Goal: Task Accomplishment & Management: Complete application form

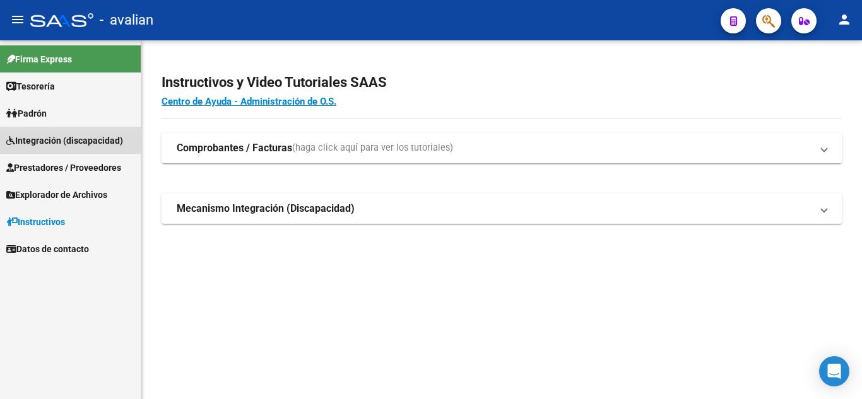
click at [86, 145] on span "Integración (discapacidad)" at bounding box center [64, 141] width 117 height 14
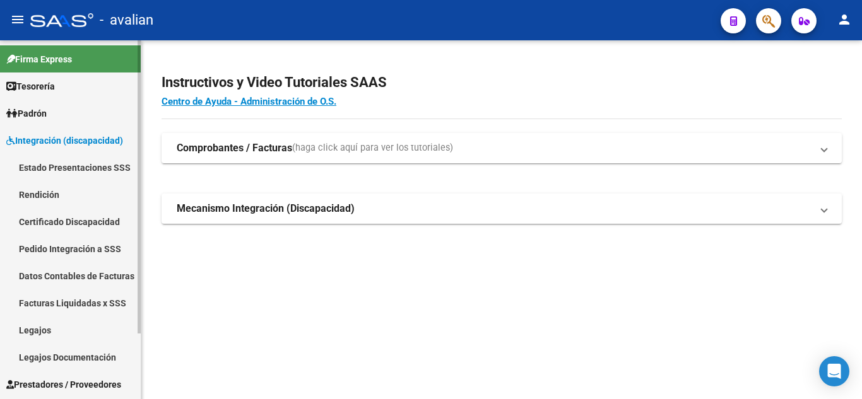
click at [82, 325] on link "Legajos" at bounding box center [70, 330] width 141 height 27
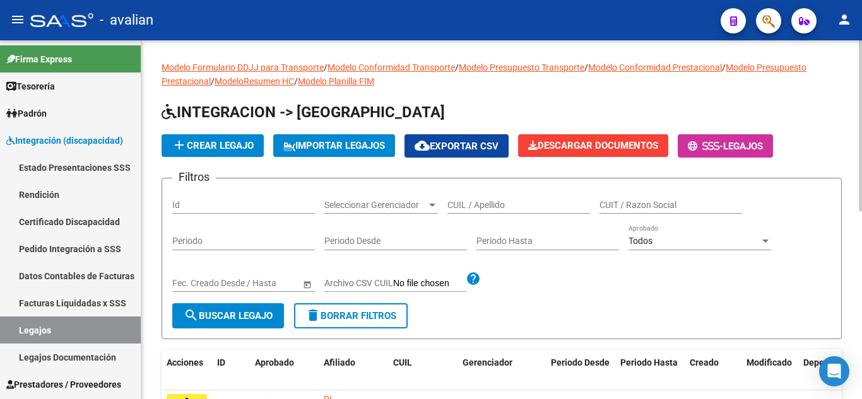
drag, startPoint x: 488, startPoint y: 199, endPoint x: 472, endPoint y: 208, distance: 18.4
click at [472, 208] on input "CUIL / Apellido" at bounding box center [518, 205] width 143 height 11
paste input "23559076899"
type input "23559076899"
click at [231, 318] on span "search Buscar Legajo" at bounding box center [228, 315] width 89 height 11
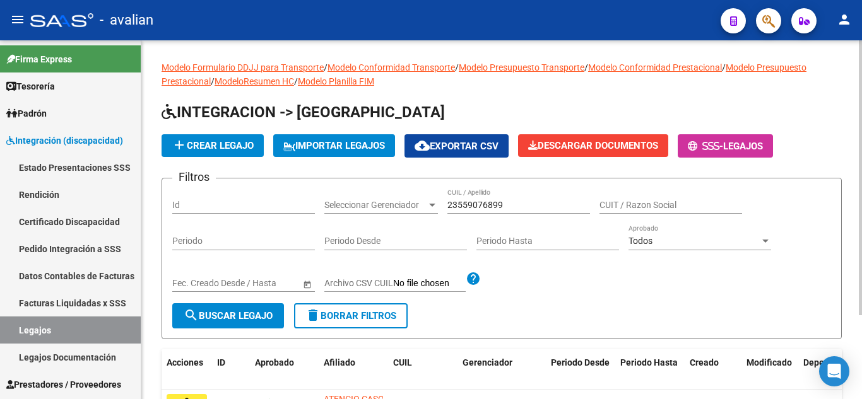
scroll to position [110, 0]
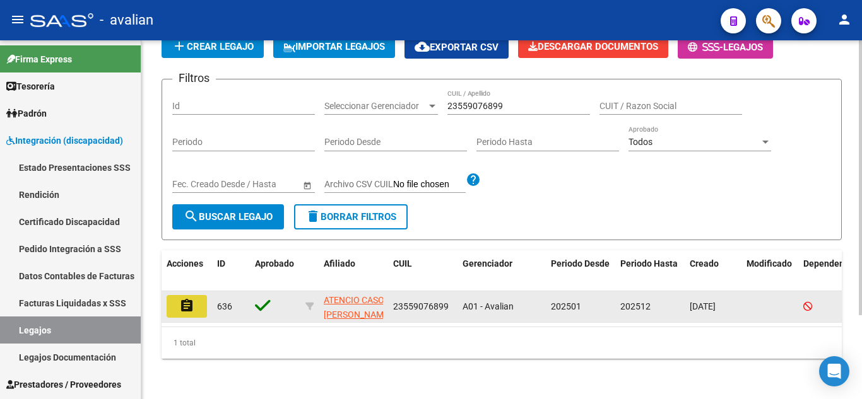
click at [198, 299] on button "assignment" at bounding box center [187, 306] width 40 height 23
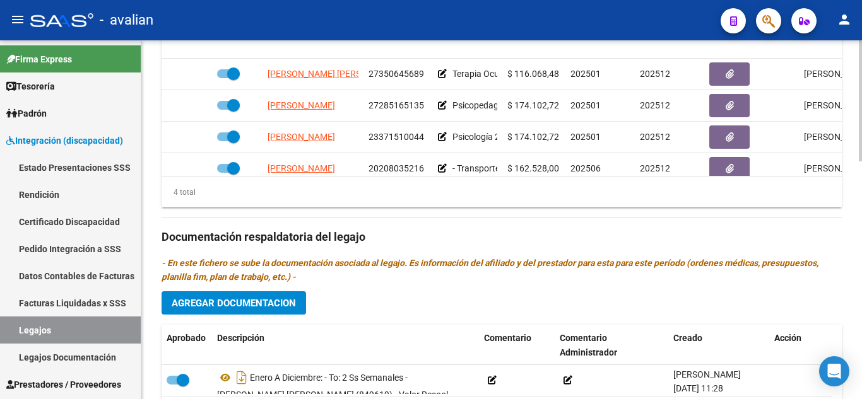
scroll to position [514, 0]
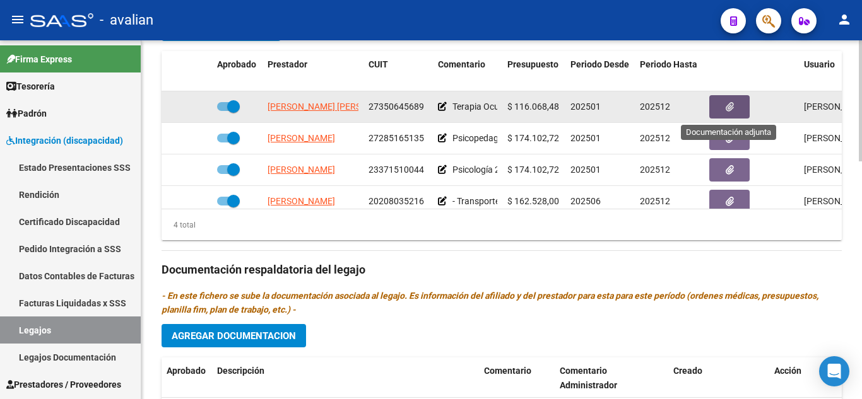
click at [732, 107] on icon "button" at bounding box center [730, 106] width 8 height 9
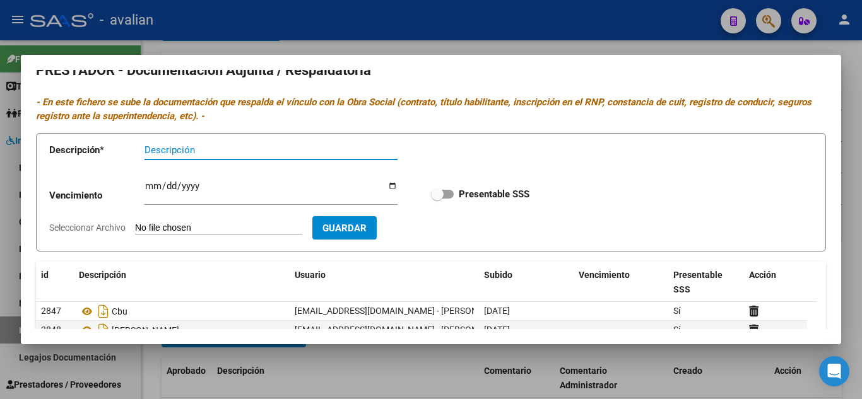
scroll to position [0, 0]
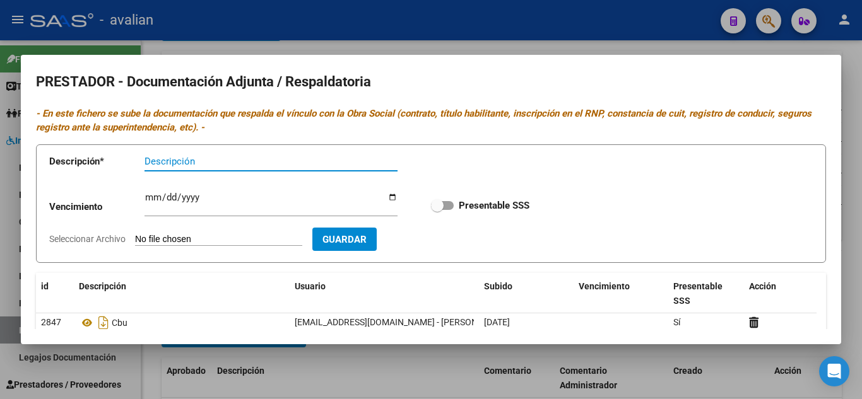
click at [597, 37] on div at bounding box center [431, 199] width 862 height 399
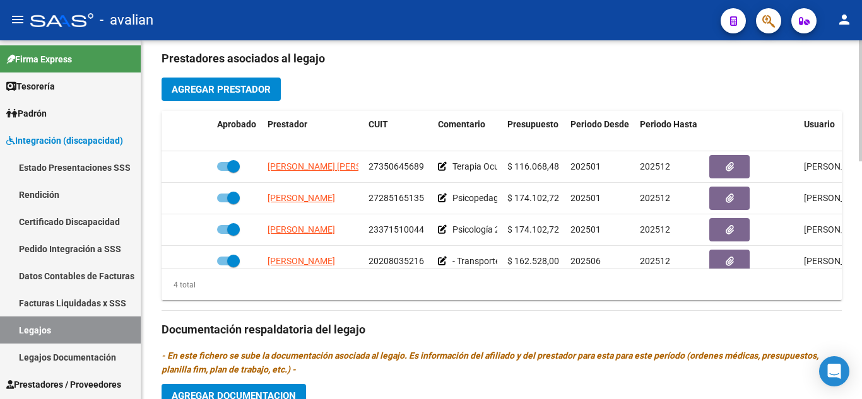
scroll to position [451, 0]
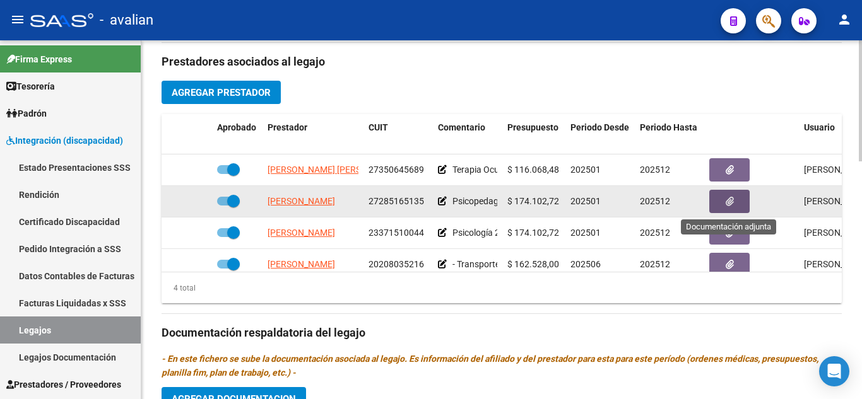
click at [731, 199] on icon "button" at bounding box center [730, 201] width 8 height 9
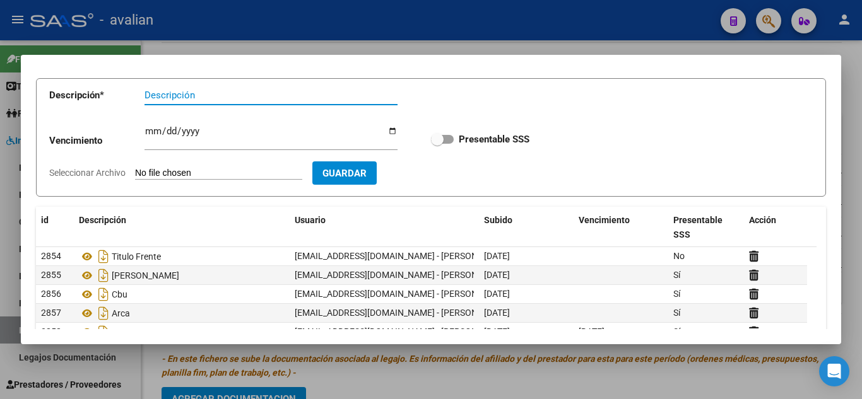
scroll to position [0, 0]
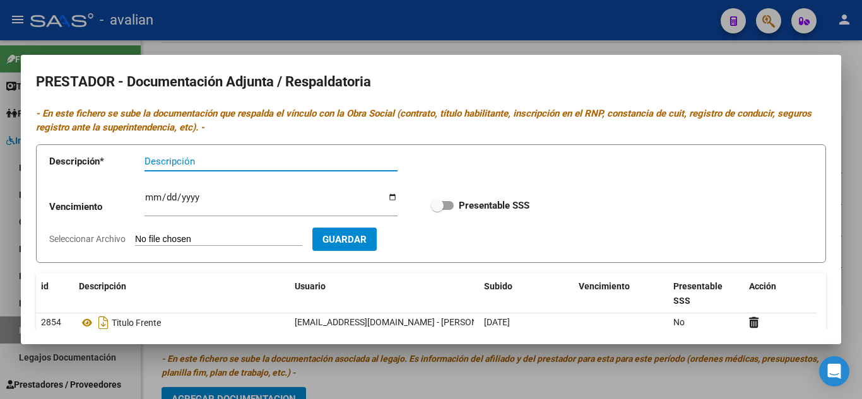
click at [577, 44] on div at bounding box center [431, 199] width 862 height 399
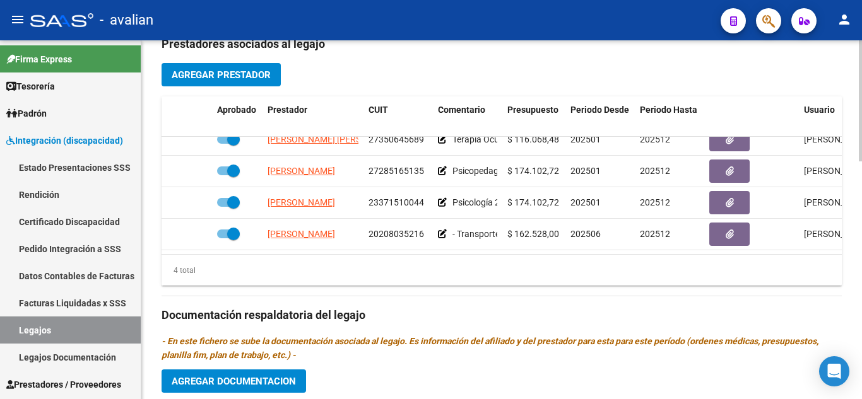
scroll to position [451, 0]
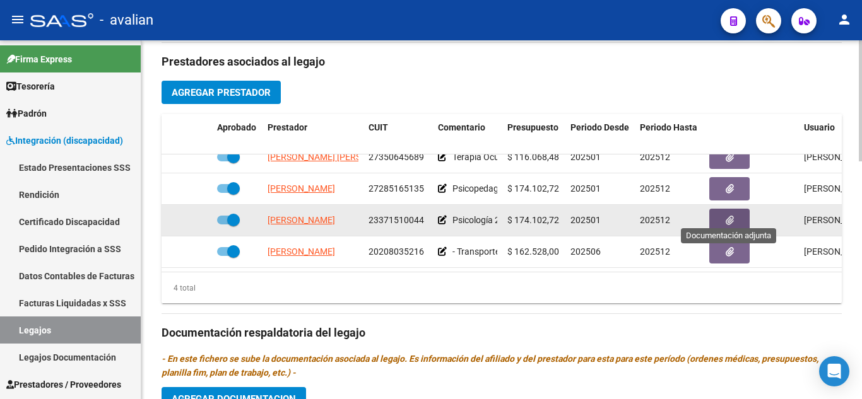
click at [736, 211] on button "button" at bounding box center [729, 220] width 40 height 23
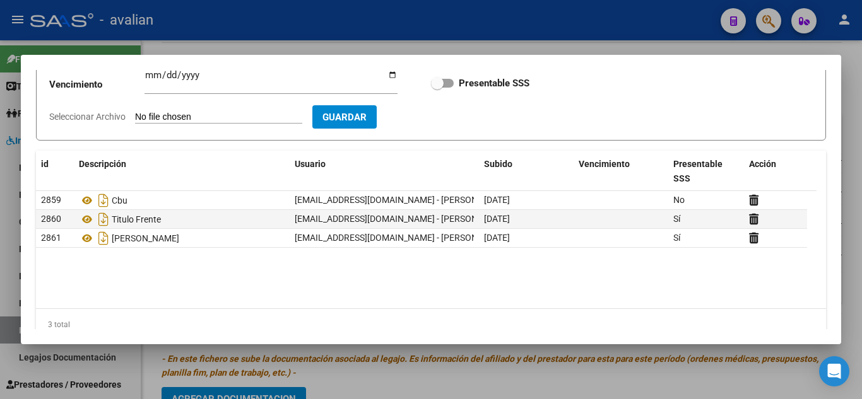
scroll to position [0, 0]
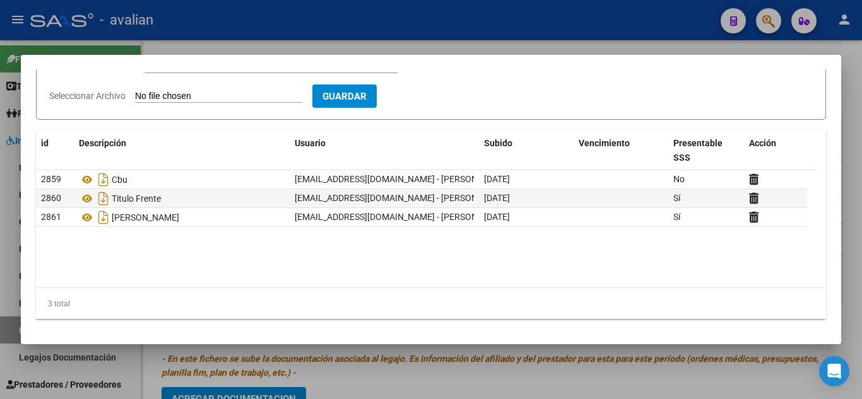
click at [558, 31] on div at bounding box center [431, 199] width 862 height 399
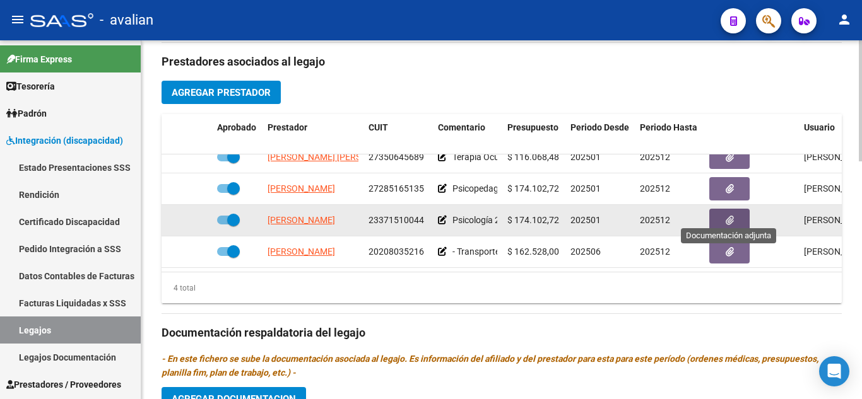
click at [730, 216] on icon "button" at bounding box center [730, 220] width 8 height 9
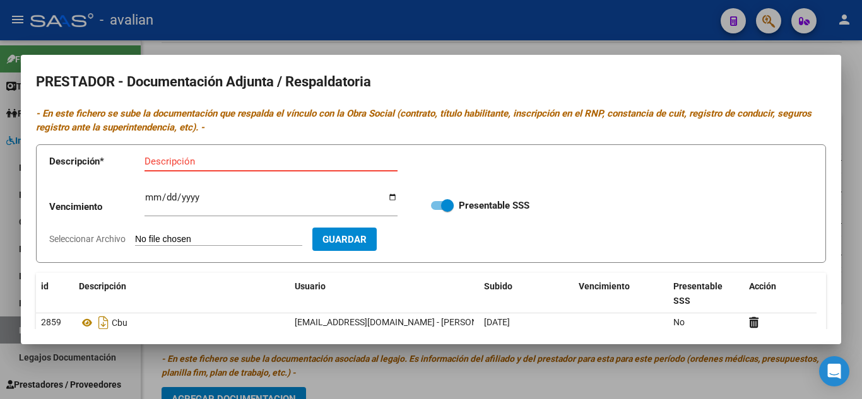
click at [209, 156] on input "Descripción" at bounding box center [270, 161] width 253 height 11
type input "RNP"
click at [155, 200] on input "Ingresar vencimiento" at bounding box center [270, 202] width 253 height 20
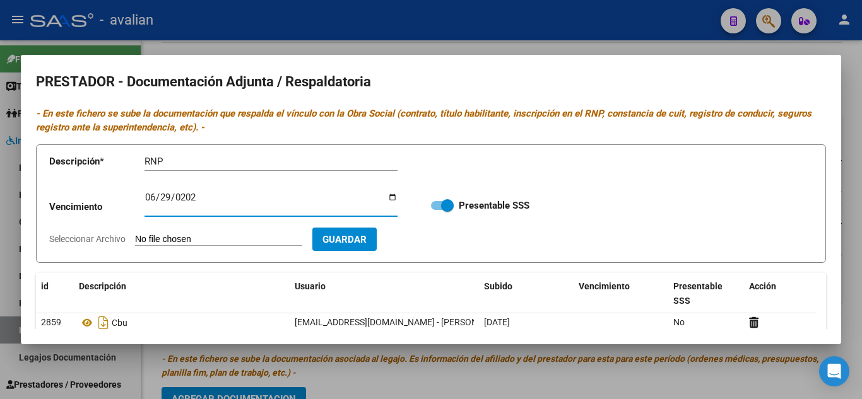
type input "[DATE]"
click at [221, 242] on input "Seleccionar Archivo" at bounding box center [218, 240] width 167 height 12
type input "C:\fakepath\RNP.jpg"
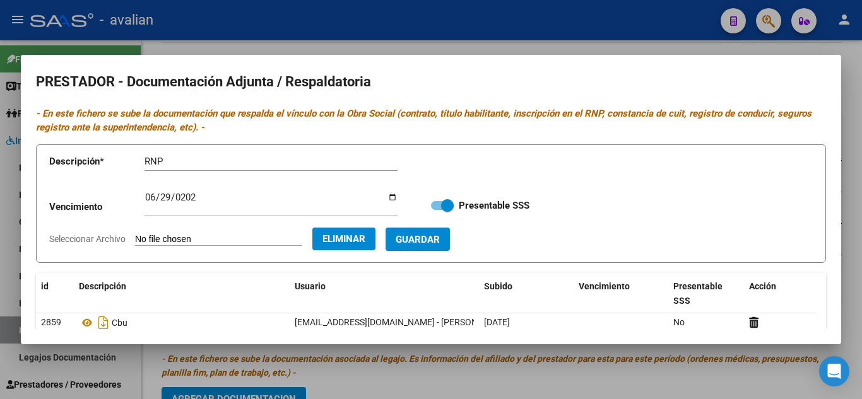
click at [440, 238] on span "Guardar" at bounding box center [418, 239] width 44 height 11
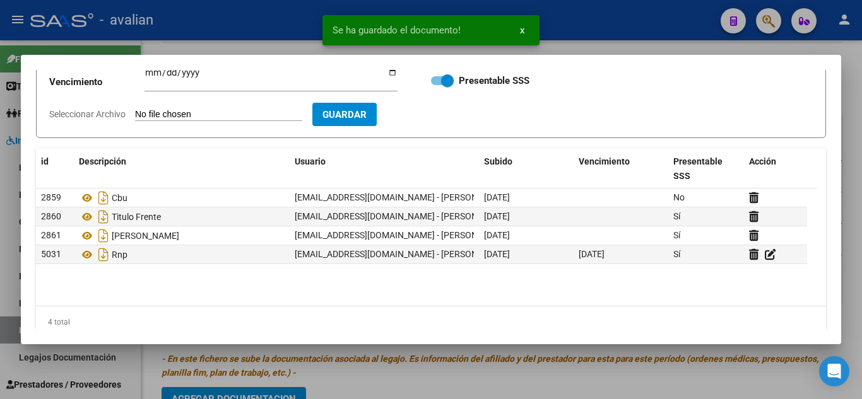
scroll to position [126, 0]
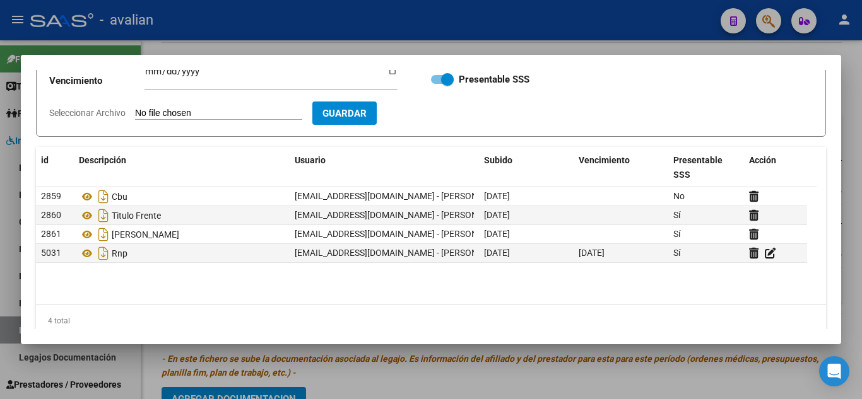
click at [567, 42] on div at bounding box center [431, 199] width 862 height 399
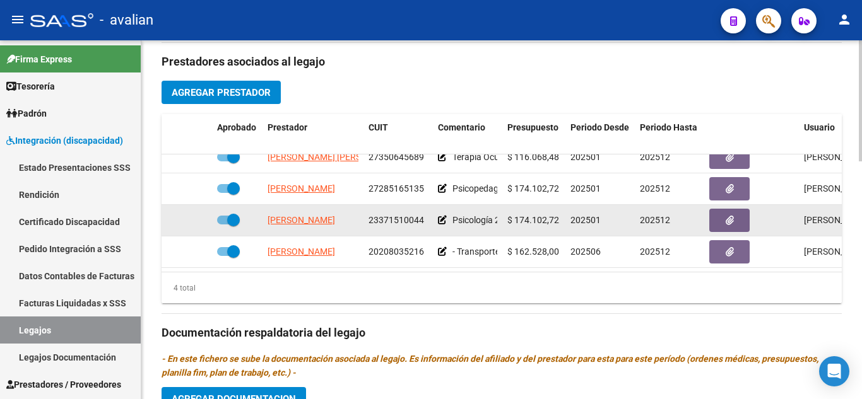
drag, startPoint x: 366, startPoint y: 209, endPoint x: 426, endPoint y: 215, distance: 60.2
click at [426, 215] on div "[PERSON_NAME] 23371510044 Psicología 2 sesiones semanales $ 174.102,72 202501 2…" at bounding box center [550, 221] width 776 height 32
copy div "A [PERSON_NAME] 23371510044"
click at [360, 206] on datatable-body-cell "[PERSON_NAME]" at bounding box center [312, 220] width 101 height 31
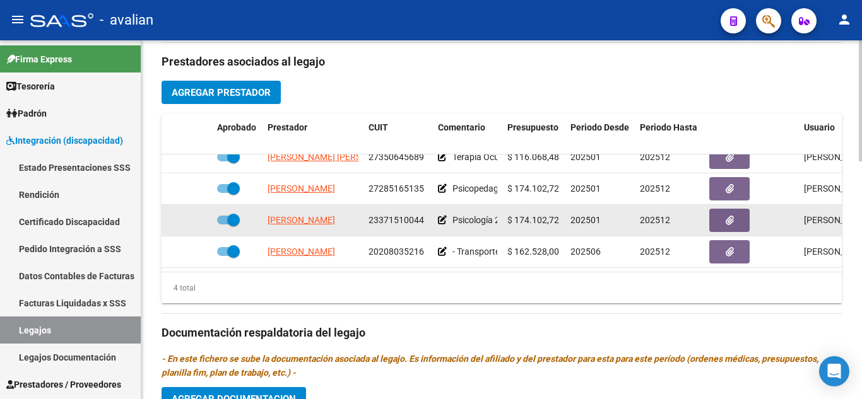
drag, startPoint x: 369, startPoint y: 211, endPoint x: 420, endPoint y: 211, distance: 50.5
click at [420, 215] on span "23371510044" at bounding box center [396, 220] width 56 height 10
copy span "2337151004"
click at [719, 209] on button "button" at bounding box center [729, 220] width 40 height 23
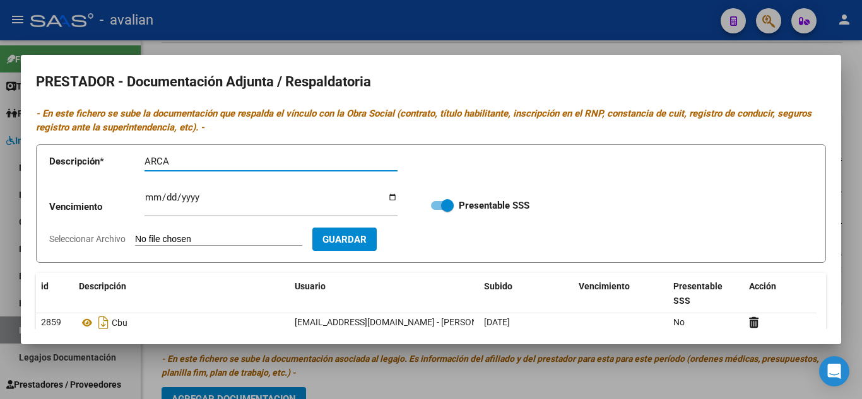
type input "ARCA"
click at [202, 243] on input "Seleccionar Archivo" at bounding box center [218, 240] width 167 height 12
type input "C:\fakepath\AFIP - Administración Federal de Ingresos Públicos.pdf"
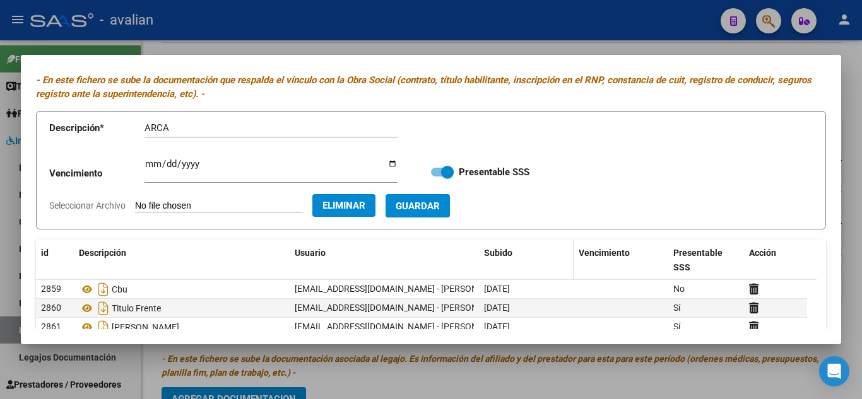
scroll to position [63, 0]
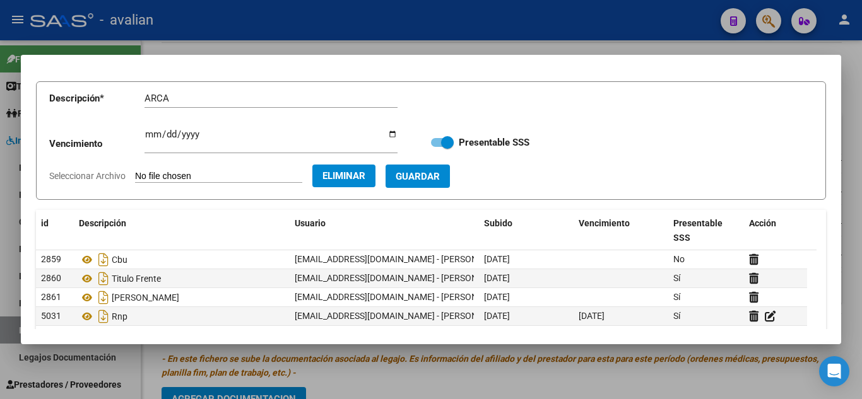
click at [440, 180] on span "Guardar" at bounding box center [418, 176] width 44 height 11
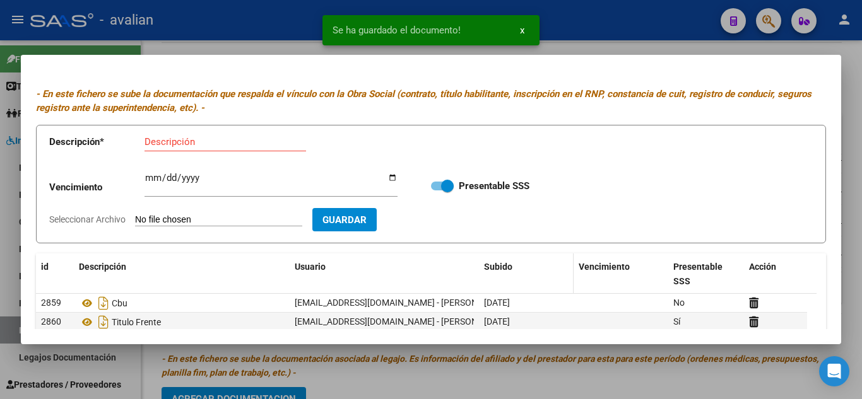
scroll to position [0, 0]
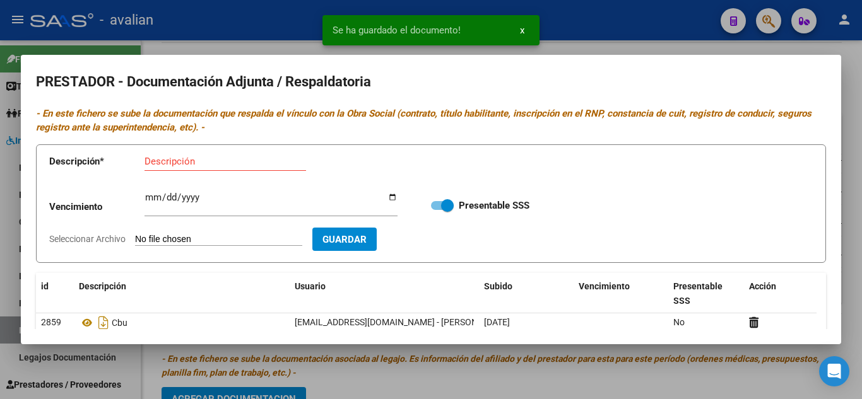
click at [645, 46] on div at bounding box center [431, 199] width 862 height 399
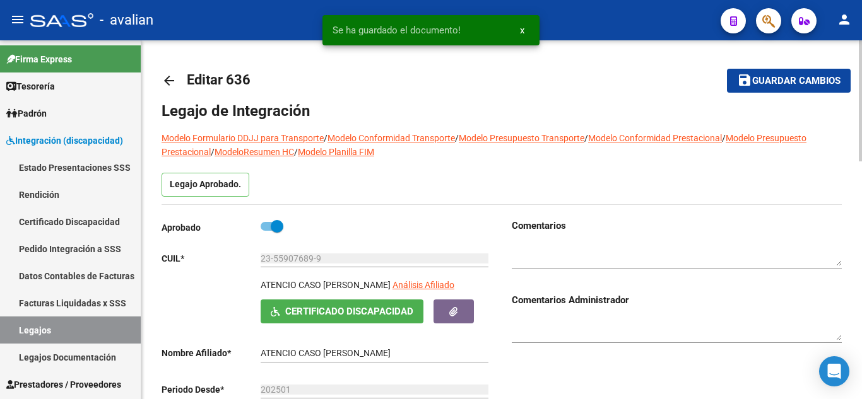
click at [784, 85] on span "Guardar cambios" at bounding box center [796, 81] width 88 height 11
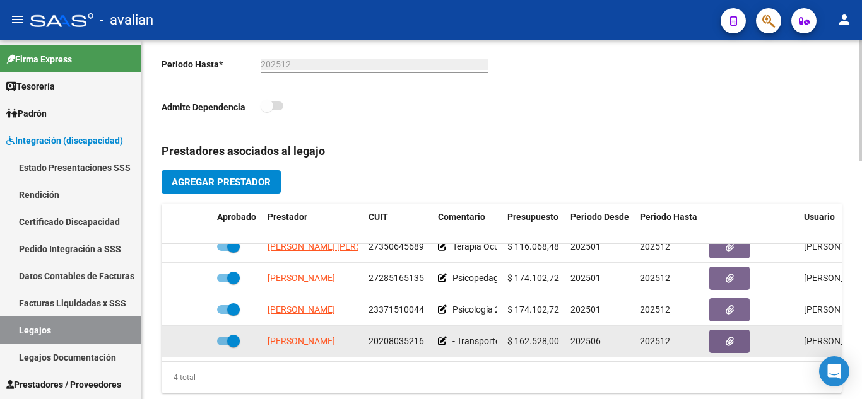
scroll to position [379, 0]
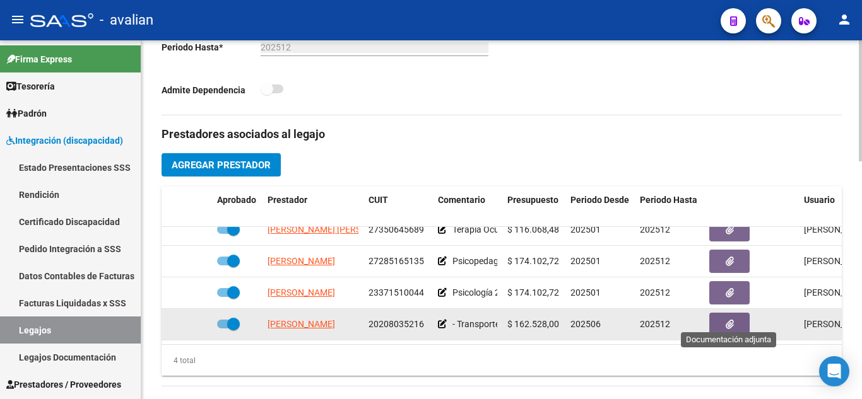
click at [722, 317] on button "button" at bounding box center [729, 324] width 40 height 23
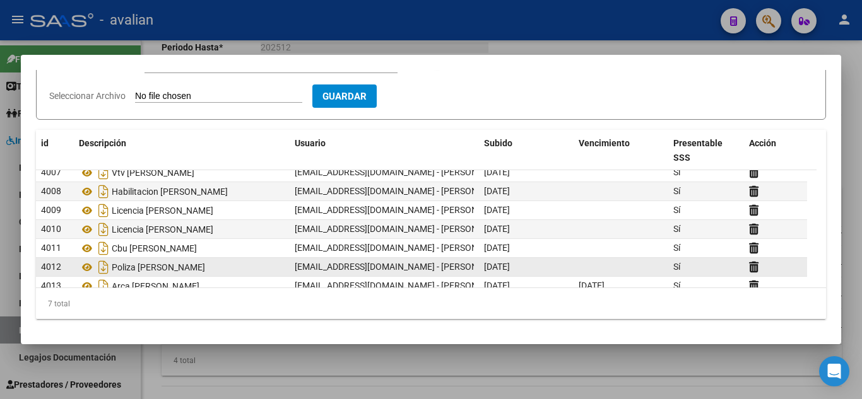
scroll to position [0, 0]
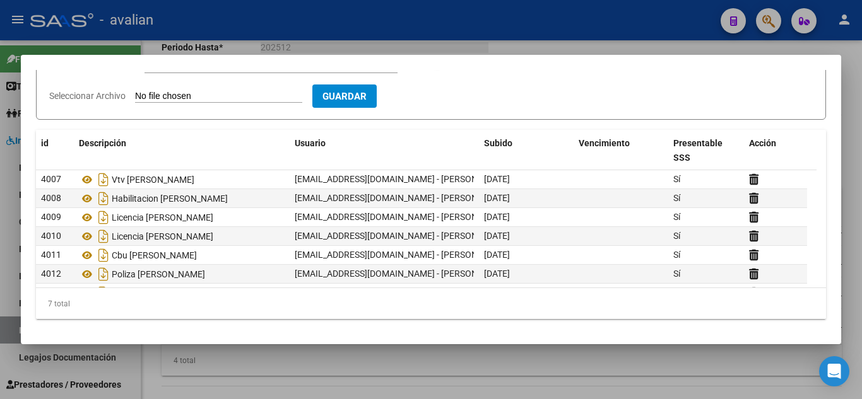
click at [601, 52] on div at bounding box center [431, 199] width 862 height 399
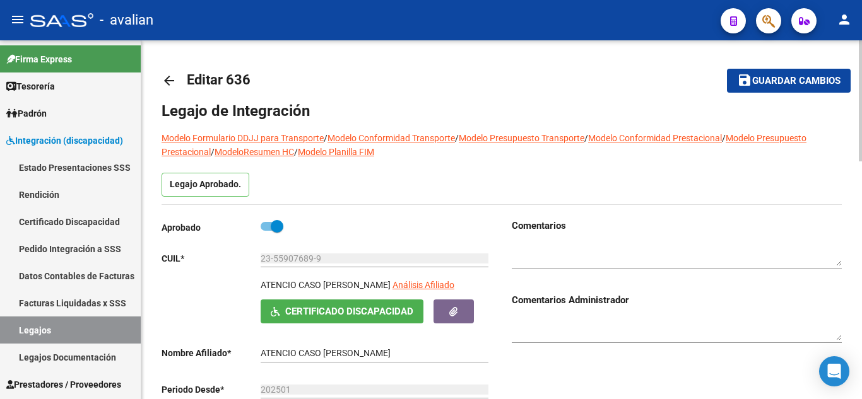
click at [751, 78] on mat-icon "save" at bounding box center [744, 80] width 15 height 15
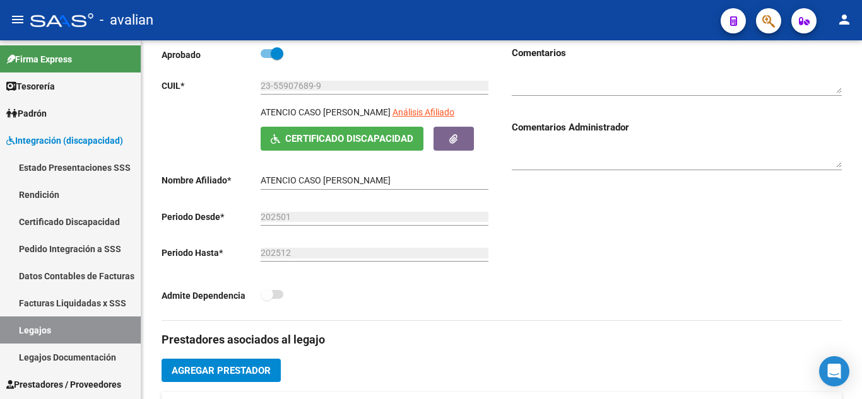
scroll to position [9, 0]
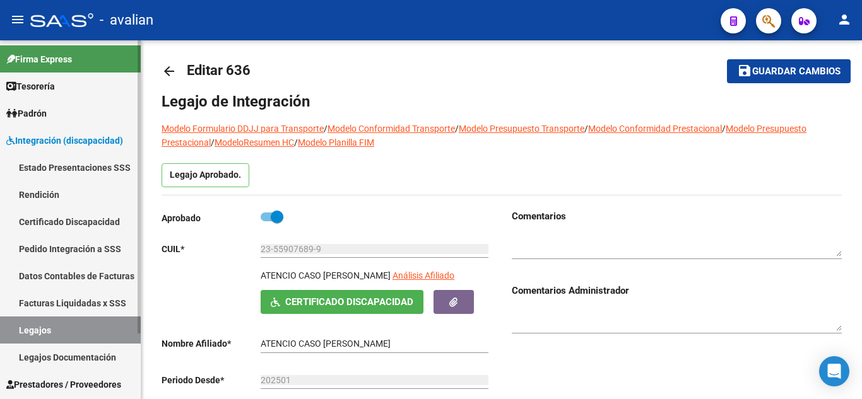
click at [50, 330] on link "Legajos" at bounding box center [70, 330] width 141 height 27
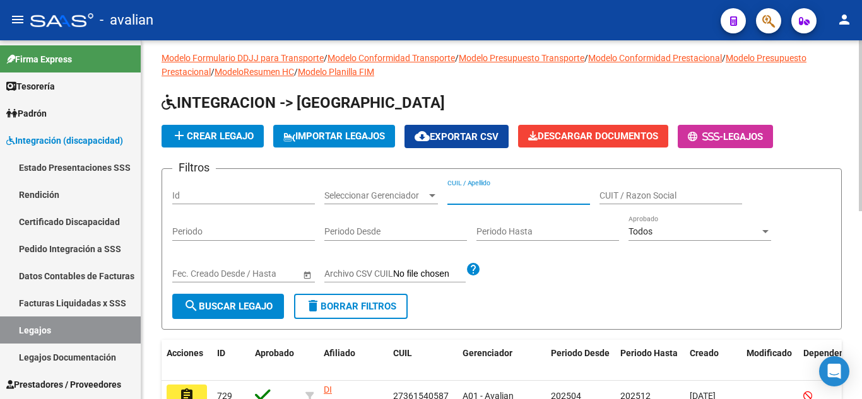
click at [471, 196] on input "CUIL / Apellido" at bounding box center [518, 196] width 143 height 11
paste input "[PERSON_NAME] [PERSON_NAME]"
type input "[PERSON_NAME] [PERSON_NAME]"
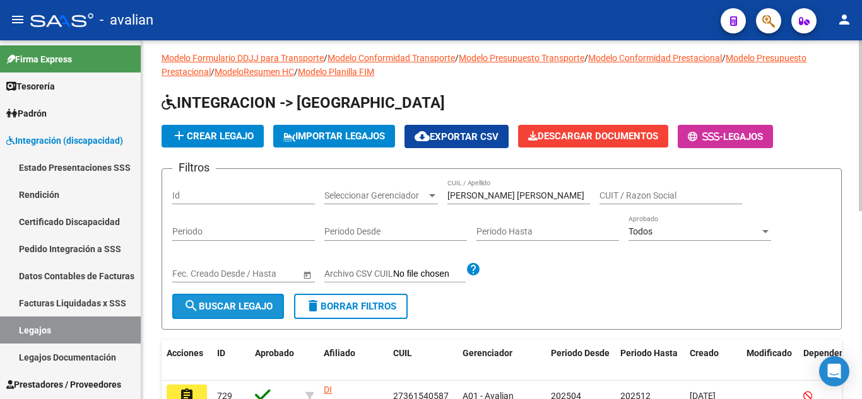
click at [216, 307] on span "search Buscar Legajo" at bounding box center [228, 306] width 89 height 11
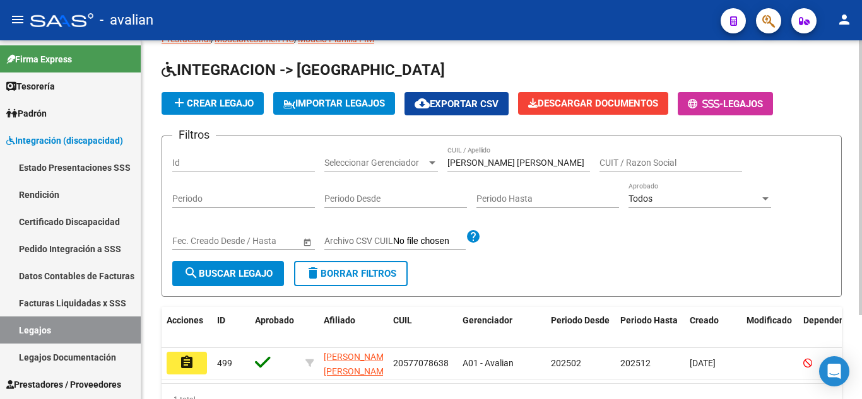
scroll to position [73, 0]
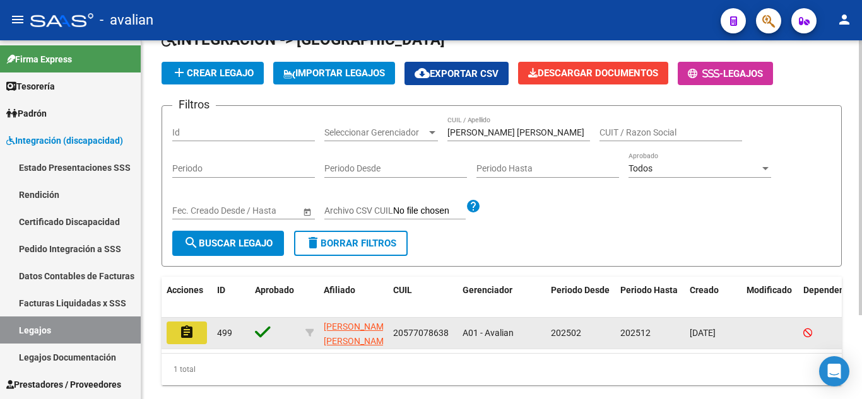
click at [194, 330] on button "assignment" at bounding box center [187, 333] width 40 height 23
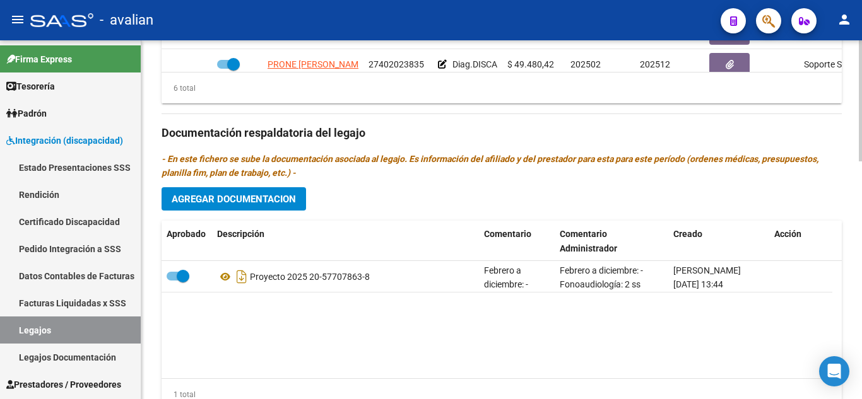
scroll to position [631, 0]
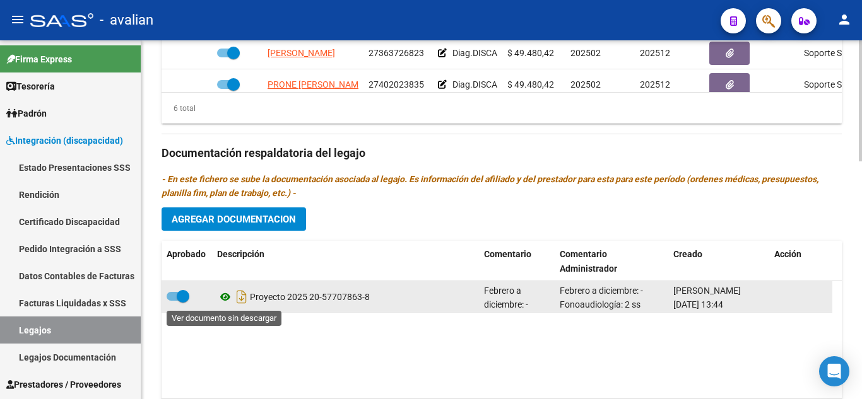
click at [230, 298] on icon at bounding box center [225, 297] width 16 height 15
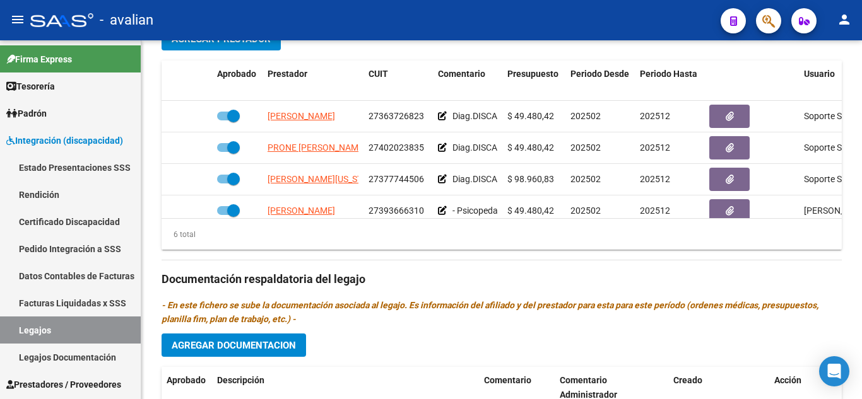
scroll to position [86, 0]
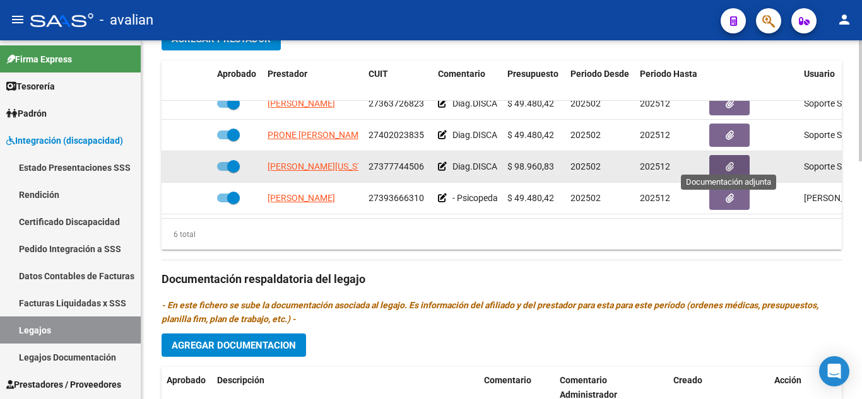
click at [724, 156] on button "button" at bounding box center [729, 166] width 40 height 23
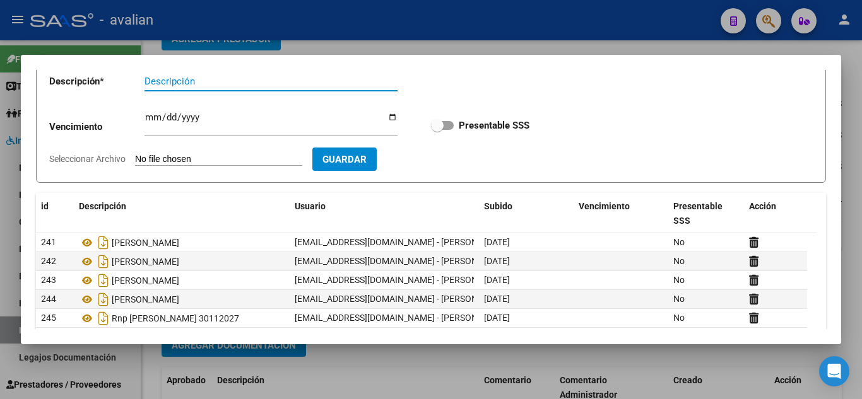
scroll to position [143, 0]
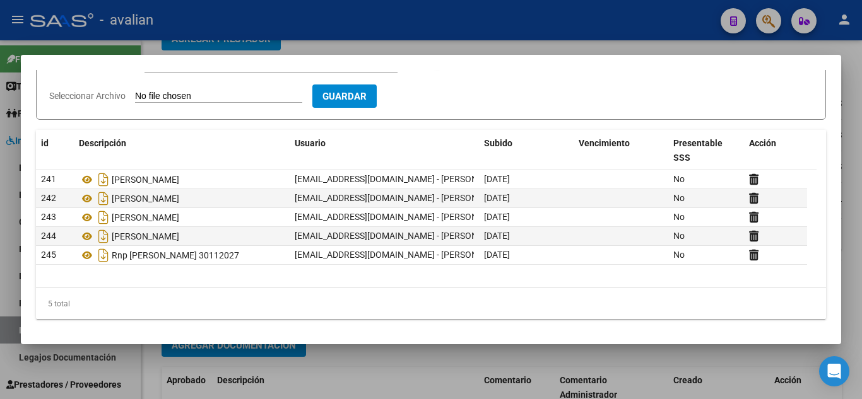
click at [573, 38] on div at bounding box center [431, 199] width 862 height 399
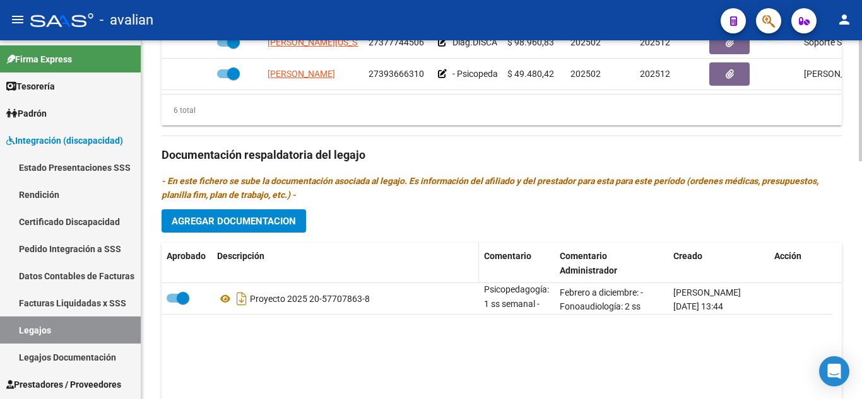
scroll to position [631, 0]
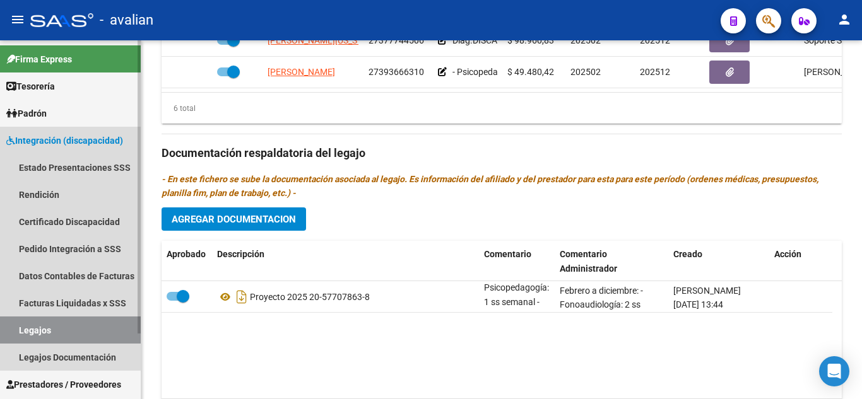
click at [73, 332] on link "Legajos" at bounding box center [70, 330] width 141 height 27
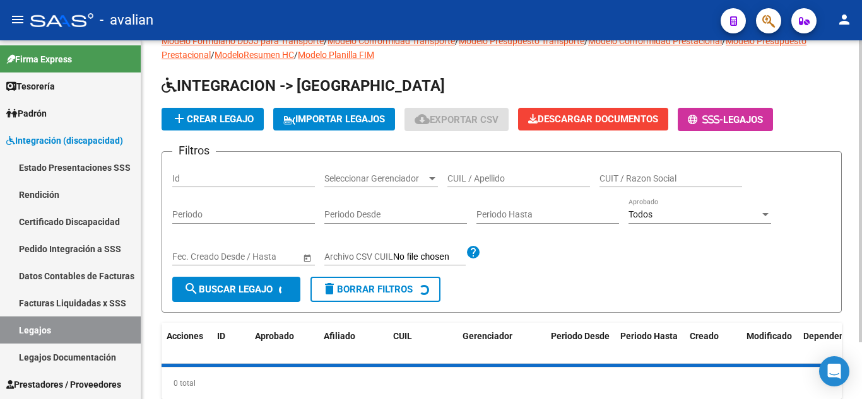
scroll to position [4, 0]
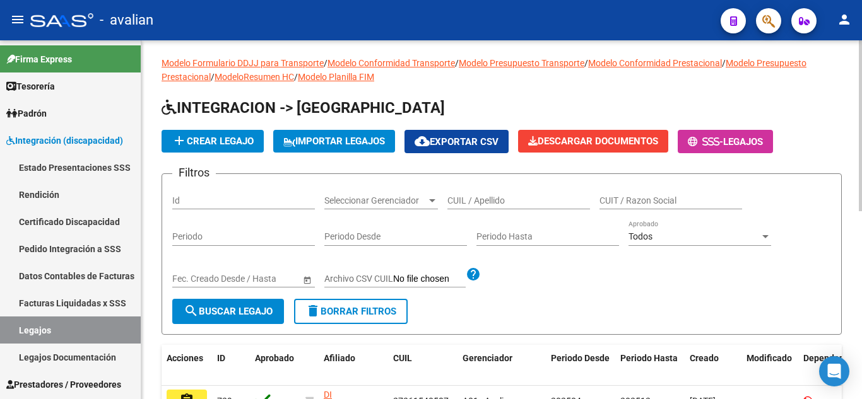
click at [481, 209] on div "CUIL / Apellido" at bounding box center [518, 196] width 143 height 25
paste input "[PERSON_NAME]"
type input "[PERSON_NAME]"
click at [189, 312] on mat-icon "search" at bounding box center [191, 310] width 15 height 15
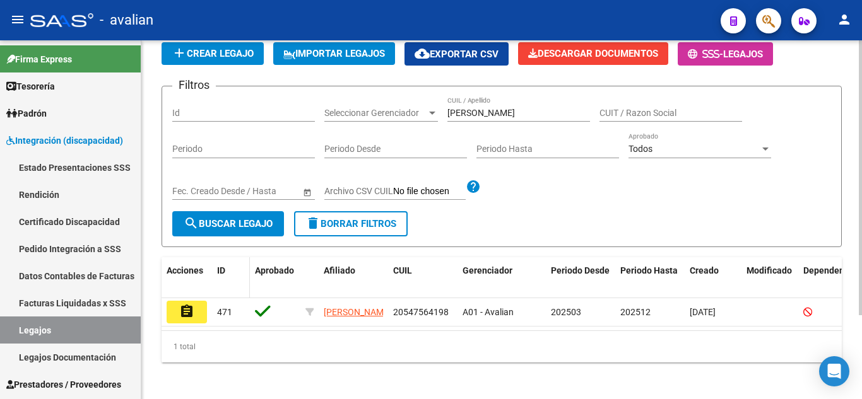
scroll to position [110, 0]
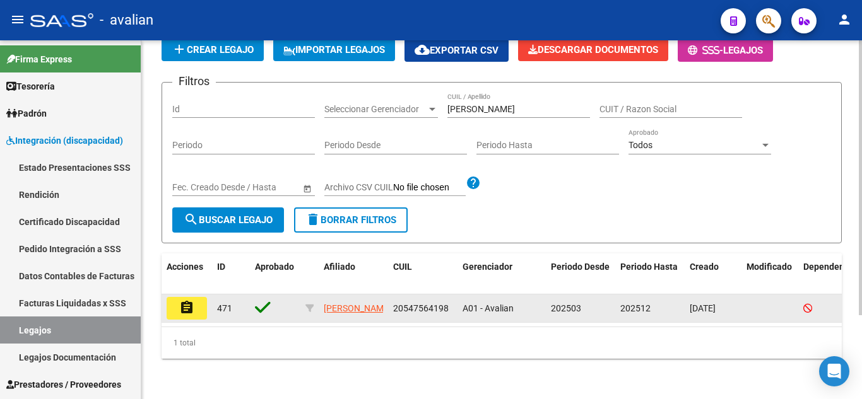
click at [196, 302] on button "assignment" at bounding box center [187, 308] width 40 height 23
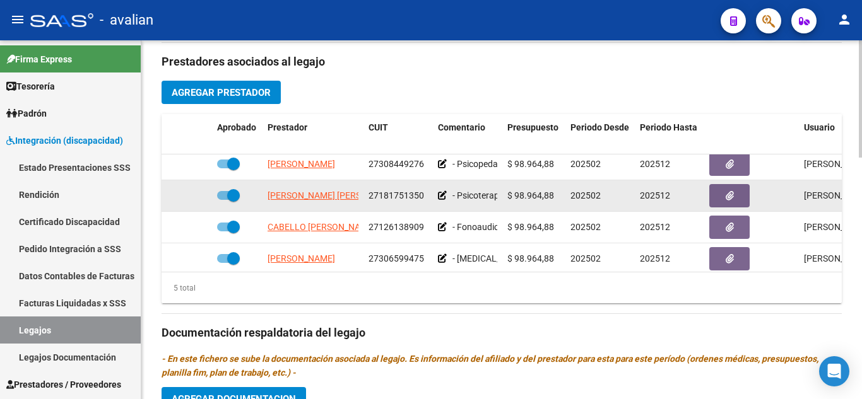
scroll to position [54, 0]
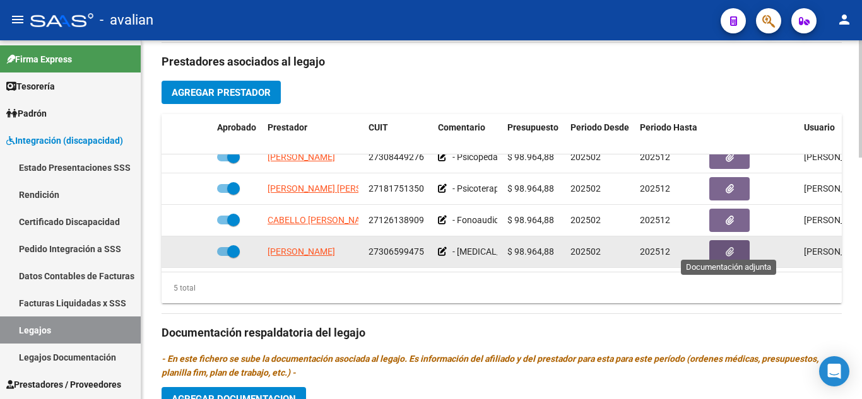
click at [733, 247] on icon "button" at bounding box center [730, 251] width 8 height 9
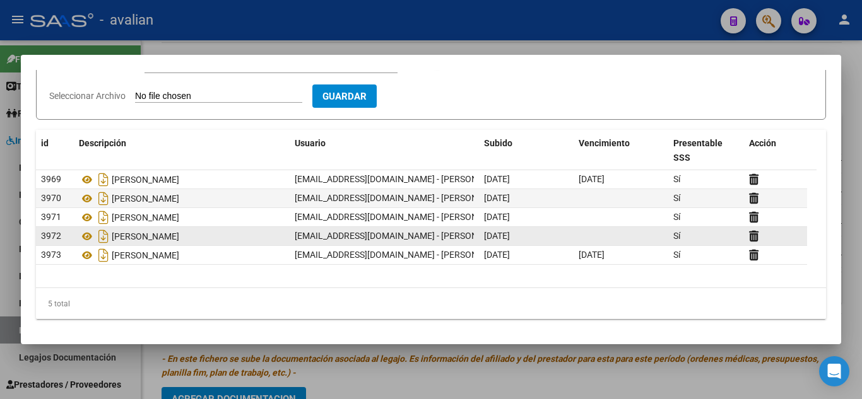
scroll to position [80, 0]
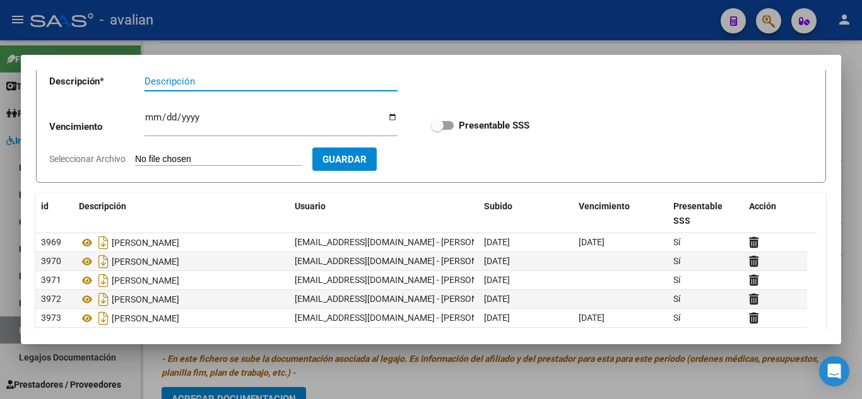
click at [609, 25] on div at bounding box center [431, 199] width 862 height 399
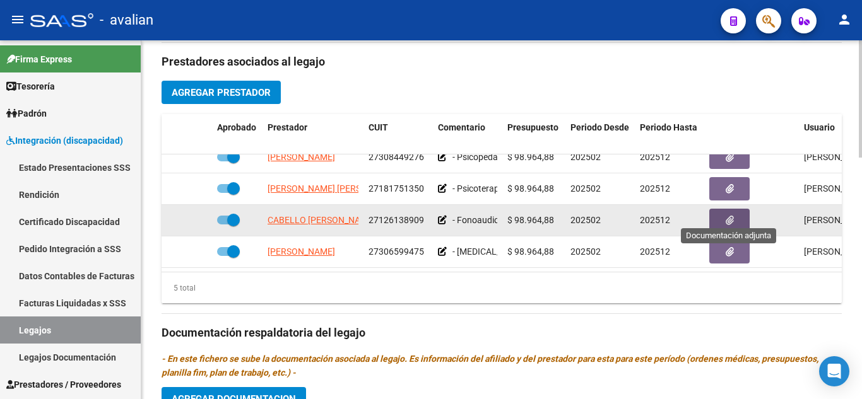
click at [727, 216] on icon "button" at bounding box center [730, 220] width 8 height 9
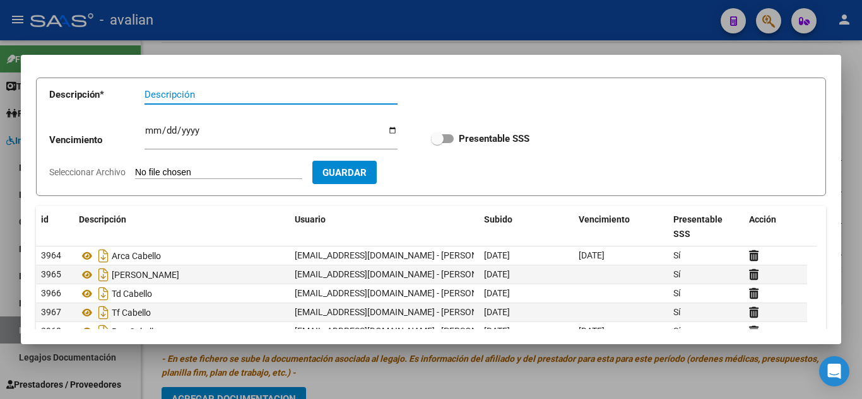
scroll to position [0, 0]
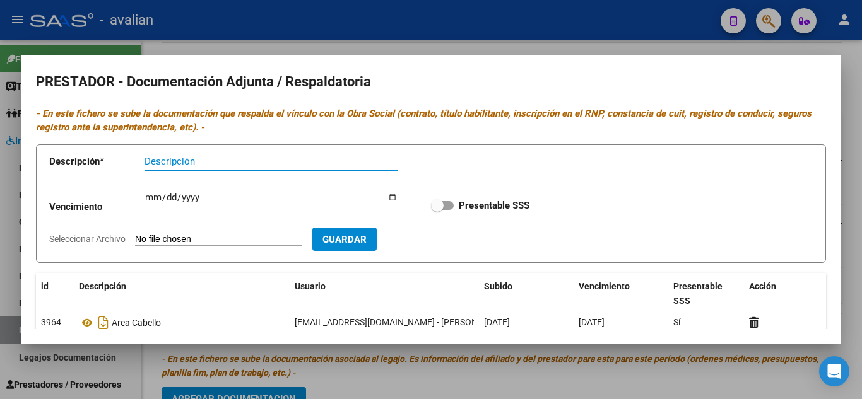
click at [604, 47] on div at bounding box center [431, 199] width 862 height 399
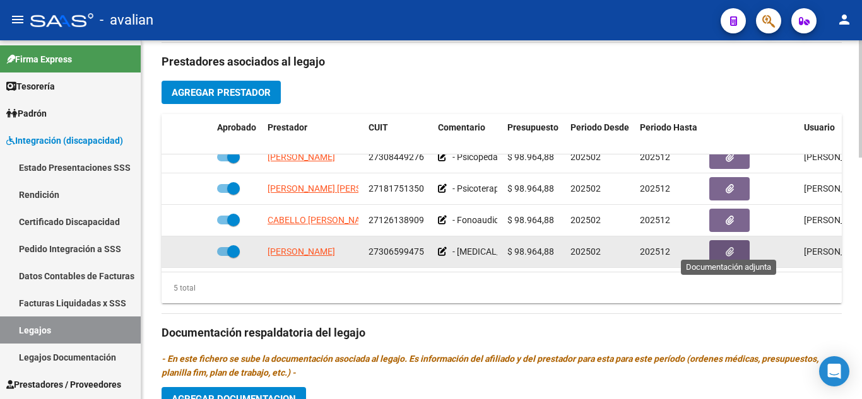
click at [718, 249] on button "button" at bounding box center [729, 251] width 40 height 23
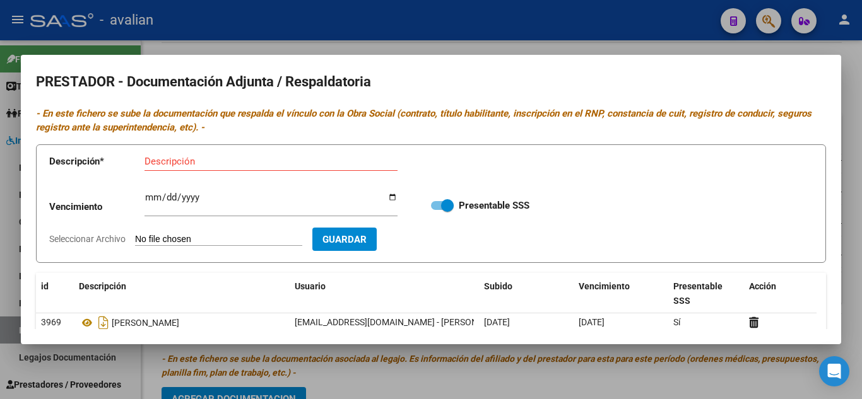
click at [599, 10] on div at bounding box center [431, 199] width 862 height 399
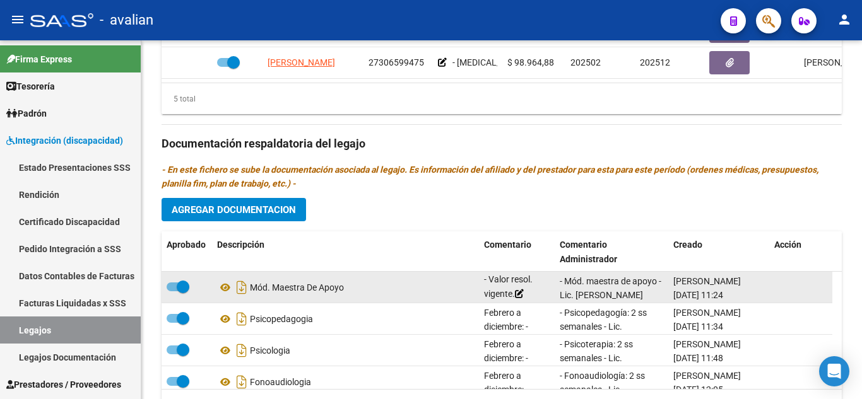
scroll to position [88, 0]
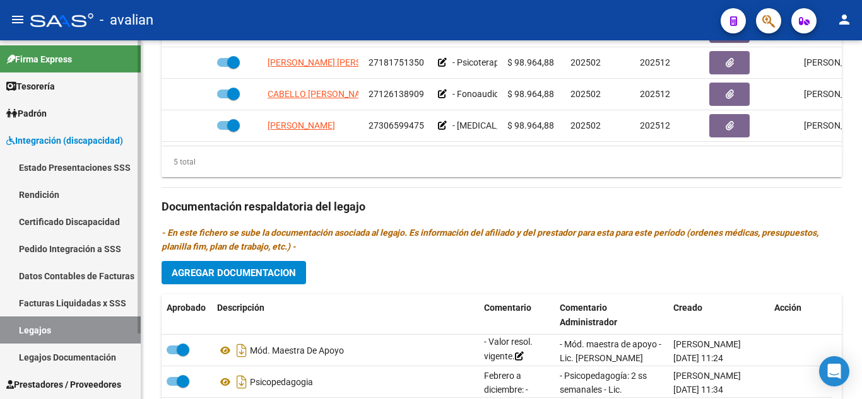
click at [102, 333] on link "Legajos" at bounding box center [70, 330] width 141 height 27
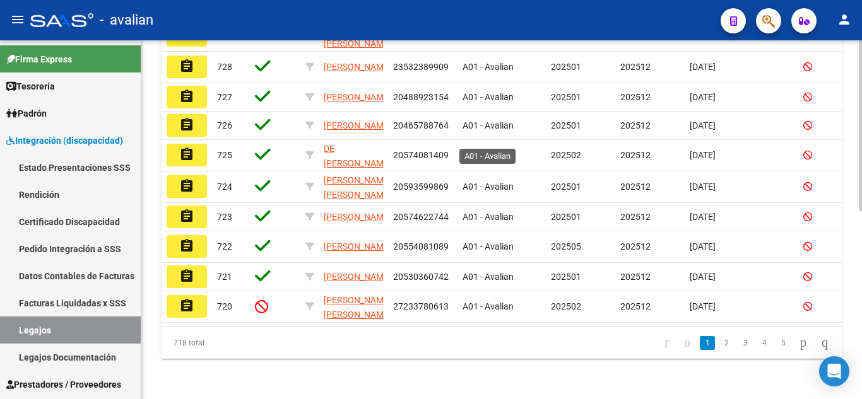
click at [497, 150] on span "A01 - Avalian" at bounding box center [487, 155] width 51 height 10
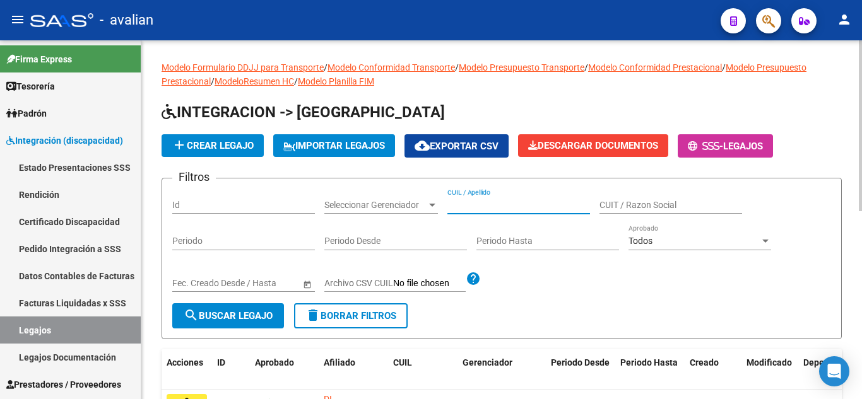
paste input "20593804772"
type input "20593804772"
click at [266, 322] on span "search Buscar Legajo" at bounding box center [228, 315] width 89 height 11
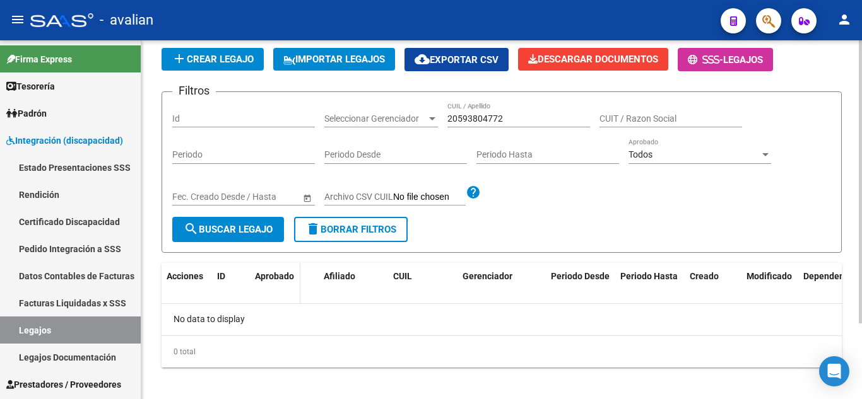
scroll to position [96, 0]
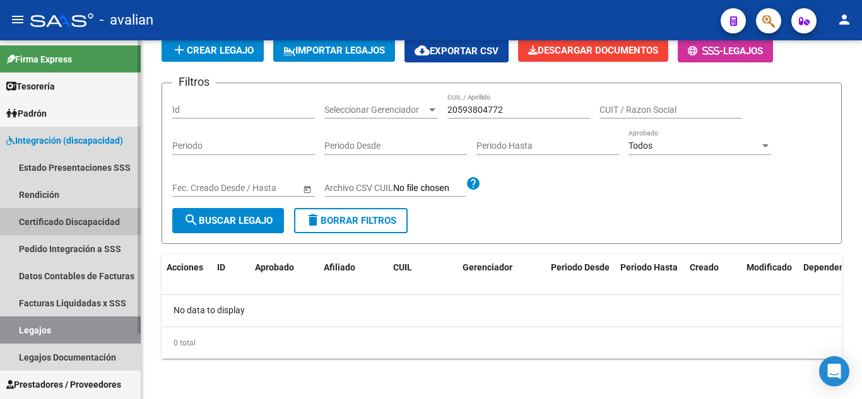
click at [85, 223] on link "Certificado Discapacidad" at bounding box center [70, 221] width 141 height 27
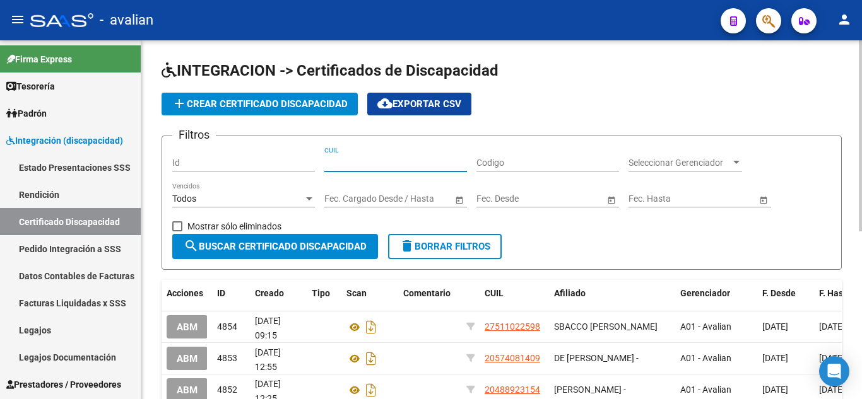
click at [392, 165] on input "CUIL" at bounding box center [395, 163] width 143 height 11
paste input "20-59380477-2"
type input "20-59380477-2"
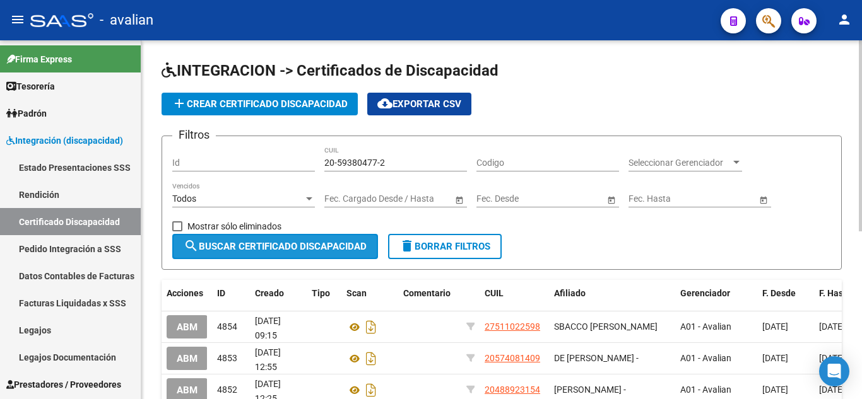
click at [297, 248] on span "search Buscar Certificado Discapacidad" at bounding box center [275, 246] width 183 height 11
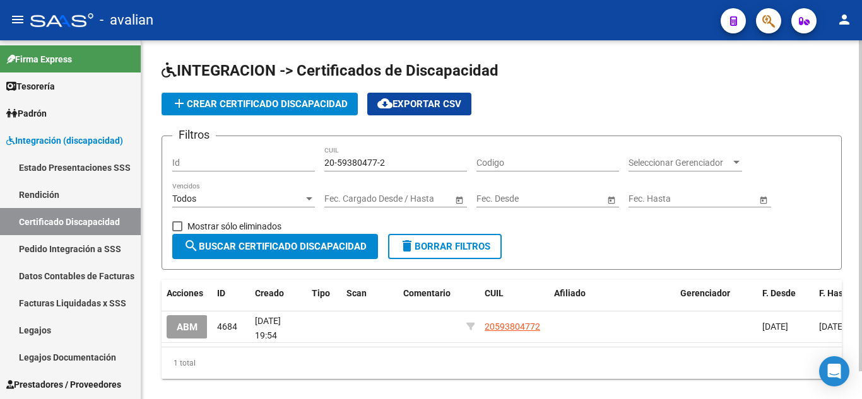
scroll to position [30, 0]
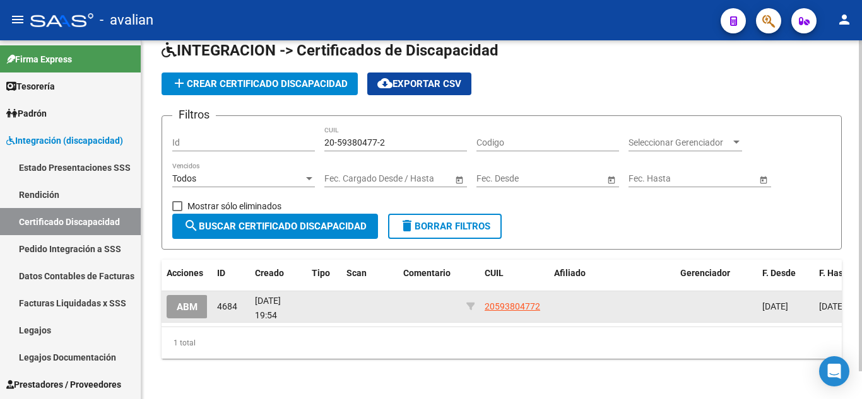
click at [188, 302] on span "ABM" at bounding box center [187, 307] width 21 height 11
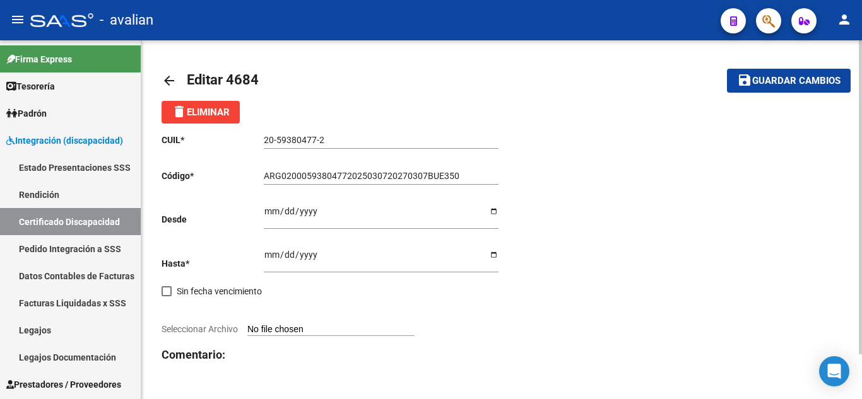
click at [298, 331] on input "Seleccionar Archivo" at bounding box center [330, 330] width 167 height 12
type input "C:\fakepath\CUD.jpeg"
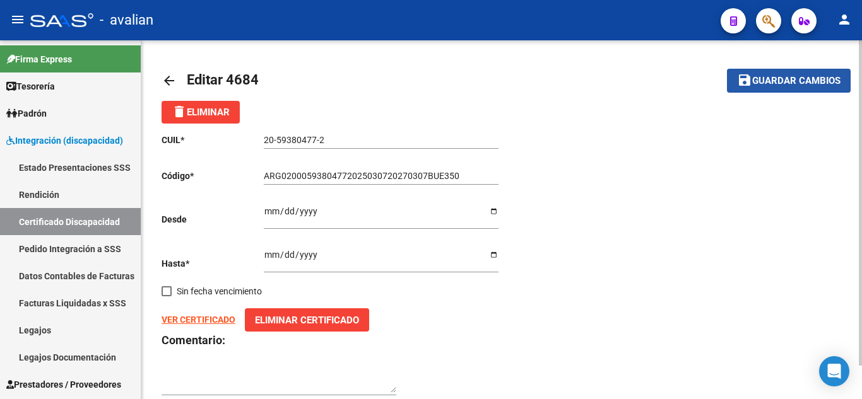
click at [758, 72] on button "save Guardar cambios" at bounding box center [789, 80] width 124 height 23
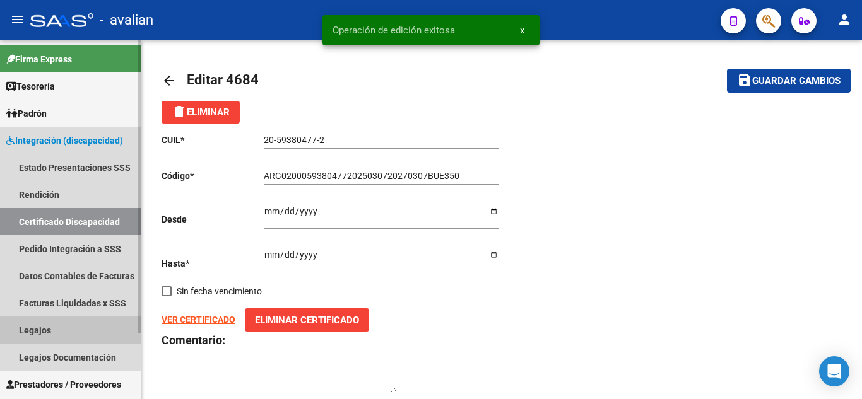
click at [81, 334] on link "Legajos" at bounding box center [70, 330] width 141 height 27
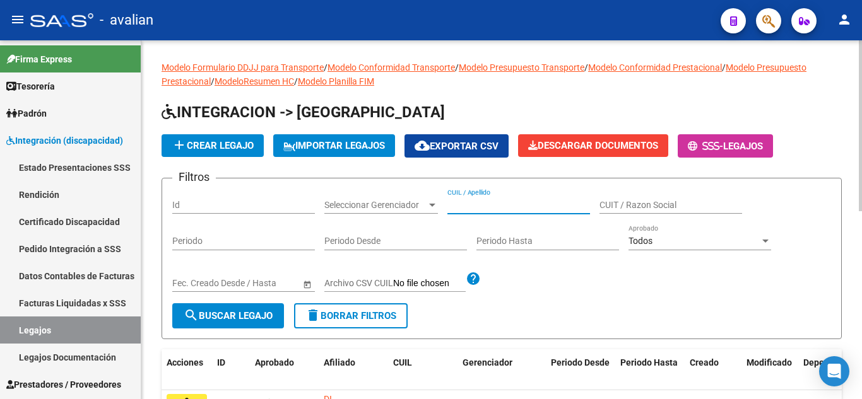
click at [497, 208] on input "CUIL / Apellido" at bounding box center [518, 205] width 143 height 11
paste input "20593804772"
type input "20593804772"
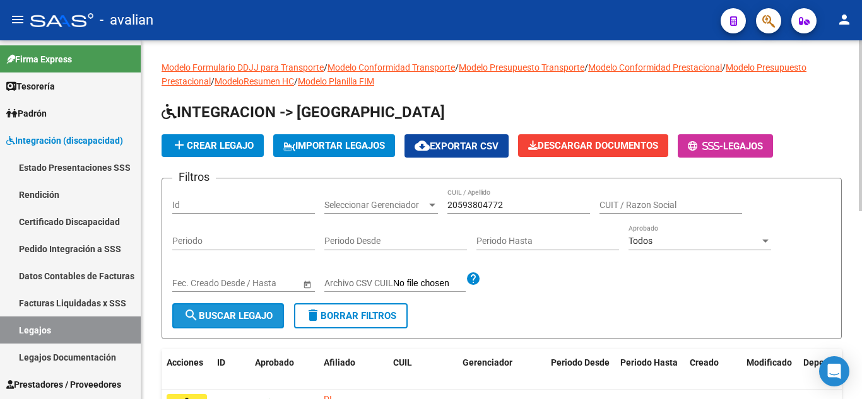
click at [223, 317] on span "search Buscar Legajo" at bounding box center [228, 315] width 89 height 11
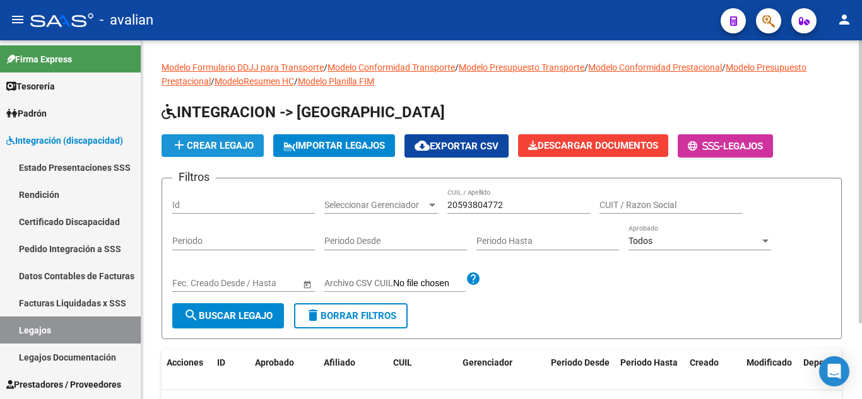
click at [230, 146] on span "add Crear Legajo" at bounding box center [213, 145] width 82 height 11
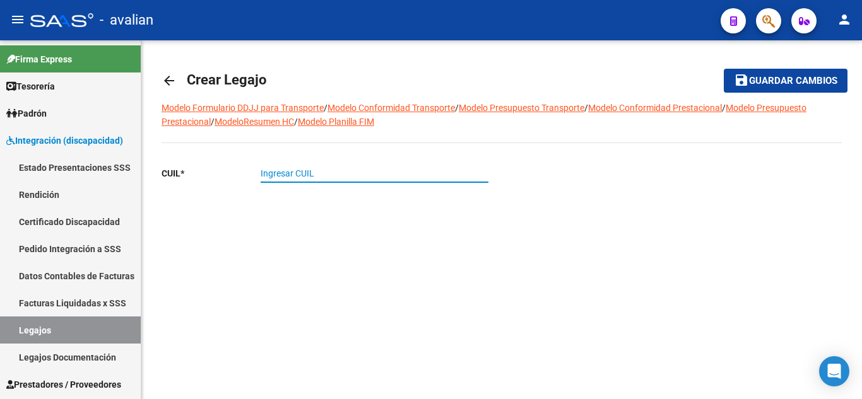
click at [334, 170] on input "Ingresar CUIL" at bounding box center [375, 173] width 228 height 11
paste input "20-59380477-2"
type input "20-59380477-2"
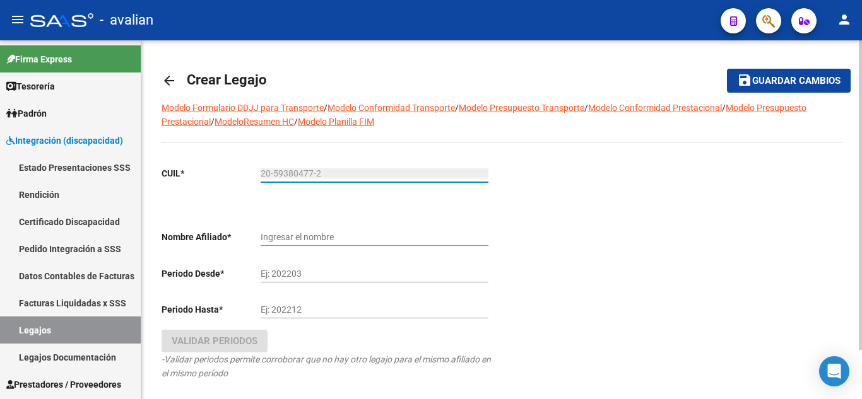
type input "[PERSON_NAME]"
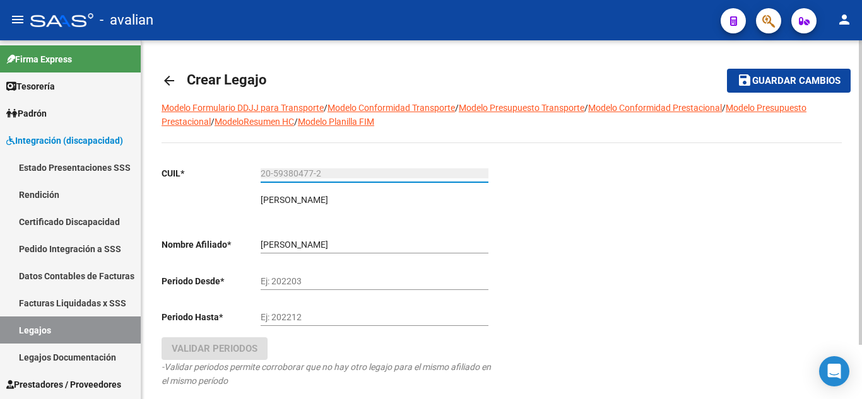
type input "20-59380477-2"
click at [531, 238] on div at bounding box center [672, 295] width 340 height 276
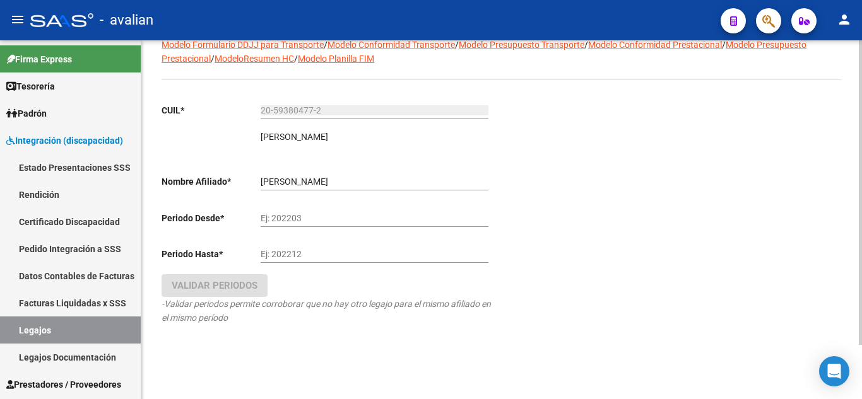
click at [318, 221] on input "Ej: 202203" at bounding box center [375, 218] width 228 height 11
type input "202505"
click at [307, 256] on input "Ej: 202212" at bounding box center [375, 254] width 228 height 11
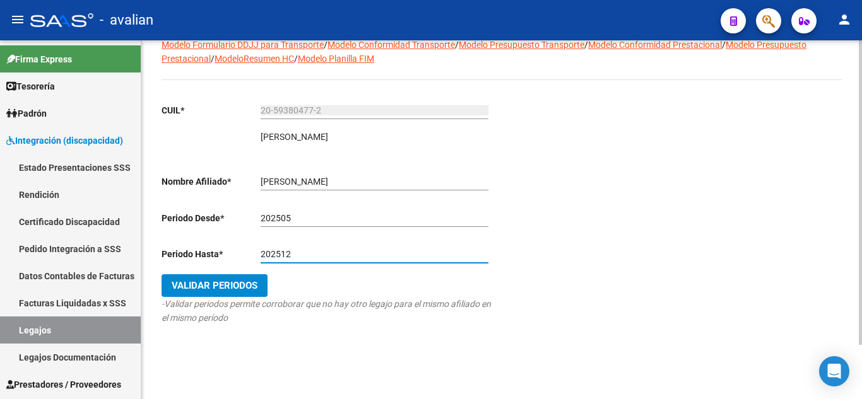
type input "202512"
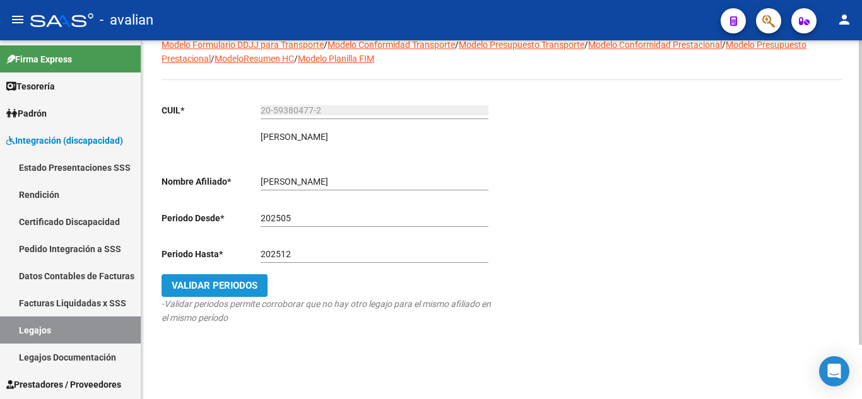
click at [239, 288] on span "Validar Periodos" at bounding box center [215, 285] width 86 height 11
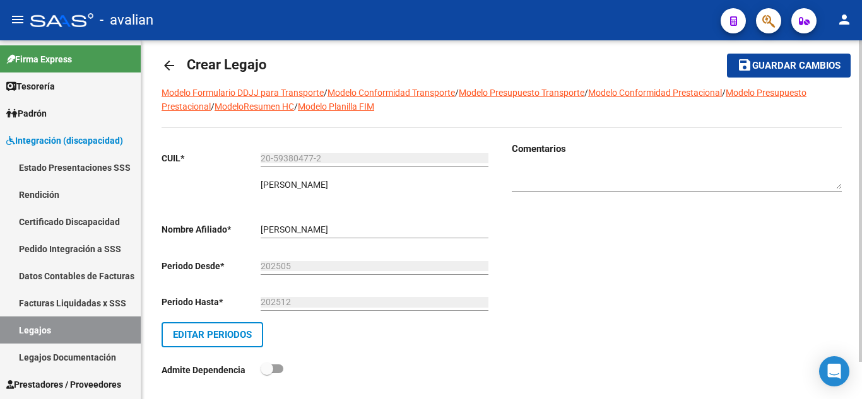
scroll to position [0, 0]
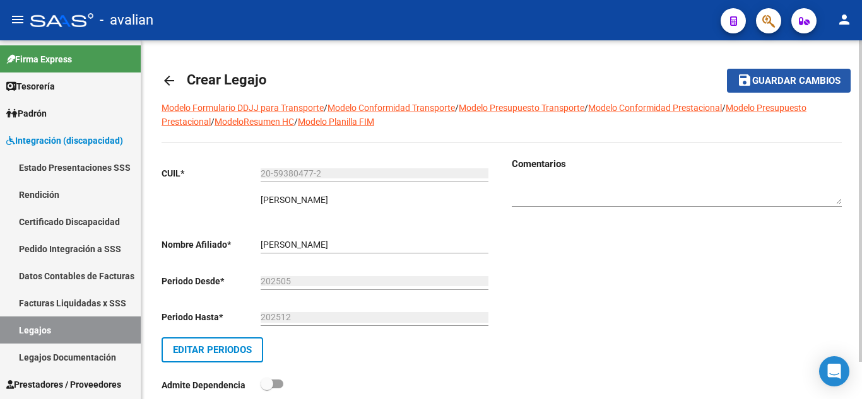
click at [738, 83] on mat-icon "save" at bounding box center [744, 80] width 15 height 15
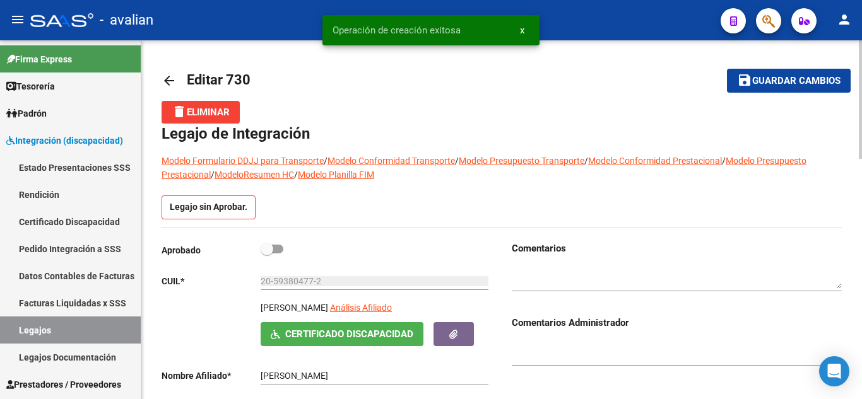
scroll to position [63, 0]
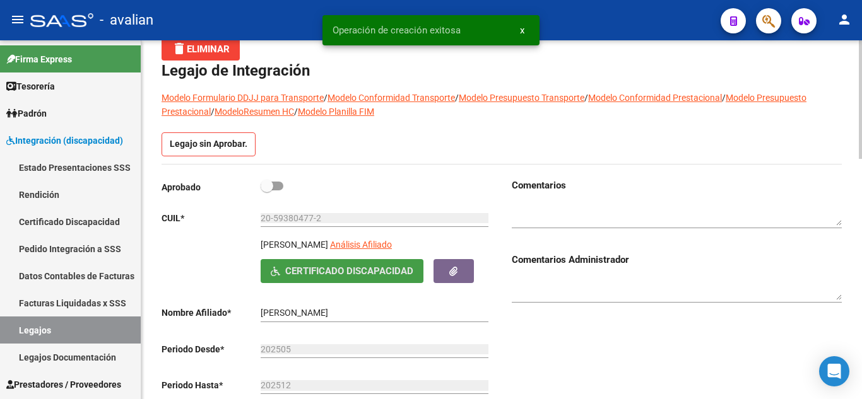
click at [378, 275] on span "Certificado Discapacidad" at bounding box center [349, 271] width 128 height 11
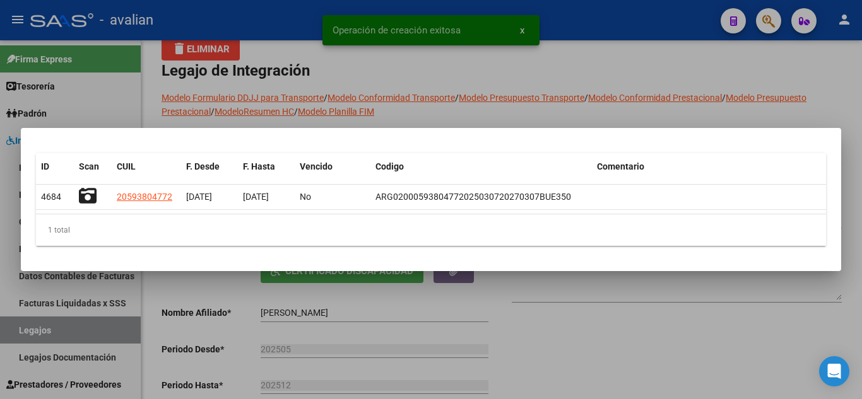
click at [471, 94] on div at bounding box center [431, 199] width 862 height 399
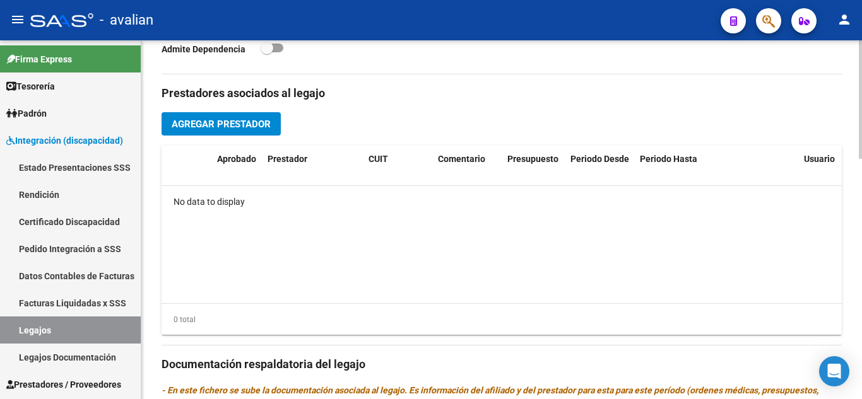
scroll to position [379, 0]
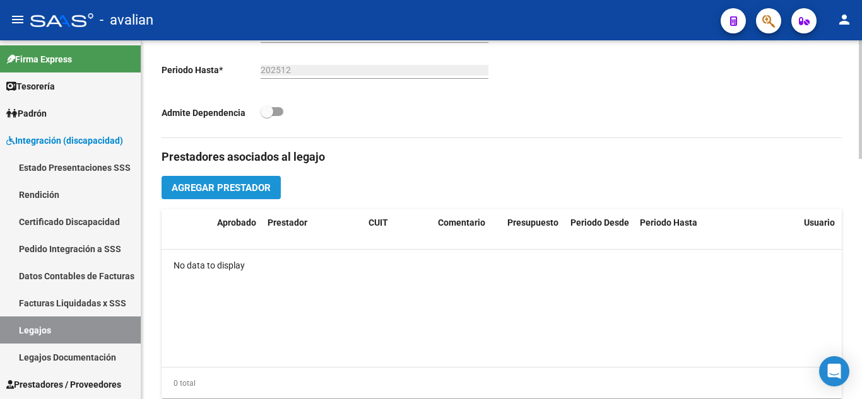
click at [238, 183] on span "Agregar Prestador" at bounding box center [221, 187] width 99 height 11
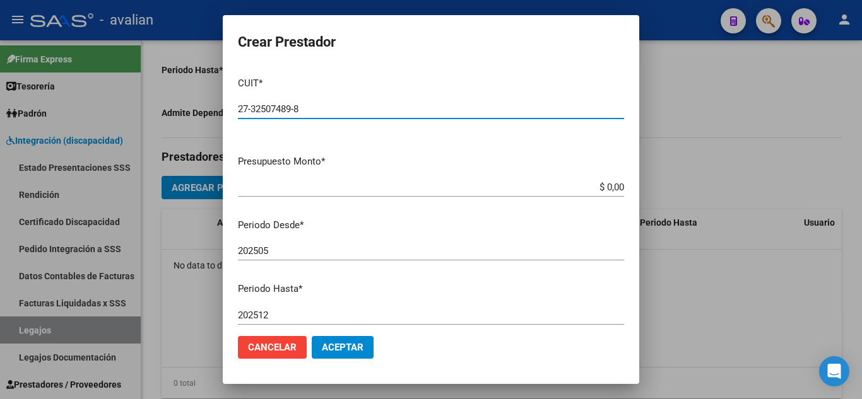
type input "27-32507489-8"
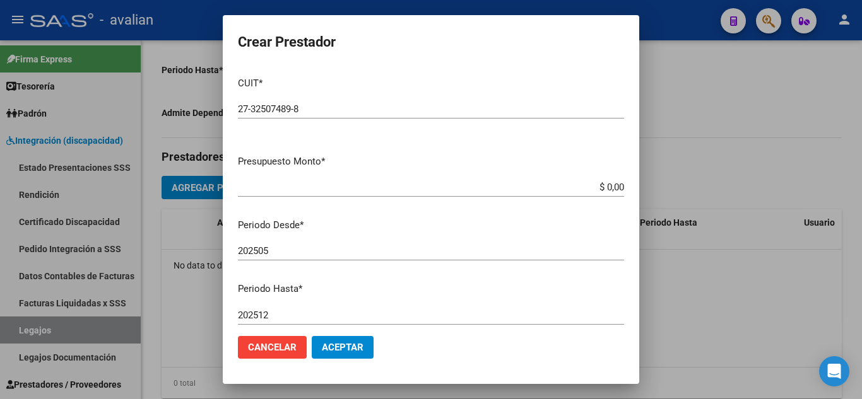
click at [470, 148] on mat-dialog-content "CUIT * 27-32507489-8 Ingresar CUIT ARCA Padrón Presupuesto Monto * $ 0,00 Ingre…" at bounding box center [431, 196] width 416 height 259
drag, startPoint x: 596, startPoint y: 190, endPoint x: 633, endPoint y: 191, distance: 37.2
click at [633, 191] on mat-dialog-content "CUIT * 27-32507489-8 Ingresar CUIT ARCA Padrón Presupuesto Monto * $ 0,00 Ingre…" at bounding box center [431, 196] width 416 height 259
paste input "98964,88"
type input "$ 98.964,88"
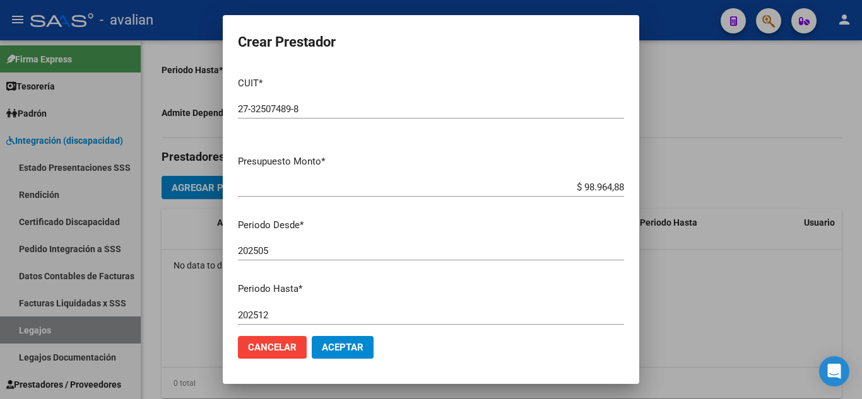
click at [537, 244] on div "202505 Ingresar el periodo" at bounding box center [431, 251] width 386 height 19
click at [360, 348] on span "Aceptar" at bounding box center [343, 347] width 42 height 11
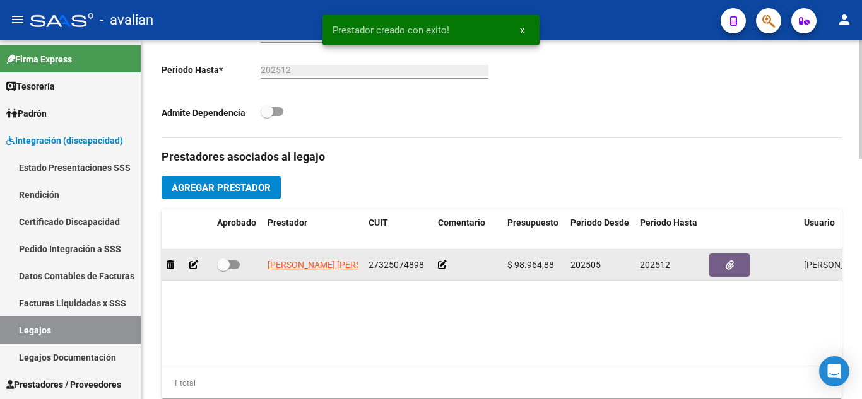
click at [447, 265] on div at bounding box center [467, 265] width 59 height 15
click at [438, 268] on icon at bounding box center [442, 265] width 9 height 9
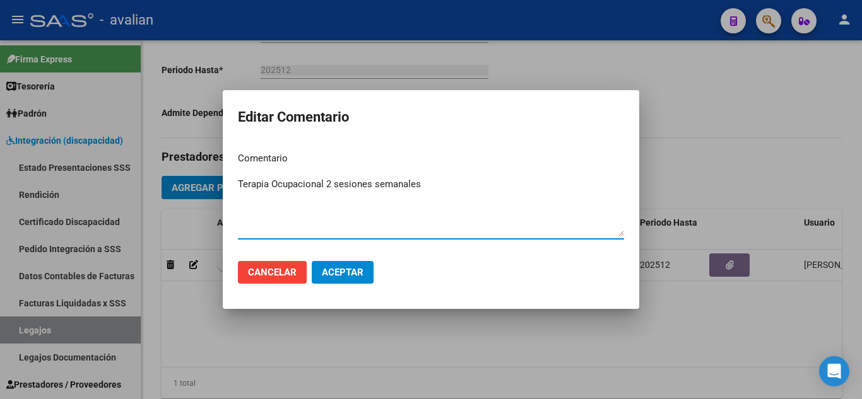
type textarea "Terapia Ocupacional 2 sesiones semanales"
click at [358, 273] on span "Aceptar" at bounding box center [343, 272] width 42 height 11
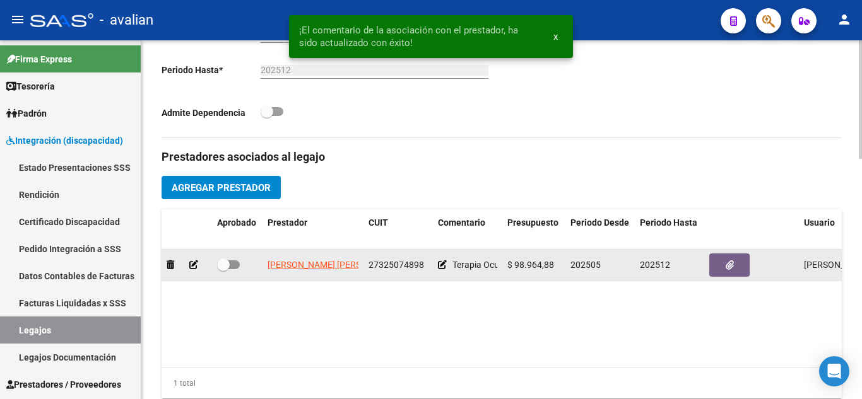
click at [235, 268] on span at bounding box center [228, 265] width 23 height 9
click at [223, 269] on input "checkbox" at bounding box center [223, 269] width 1 height 1
checkbox input "true"
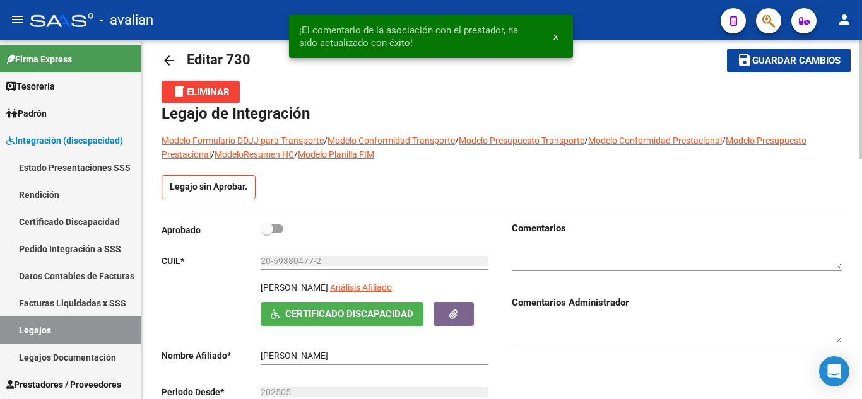
scroll to position [0, 0]
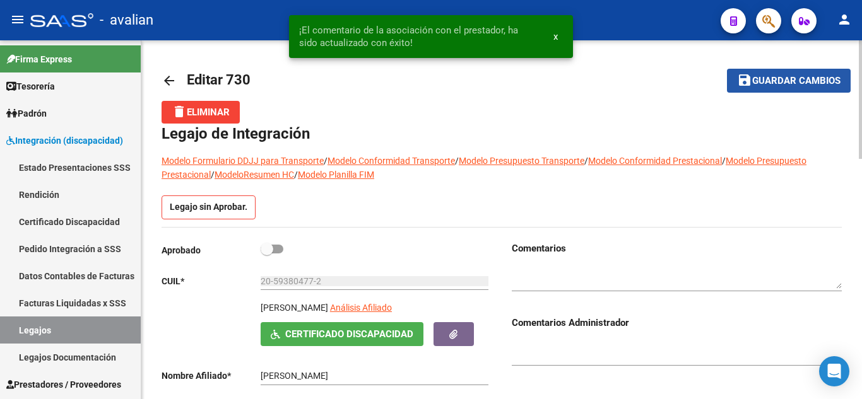
click at [789, 85] on span "Guardar cambios" at bounding box center [796, 81] width 88 height 11
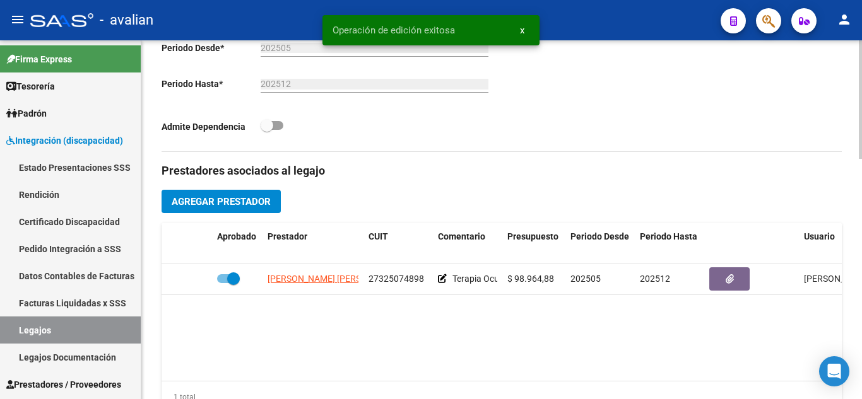
scroll to position [379, 0]
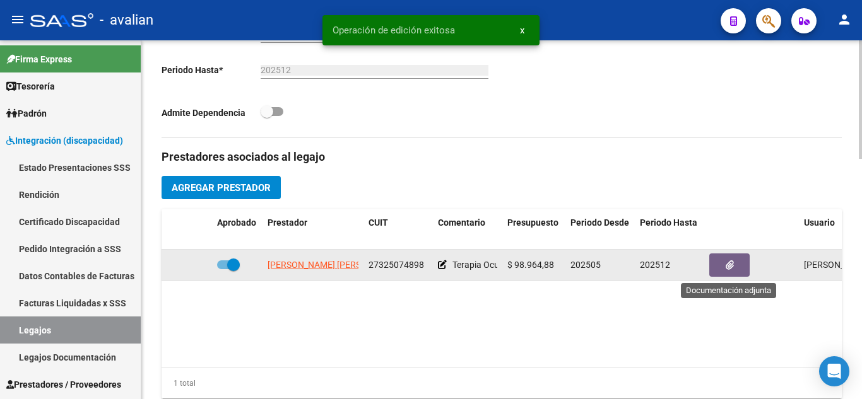
click at [724, 265] on button "button" at bounding box center [729, 265] width 40 height 23
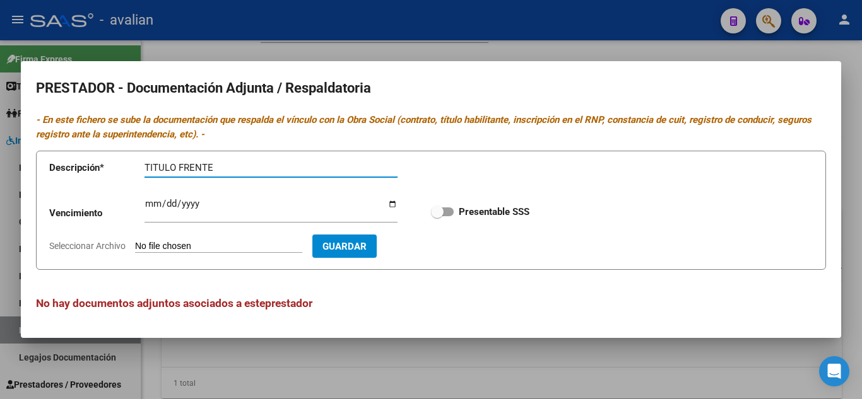
type input "TITULO FRENTE"
click at [450, 212] on span at bounding box center [442, 212] width 23 height 9
click at [437, 216] on input "Presentable SSS" at bounding box center [437, 216] width 1 height 1
checkbox input "true"
click at [242, 242] on input "Seleccionar Archivo" at bounding box center [218, 247] width 167 height 12
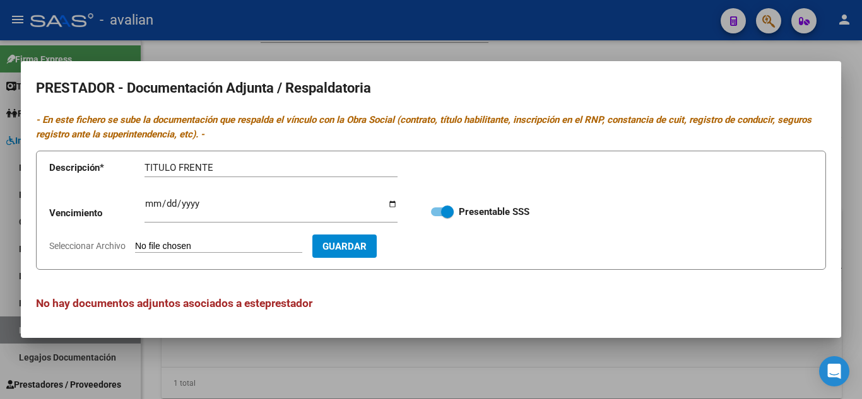
type input "C:\fakepath\T1.jpg"
click at [432, 241] on span "Guardar" at bounding box center [418, 246] width 44 height 11
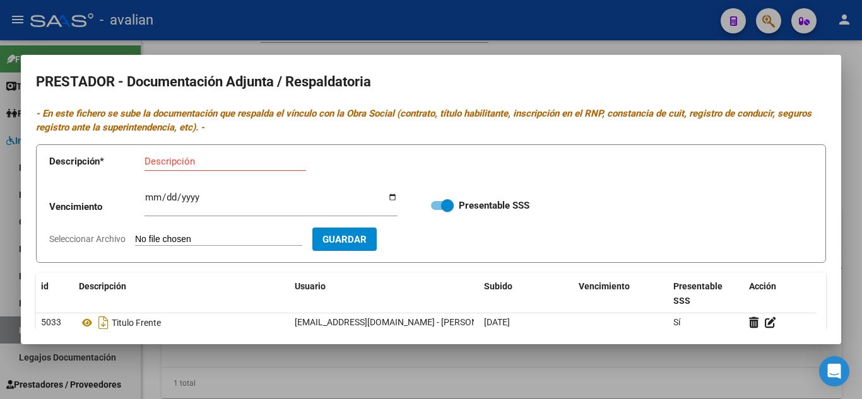
click at [240, 153] on div "Descripción" at bounding box center [225, 161] width 162 height 19
type input "TITULO DORSO"
click at [179, 235] on input "Seleccionar Archivo" at bounding box center [218, 240] width 167 height 12
type input "C:\fakepath\T2.jpg"
click at [440, 243] on span "Guardar" at bounding box center [418, 239] width 44 height 11
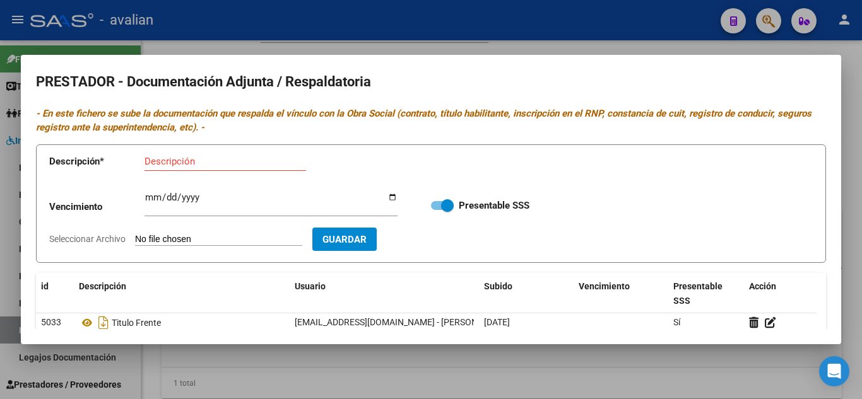
click at [223, 170] on div "Descripción" at bounding box center [225, 161] width 162 height 19
type input "POLIZA SEGURO"
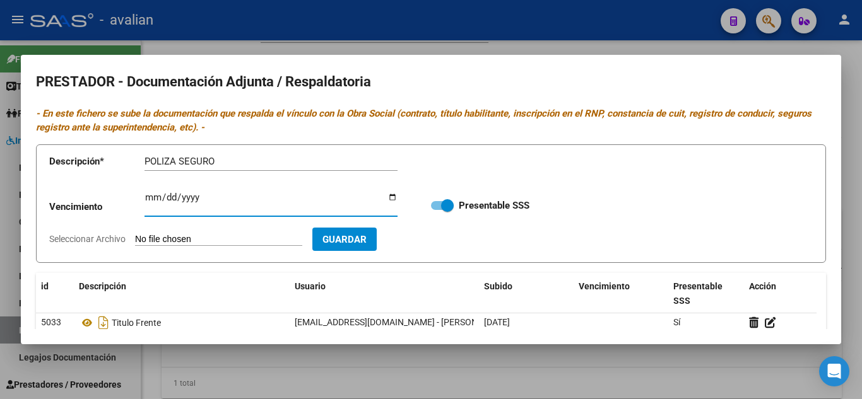
click at [148, 199] on input "Ingresar vencimiento" at bounding box center [270, 202] width 253 height 20
type input "[DATE]"
click at [180, 237] on input "Seleccionar Archivo" at bounding box center [218, 240] width 167 height 12
type input "C:\fakepath\POLIZA.jpg"
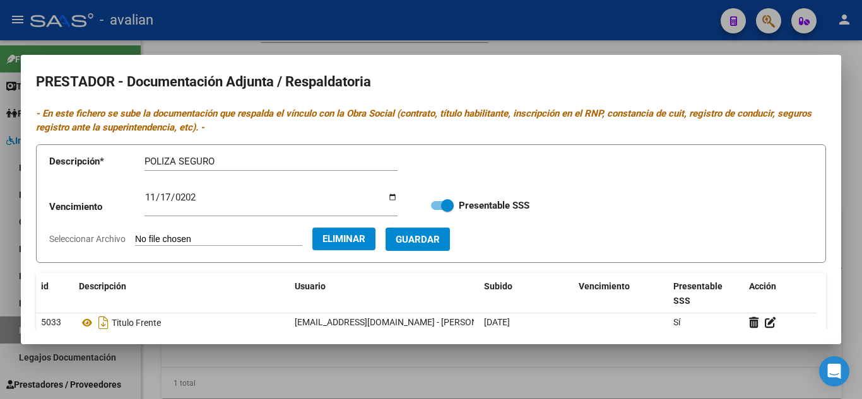
click at [440, 238] on span "Guardar" at bounding box center [418, 239] width 44 height 11
click at [239, 168] on div "Descripción" at bounding box center [225, 161] width 162 height 19
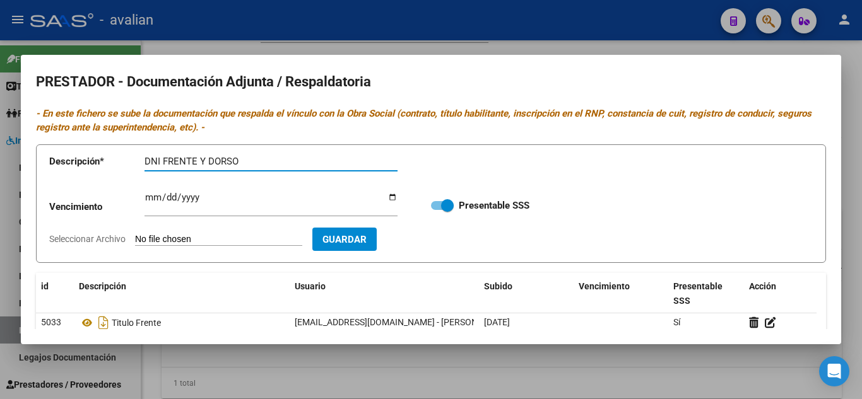
type input "DNI FRENTE Y DORSO"
click at [222, 239] on input "Seleccionar Archivo" at bounding box center [218, 240] width 167 height 12
type input "C:\fakepath\DNI.jpg"
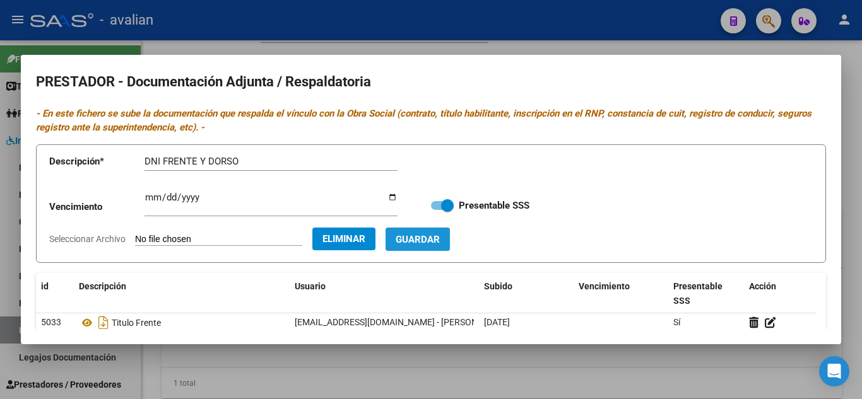
click at [440, 236] on span "Guardar" at bounding box center [418, 239] width 44 height 11
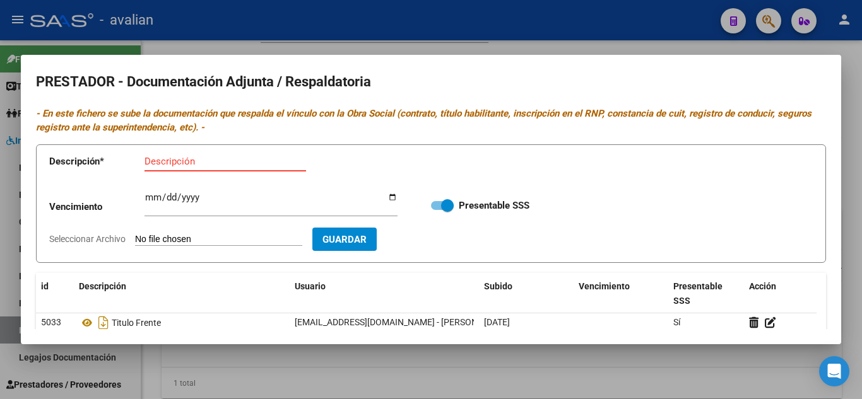
click at [250, 165] on input "Descripción" at bounding box center [225, 161] width 162 height 11
type input "ARCA"
click at [208, 233] on app-file-uploader "Seleccionar Archivo" at bounding box center [180, 238] width 263 height 11
click at [220, 238] on input "Seleccionar Archivo" at bounding box center [218, 240] width 167 height 12
type input "C:\fakepath\ARCA.jpg"
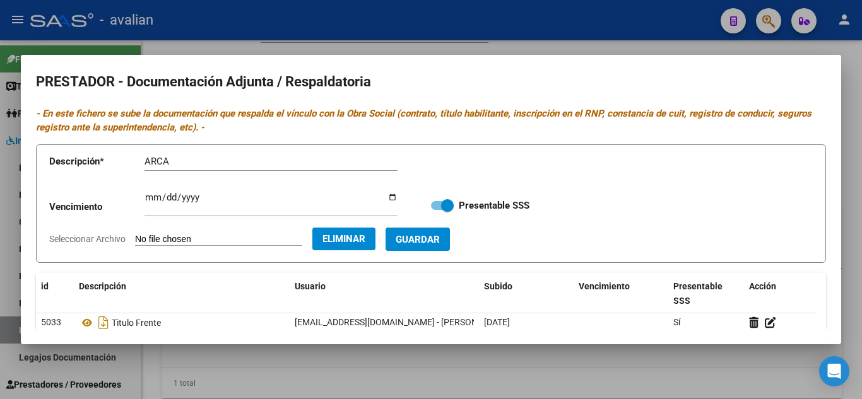
click at [440, 238] on span "Guardar" at bounding box center [418, 239] width 44 height 11
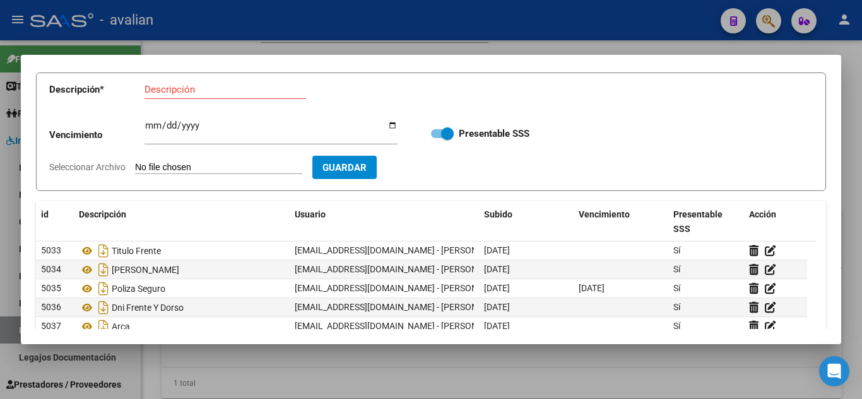
scroll to position [0, 0]
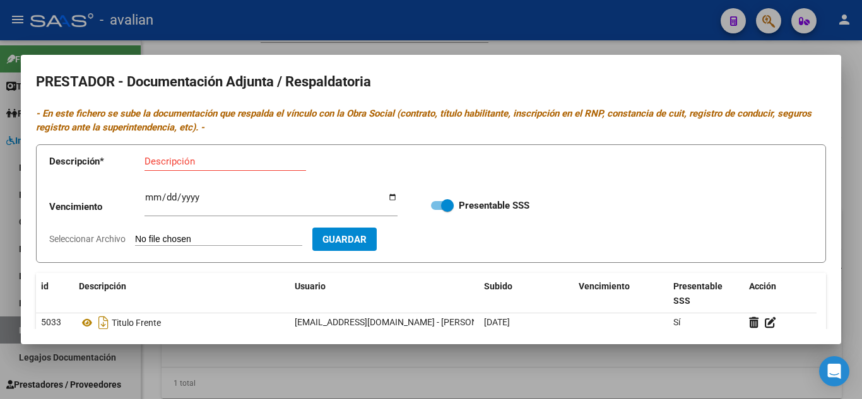
click at [188, 164] on input "Descripción" at bounding box center [225, 161] width 162 height 11
type input "RNP"
click at [148, 200] on input "Ingresar vencimiento" at bounding box center [270, 202] width 253 height 20
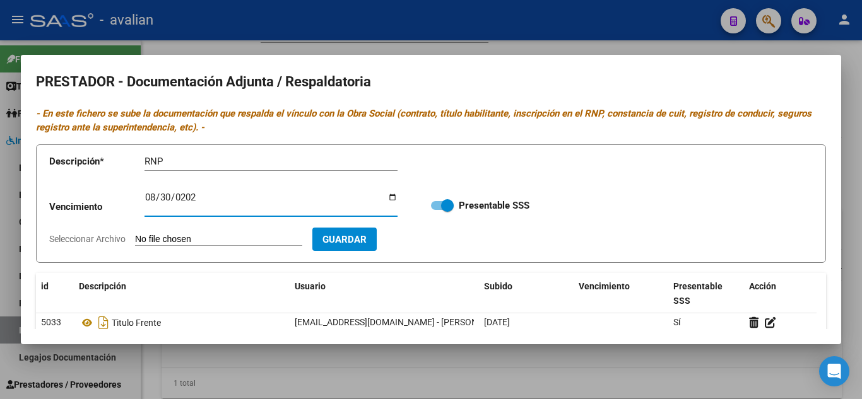
type input "[DATE]"
click at [191, 237] on input "Seleccionar Archivo" at bounding box center [218, 240] width 167 height 12
type input "C:\fakepath\RNP.jpg"
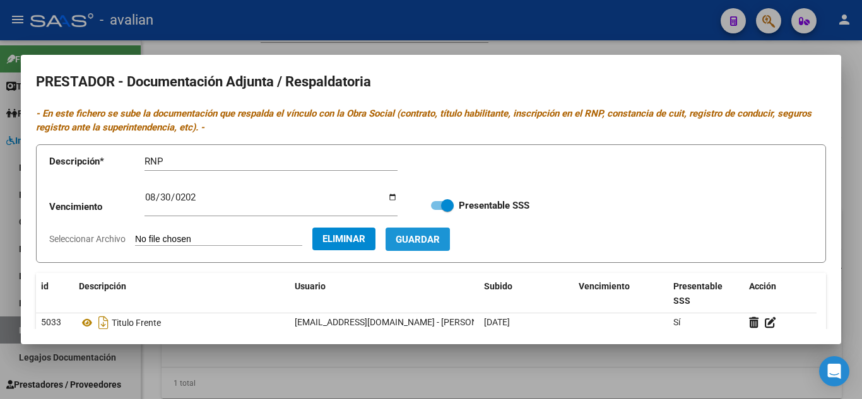
click at [450, 242] on button "Guardar" at bounding box center [417, 239] width 64 height 23
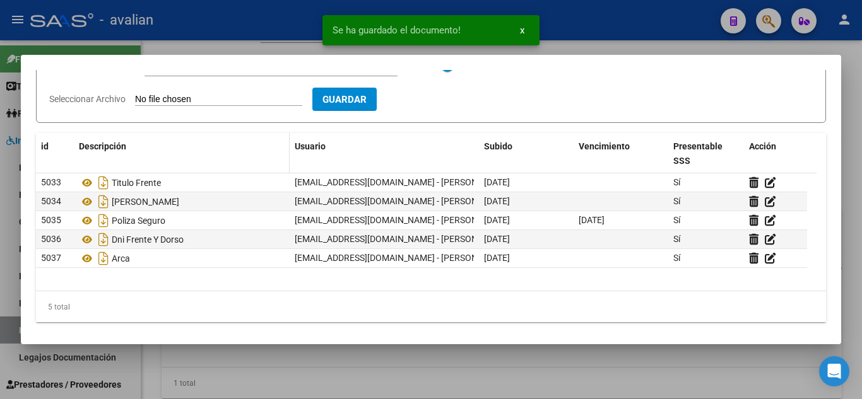
scroll to position [143, 0]
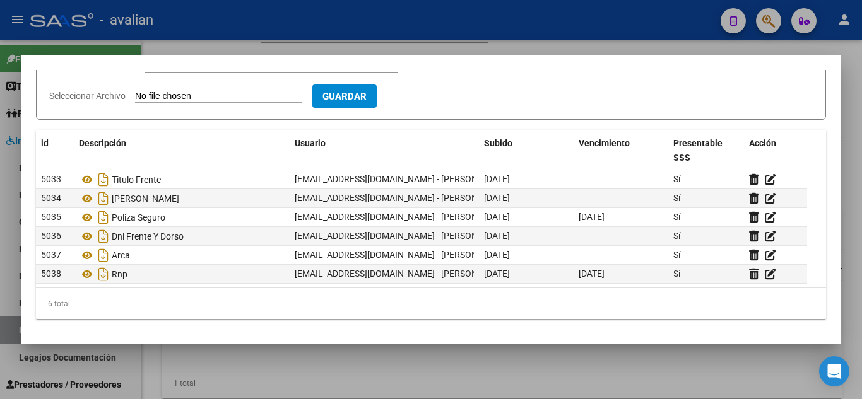
click at [326, 302] on div "6 total" at bounding box center [431, 304] width 790 height 32
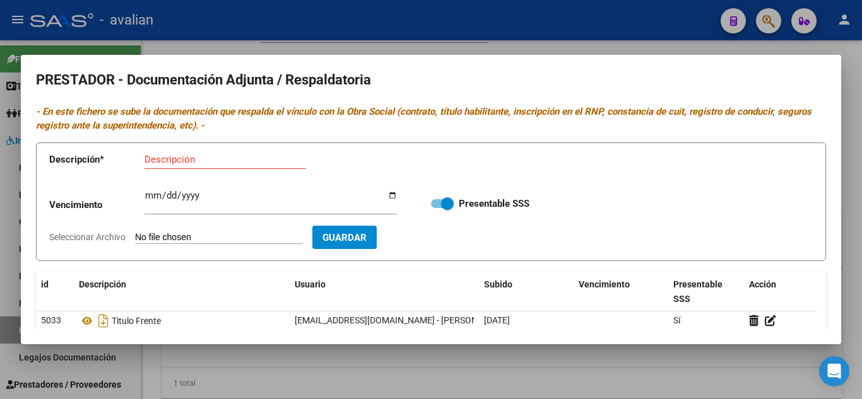
scroll to position [0, 0]
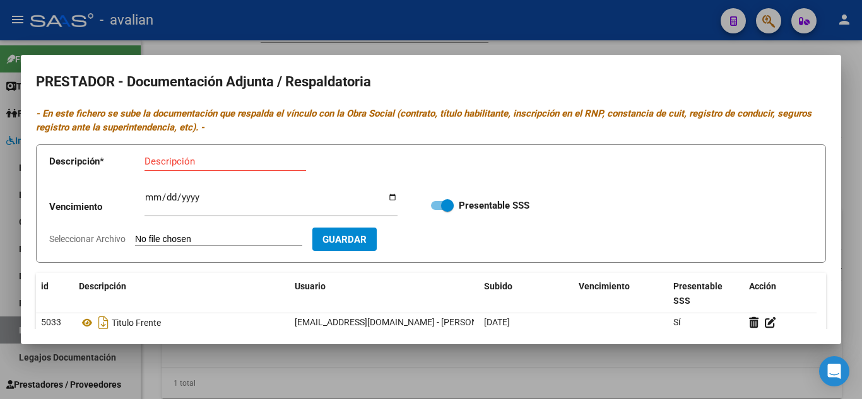
click at [546, 37] on div at bounding box center [431, 199] width 862 height 399
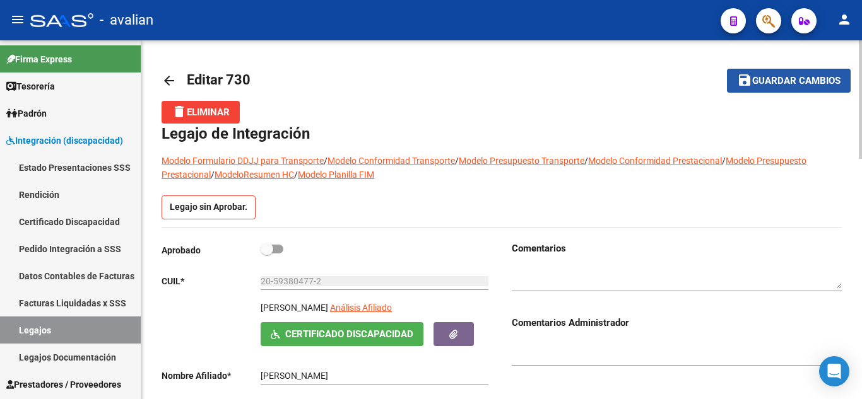
click at [756, 82] on span "Guardar cambios" at bounding box center [796, 81] width 88 height 11
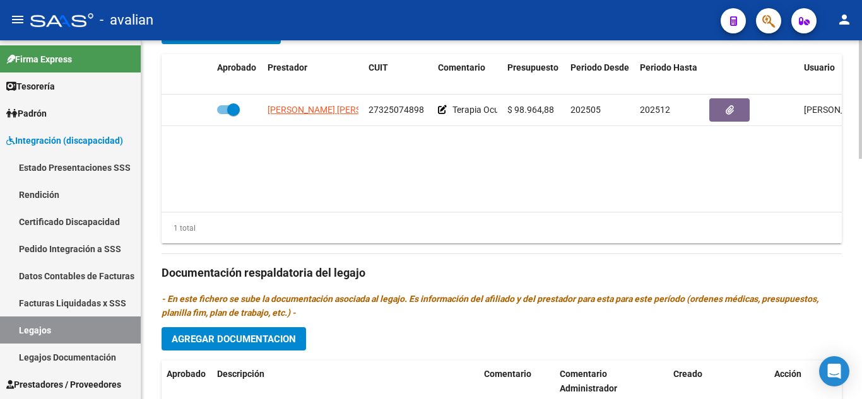
scroll to position [663, 0]
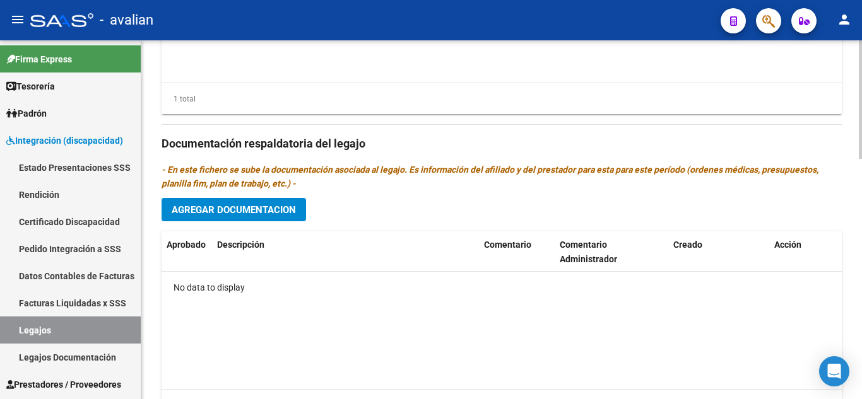
click at [254, 216] on span "Agregar Documentacion" at bounding box center [234, 209] width 124 height 11
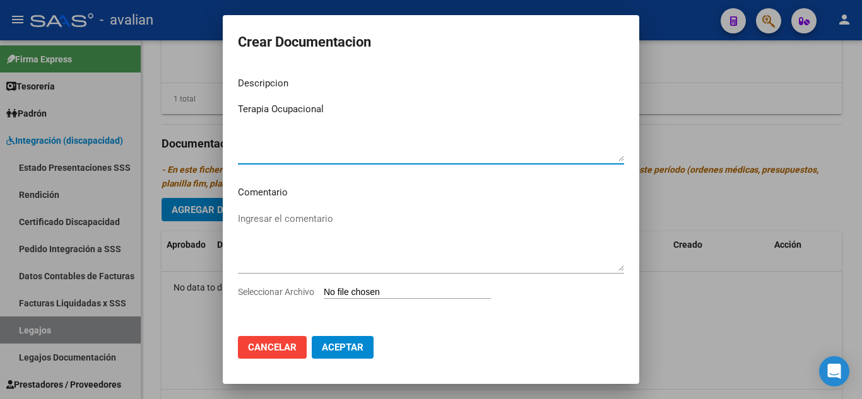
type textarea "Terapia Ocupacional"
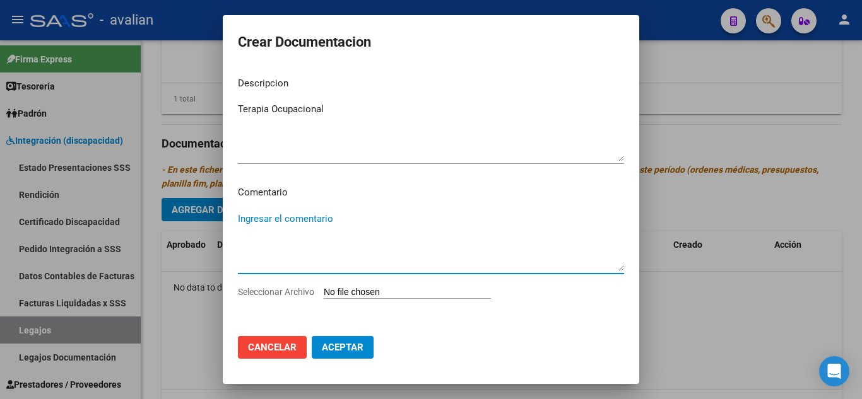
click at [319, 216] on textarea "Ingresar el comentario" at bounding box center [431, 241] width 386 height 59
type textarea "Se solicitan correcciones de la documentación"
click at [358, 288] on input "Seleccionar Archivo" at bounding box center [407, 293] width 167 height 12
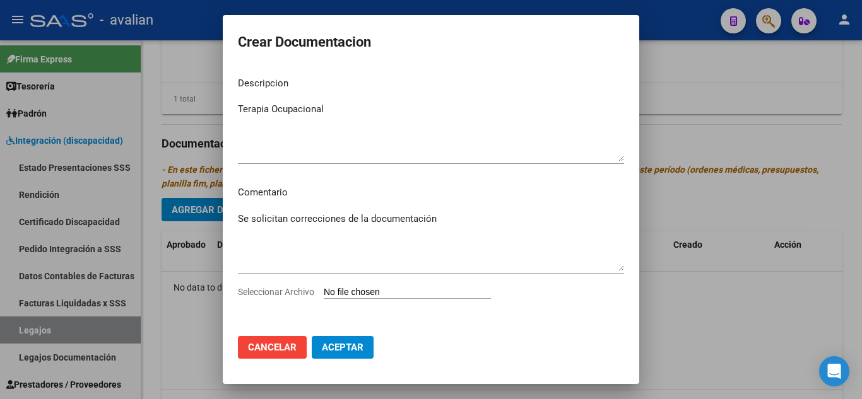
type input "C:\fakepath\DOC PRESTACIONTO1.pdf"
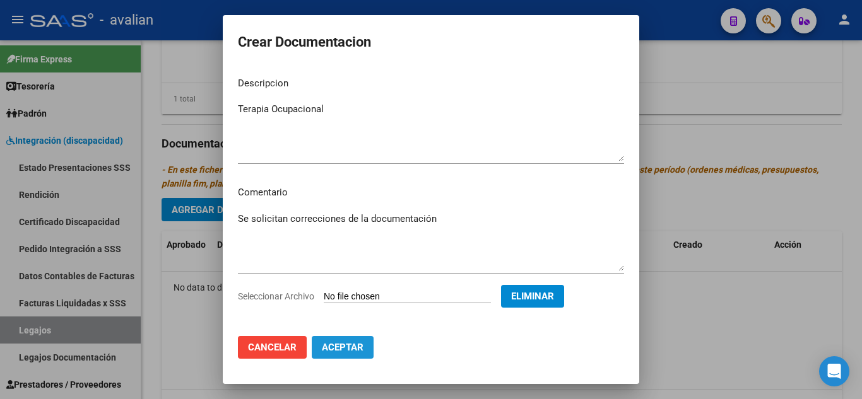
click at [355, 348] on span "Aceptar" at bounding box center [343, 347] width 42 height 11
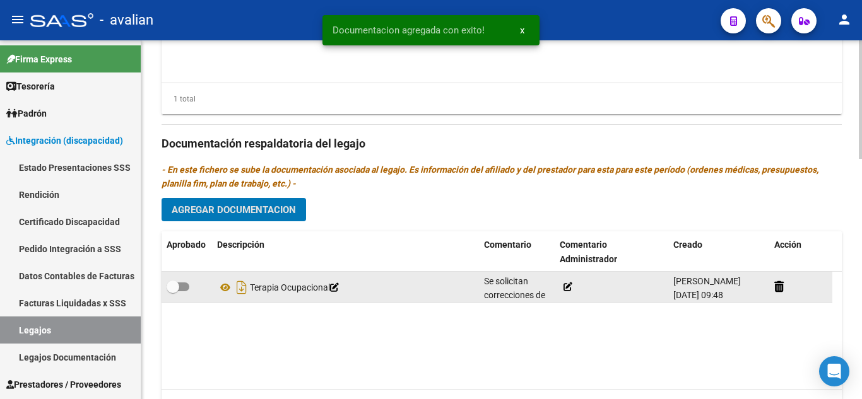
click at [183, 288] on span at bounding box center [178, 287] width 23 height 9
click at [173, 291] on input "checkbox" at bounding box center [172, 291] width 1 height 1
checkbox input "true"
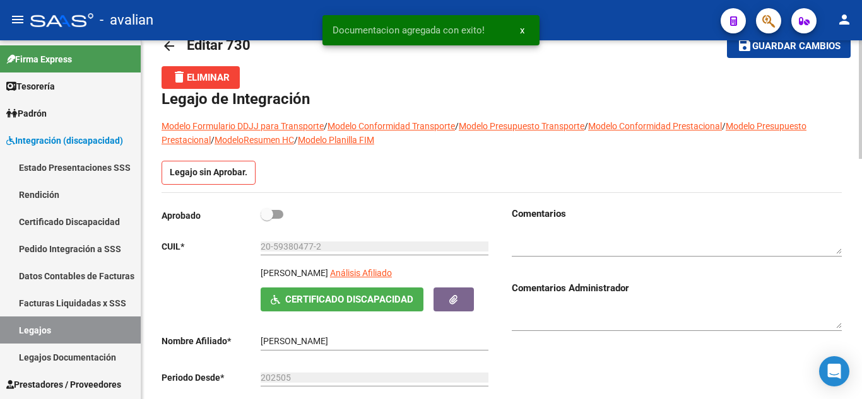
scroll to position [32, 0]
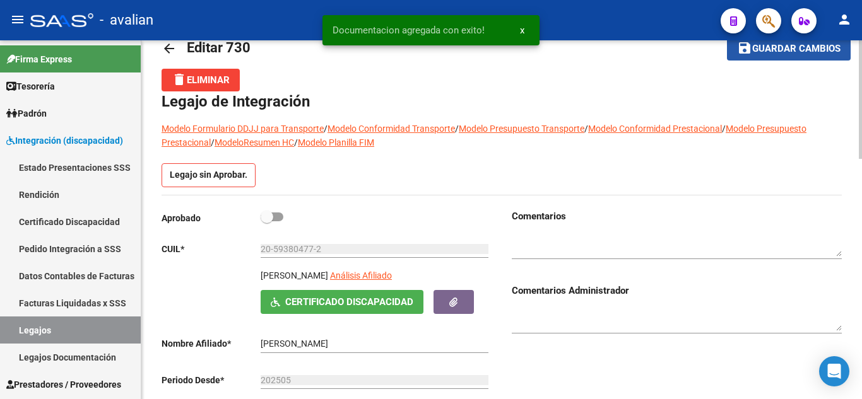
click at [760, 49] on span "Guardar cambios" at bounding box center [796, 49] width 88 height 11
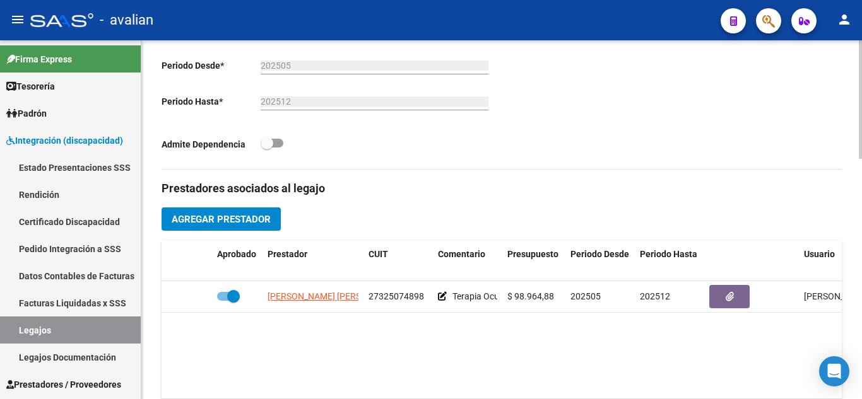
scroll to position [348, 0]
click at [243, 216] on span "Agregar Prestador" at bounding box center [221, 218] width 99 height 11
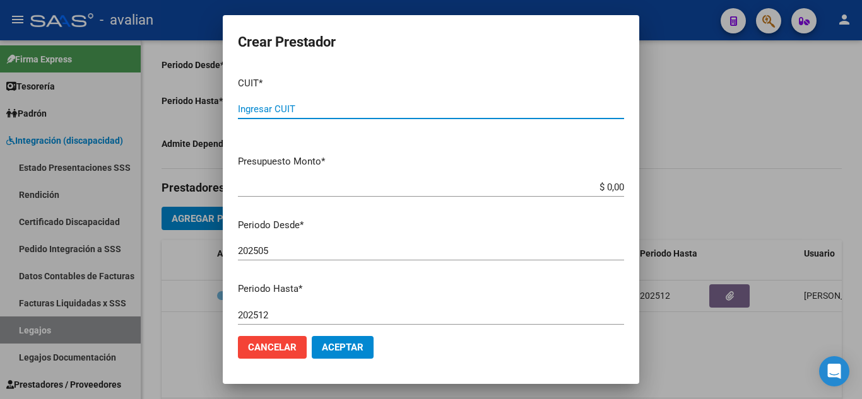
paste input "27-40309572-4"
type input "27-40309572-4"
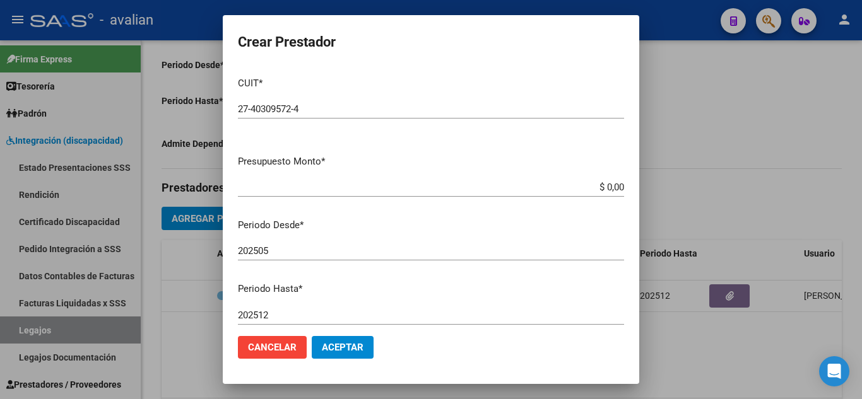
drag, startPoint x: 507, startPoint y: 132, endPoint x: 517, endPoint y: 144, distance: 15.6
click at [507, 132] on div "CUIT * 27-40309572-4 Ingresar CUIT ARCA Padrón" at bounding box center [431, 106] width 386 height 78
drag, startPoint x: 593, startPoint y: 184, endPoint x: 631, endPoint y: 185, distance: 37.9
click at [631, 185] on mat-dialog-content "CUIT * 27-40309572-4 Ingresar CUIT ARCA Padrón Presupuesto Monto * $ 0,00 Ingre…" at bounding box center [431, 196] width 416 height 259
paste input "98.964,88"
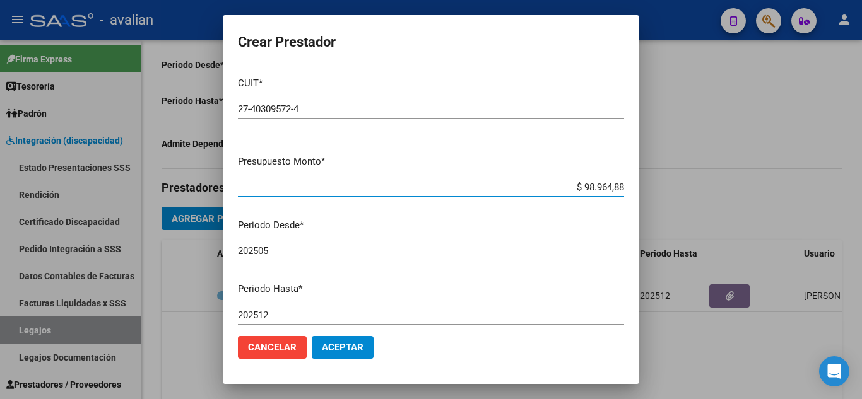
type input "$ 98.964,88"
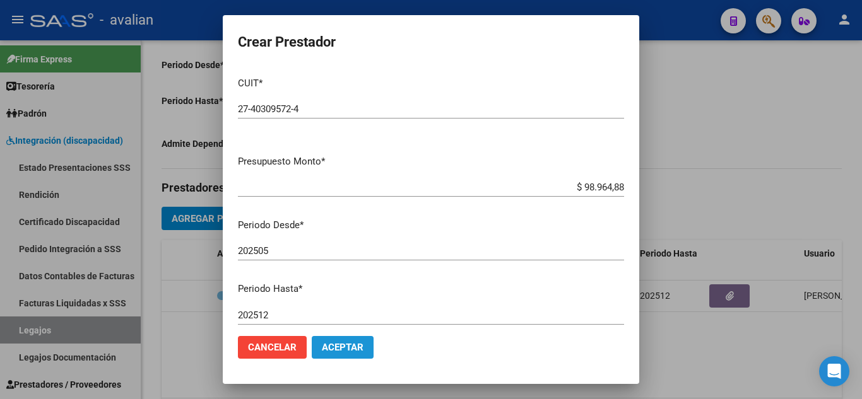
click at [350, 352] on span "Aceptar" at bounding box center [343, 347] width 42 height 11
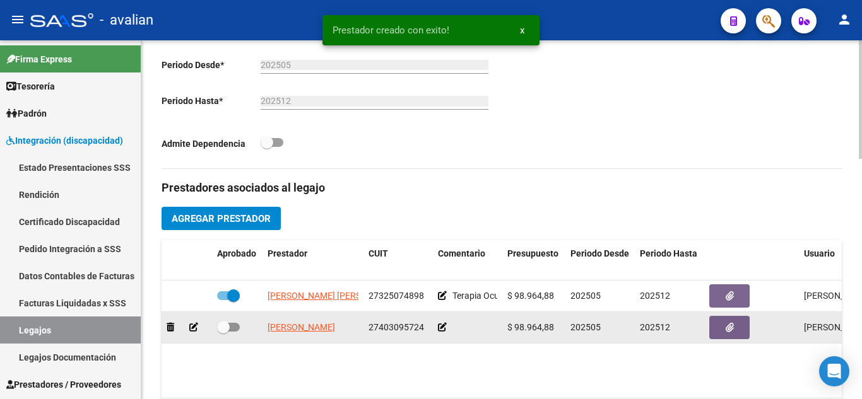
click at [440, 329] on icon at bounding box center [442, 327] width 9 height 9
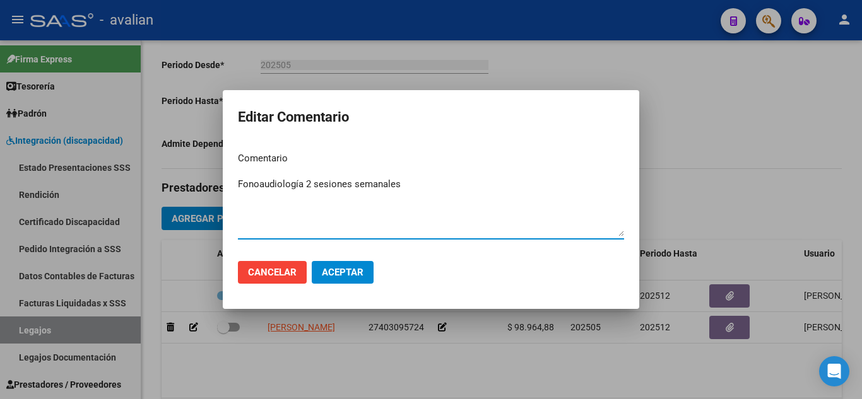
type textarea "Fonoaudiología 2 sesiones semanales"
click at [351, 268] on span "Aceptar" at bounding box center [343, 272] width 42 height 11
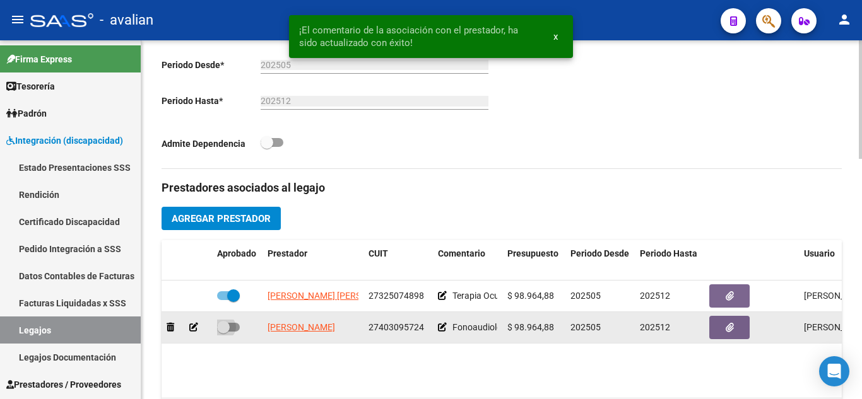
click at [236, 332] on span at bounding box center [228, 327] width 23 height 9
click at [223, 332] on input "checkbox" at bounding box center [223, 332] width 1 height 1
checkbox input "true"
click at [732, 332] on icon "button" at bounding box center [730, 327] width 8 height 9
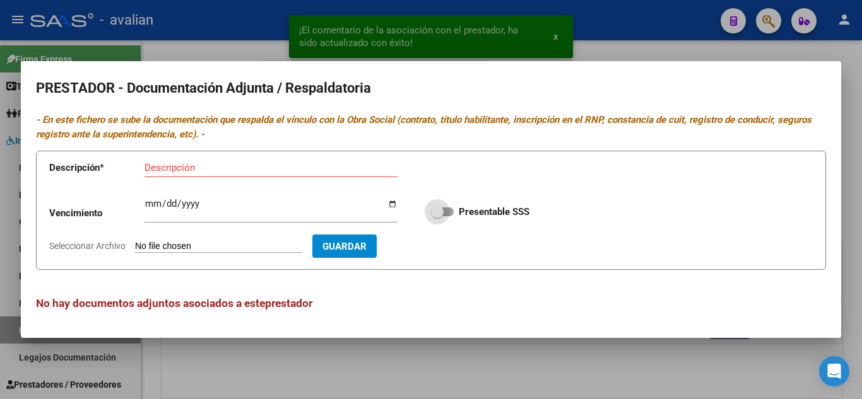
click at [450, 217] on label "Presentable SSS" at bounding box center [480, 211] width 98 height 15
click at [437, 217] on input "Presentable SSS" at bounding box center [437, 216] width 1 height 1
checkbox input "true"
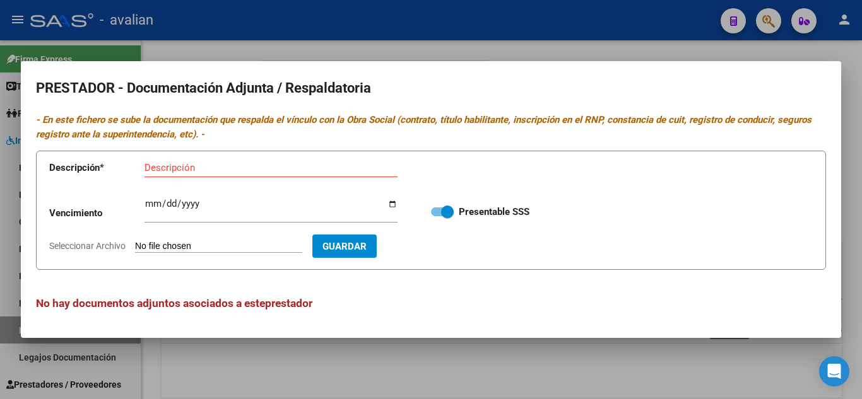
click at [544, 42] on div at bounding box center [431, 199] width 862 height 399
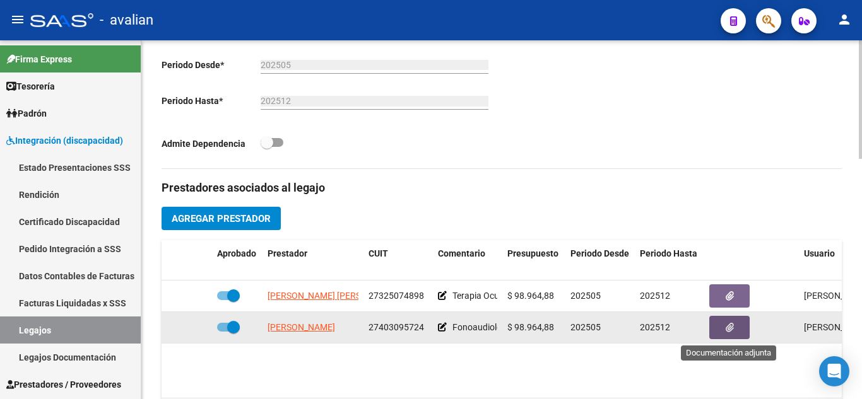
click at [727, 331] on icon "button" at bounding box center [730, 327] width 8 height 9
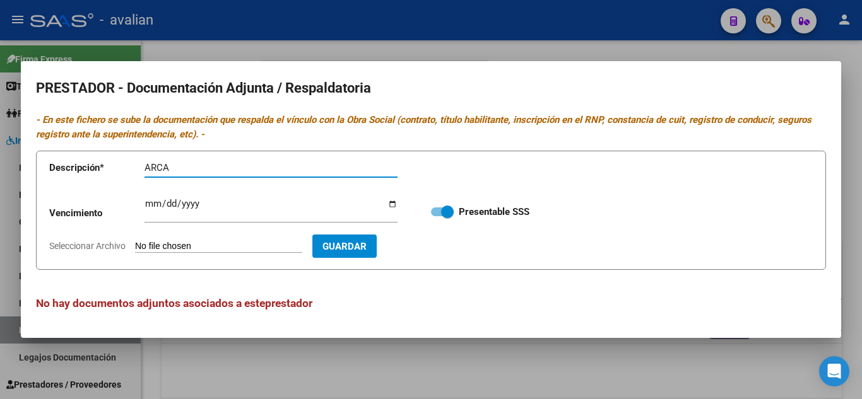
type input "ARCA"
click at [233, 244] on input "Seleccionar Archivo" at bounding box center [218, 247] width 167 height 12
type input "C:\fakepath\ARCA.jpg"
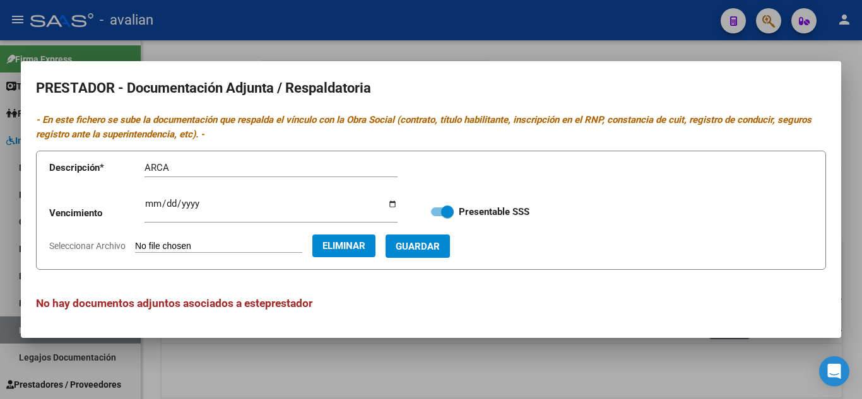
click at [440, 241] on span "Guardar" at bounding box center [418, 246] width 44 height 11
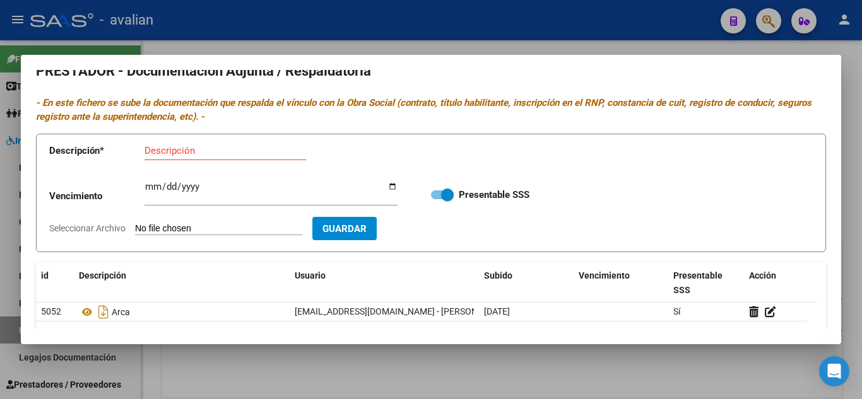
scroll to position [0, 0]
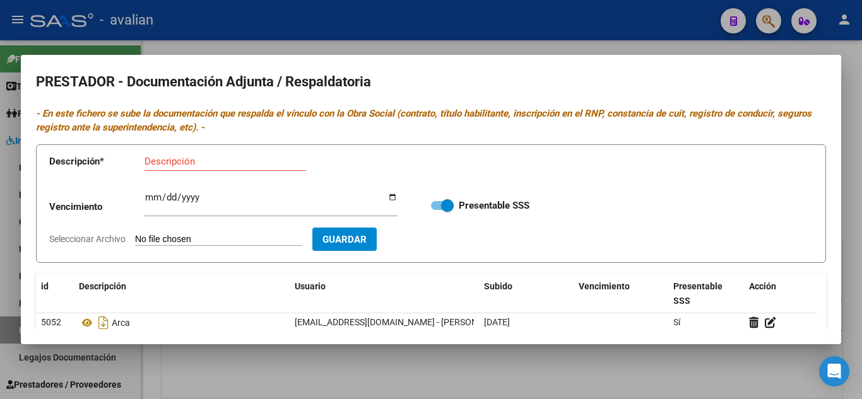
click at [190, 165] on input "Descripción" at bounding box center [225, 161] width 162 height 11
type input "CBU"
click at [205, 233] on app-file-uploader "Seleccionar Archivo" at bounding box center [180, 238] width 263 height 11
click at [210, 238] on input "Seleccionar Archivo" at bounding box center [218, 240] width 167 height 12
type input "C:\fakepath\CBU.jpg"
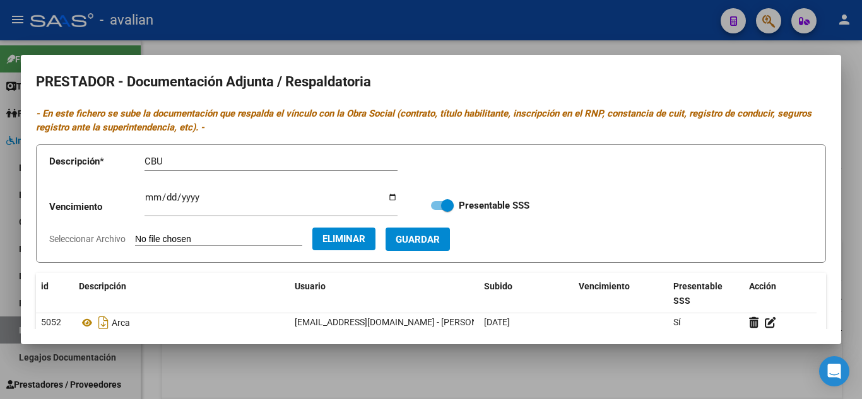
click at [440, 245] on span "Guardar" at bounding box center [418, 239] width 44 height 11
click at [182, 162] on input "Descripción" at bounding box center [225, 161] width 162 height 11
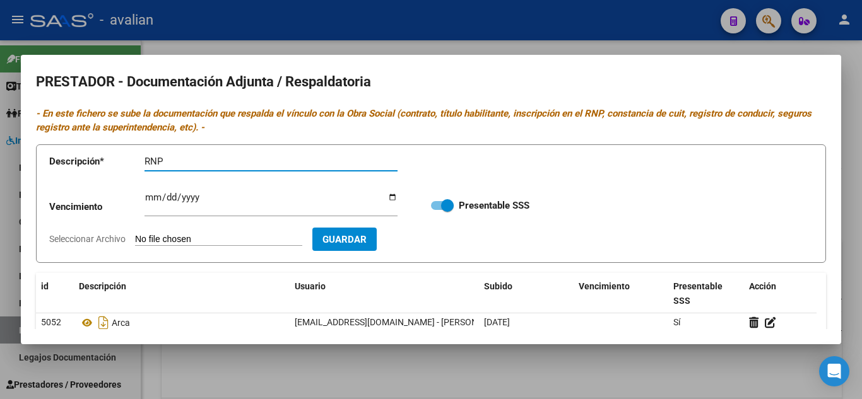
type input "RNP"
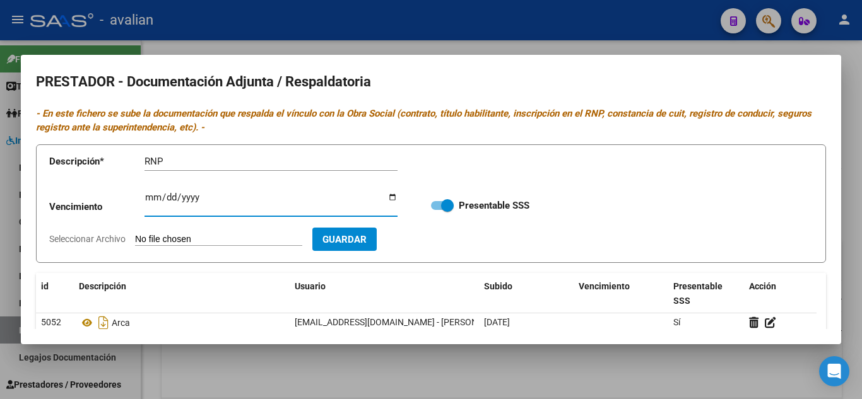
click at [147, 198] on input "Ingresar vencimiento" at bounding box center [270, 202] width 253 height 20
type input "[DATE]"
click at [218, 238] on input "Seleccionar Archivo" at bounding box center [218, 240] width 167 height 12
type input "C:\fakepath\RNP.jpg"
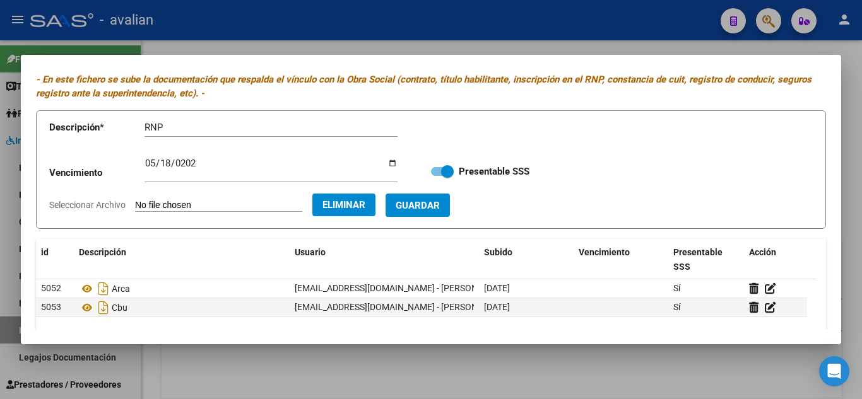
scroll to position [63, 0]
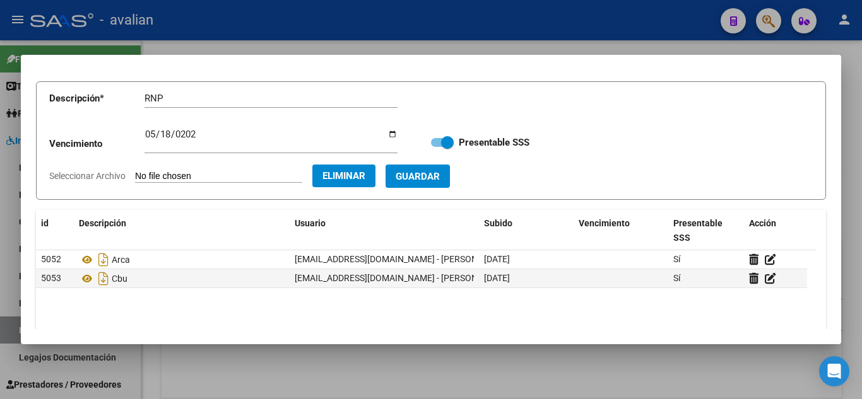
click at [440, 175] on span "Guardar" at bounding box center [418, 176] width 44 height 11
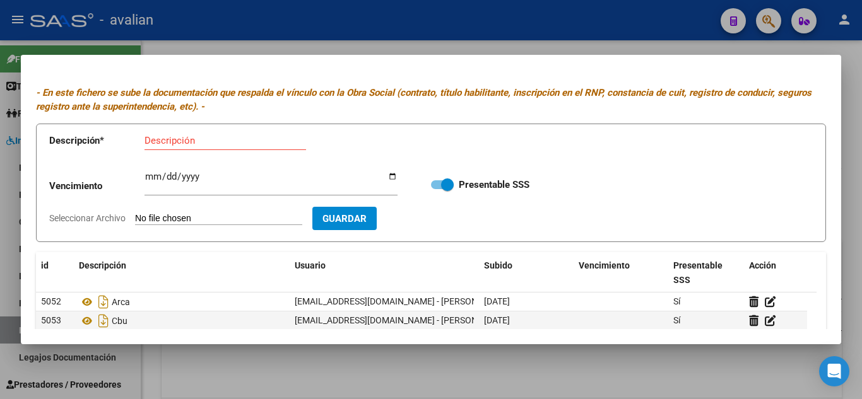
scroll to position [0, 0]
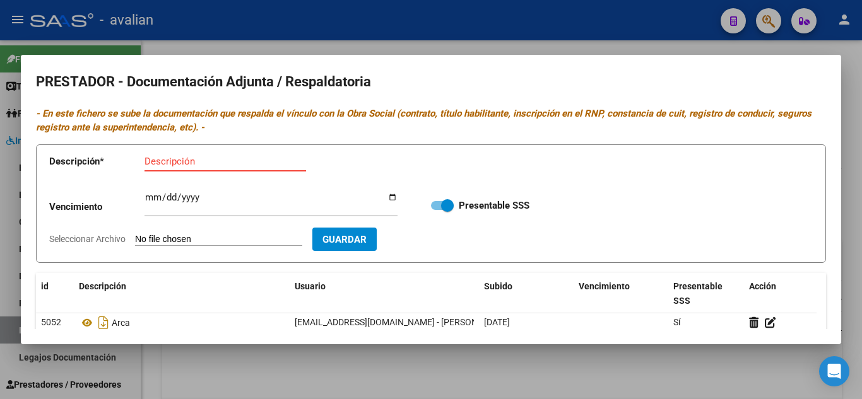
click at [195, 163] on input "Descripción" at bounding box center [225, 161] width 162 height 11
type input "TITULO FRENTE"
click at [180, 237] on input "Seleccionar Archivo" at bounding box center [218, 240] width 167 height 12
type input "C:\fakepath\T1.jpg"
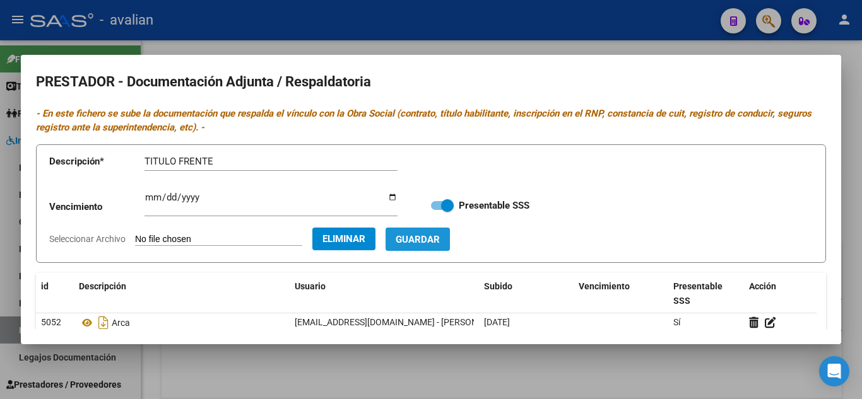
click at [440, 242] on span "Guardar" at bounding box center [418, 239] width 44 height 11
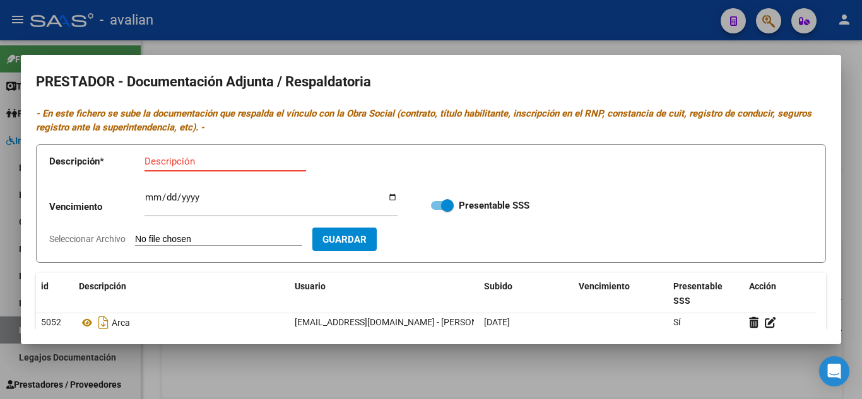
click at [203, 163] on input "Descripción" at bounding box center [225, 161] width 162 height 11
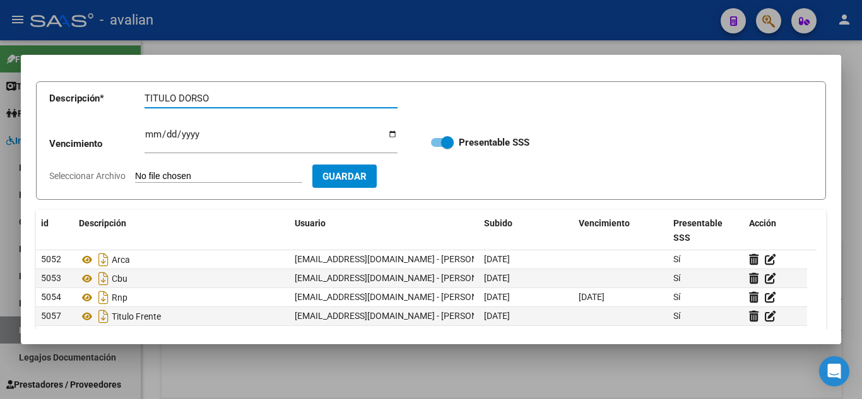
type input "TITULO DORSO"
click at [194, 180] on input "Seleccionar Archivo" at bounding box center [218, 177] width 167 height 12
type input "C:\fakepath\T2.jpg"
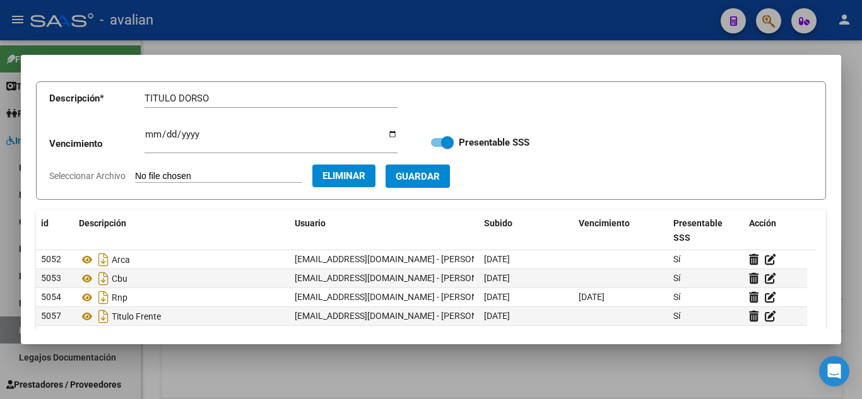
click at [440, 172] on span "Guardar" at bounding box center [418, 176] width 44 height 11
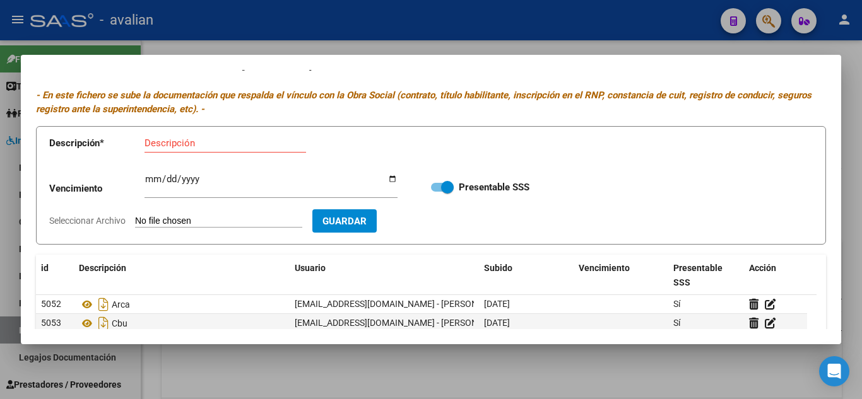
scroll to position [17, 0]
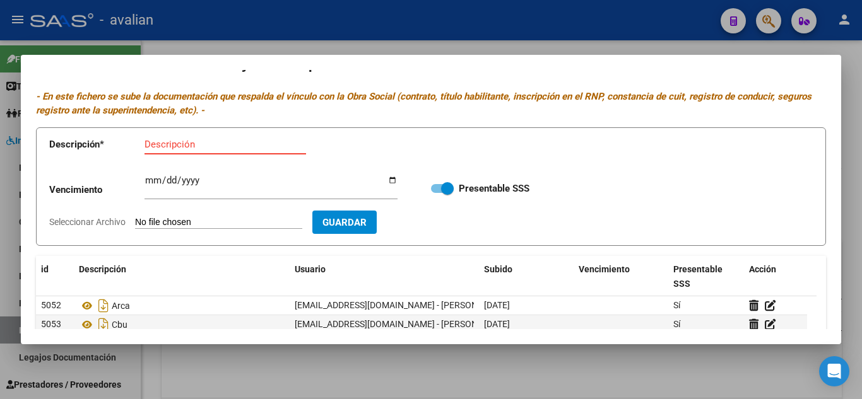
click at [204, 148] on input "Descripción" at bounding box center [225, 144] width 162 height 11
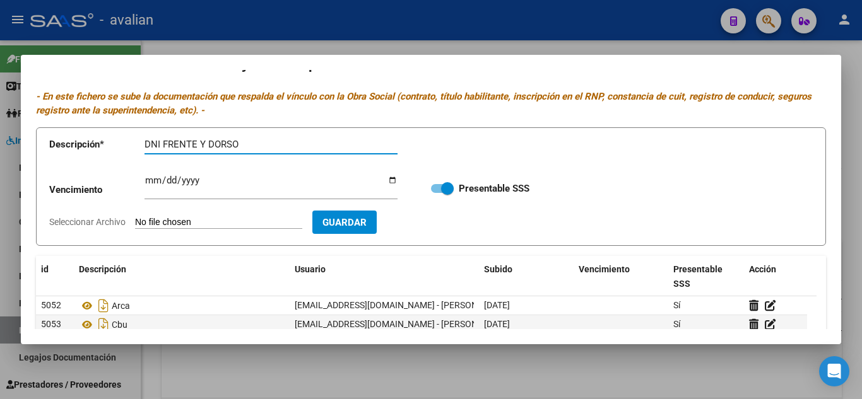
type input "DNI FRENTE Y DORSO"
click at [223, 220] on input "Seleccionar Archivo" at bounding box center [218, 223] width 167 height 12
type input "C:\fakepath\DNI.jpg"
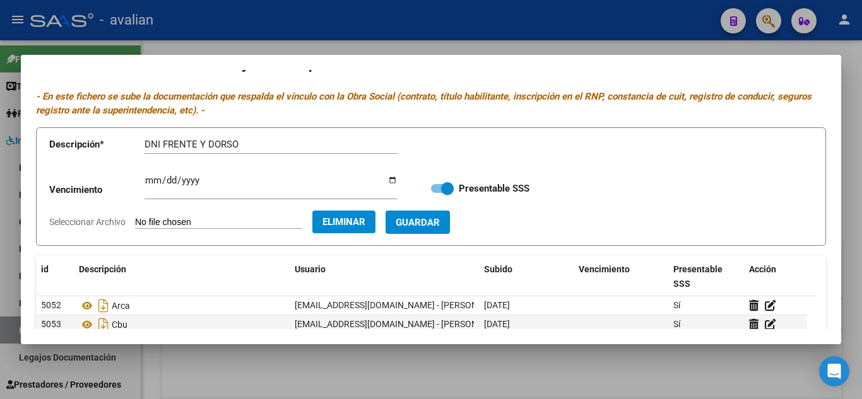
click at [440, 221] on span "Guardar" at bounding box center [418, 222] width 44 height 11
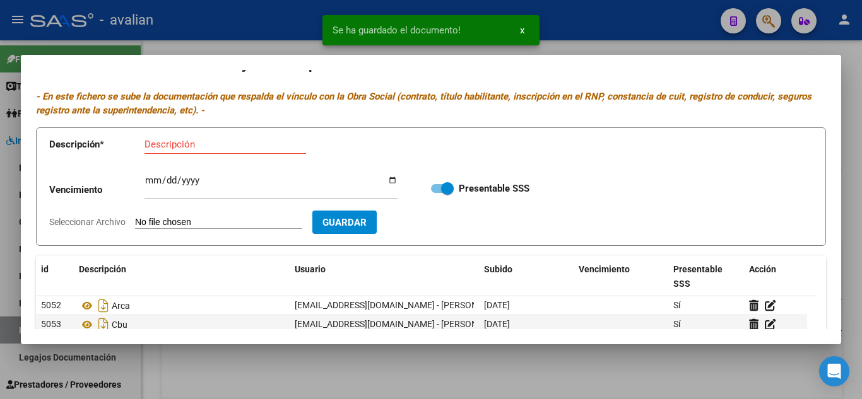
click at [591, 44] on div at bounding box center [431, 199] width 862 height 399
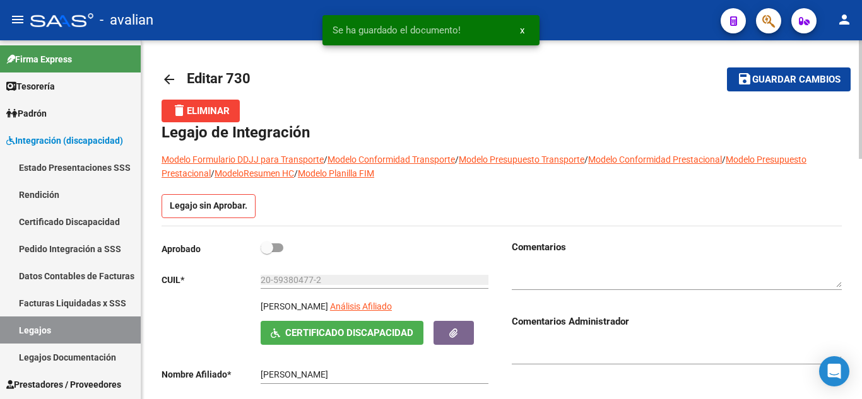
scroll to position [0, 0]
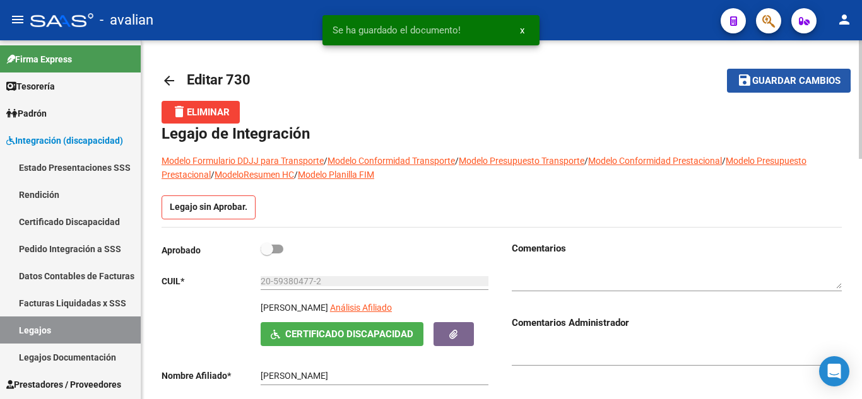
click at [735, 80] on button "save Guardar cambios" at bounding box center [789, 80] width 124 height 23
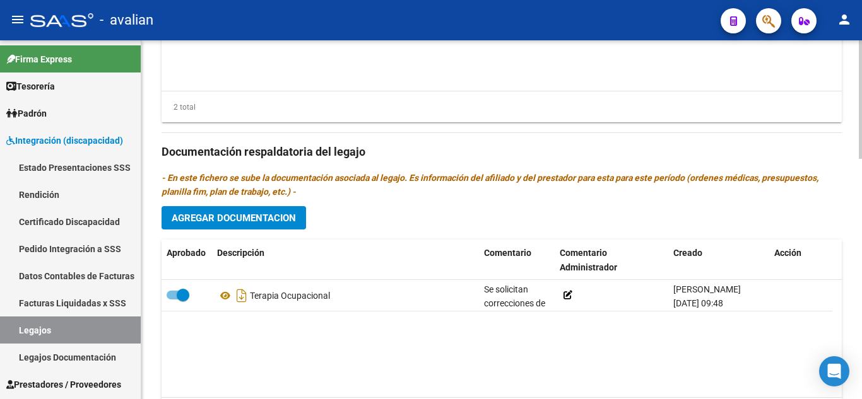
scroll to position [694, 0]
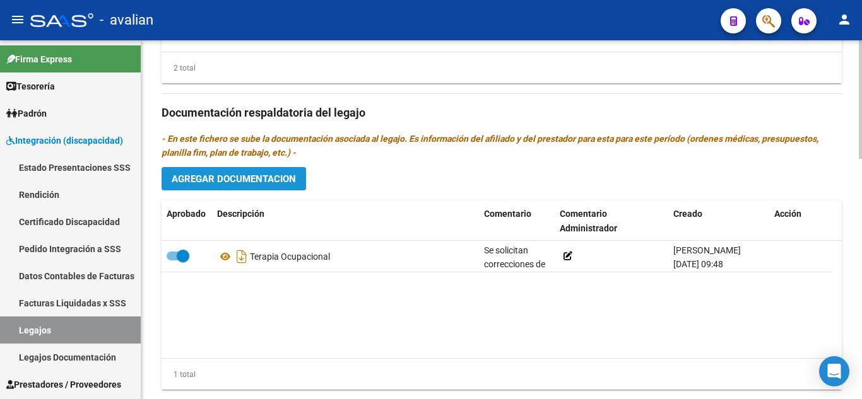
click at [252, 181] on span "Agregar Documentacion" at bounding box center [234, 178] width 124 height 11
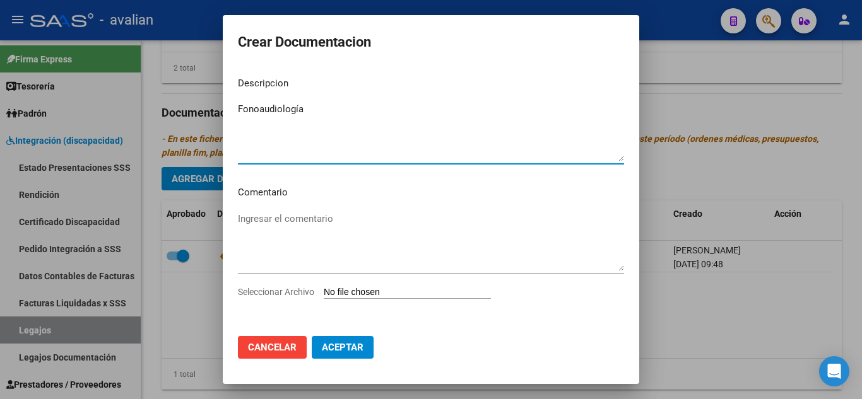
type textarea "Fonoaudiología"
click at [358, 218] on textarea "Ingresar el comentario" at bounding box center [431, 241] width 386 height 59
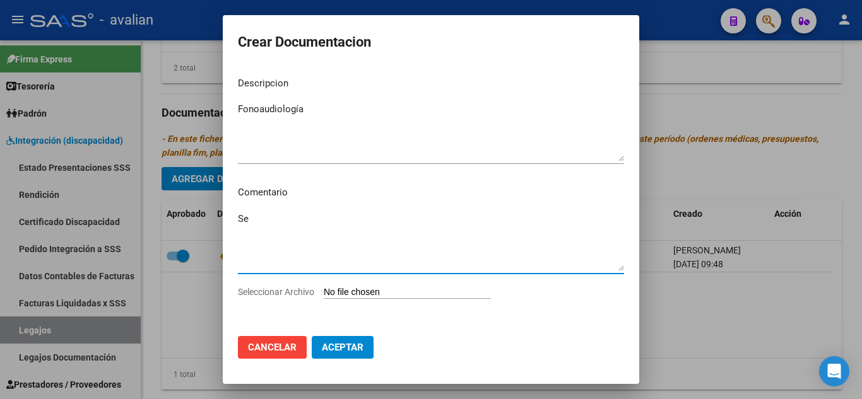
type textarea "Se"
drag, startPoint x: 413, startPoint y: 32, endPoint x: 303, endPoint y: 92, distance: 125.6
click at [303, 91] on form "Crear Documentacion Descripcion Fonoaudiología Ingresar el descripcion Comentar…" at bounding box center [431, 199] width 386 height 339
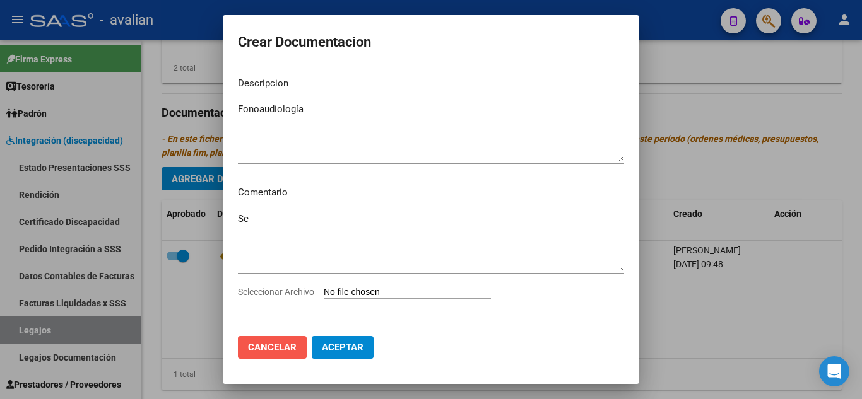
click at [269, 349] on span "Cancelar" at bounding box center [272, 347] width 49 height 11
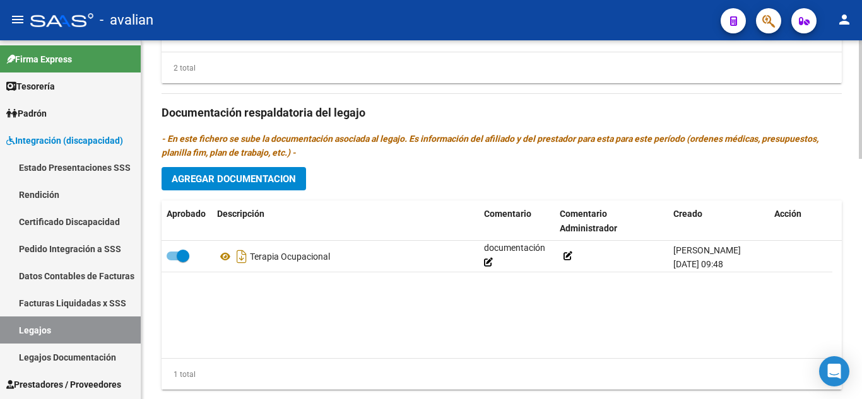
scroll to position [1, 0]
drag, startPoint x: 509, startPoint y: 269, endPoint x: 550, endPoint y: 284, distance: 43.5
click at [550, 284] on datatable-body "Terapia Ocupacional Se solicitan correcciones de la documentación [PERSON_NAME]…" at bounding box center [502, 299] width 680 height 117
drag, startPoint x: 534, startPoint y: 305, endPoint x: 520, endPoint y: 297, distance: 16.7
click at [534, 305] on datatable-body "Terapia Ocupacional Se solicitan correcciones de la documentación [PERSON_NAME]…" at bounding box center [502, 299] width 680 height 117
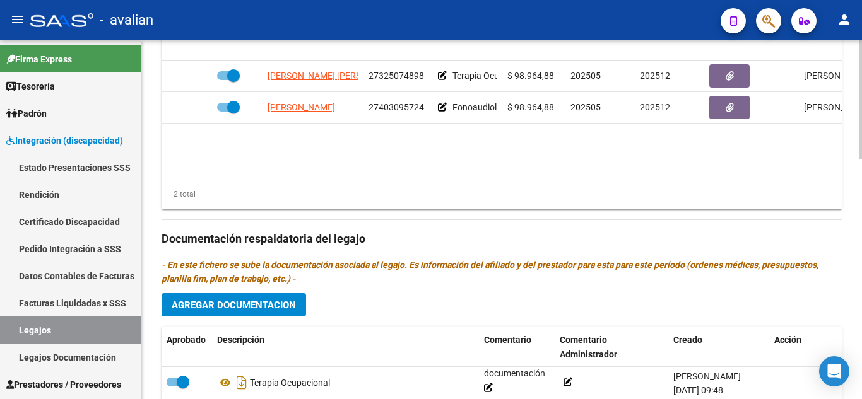
scroll to position [631, 0]
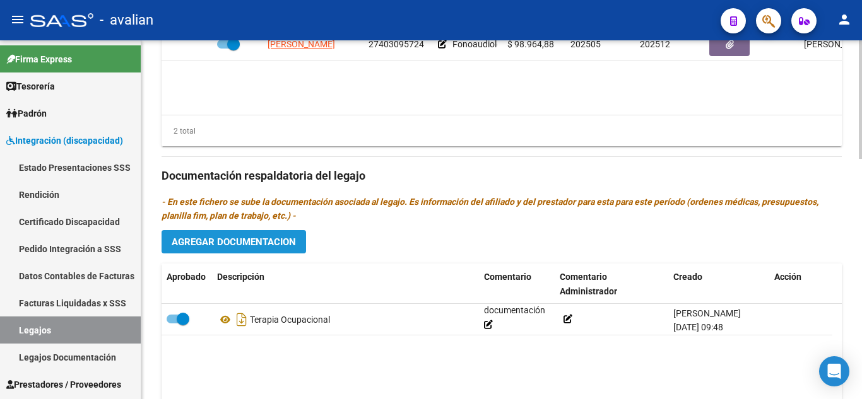
click at [276, 236] on button "Agregar Documentacion" at bounding box center [234, 241] width 144 height 23
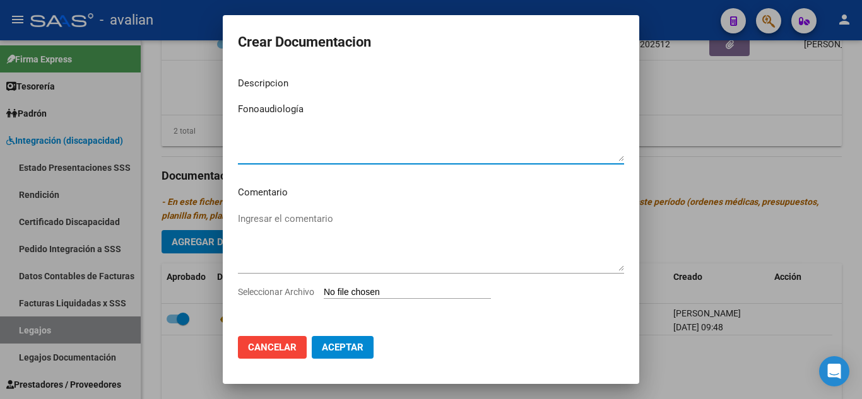
type textarea "Fonoaudiología"
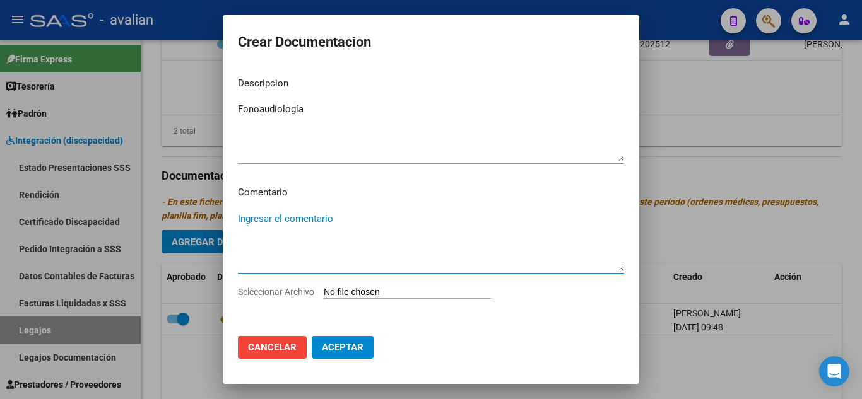
click at [303, 222] on textarea "Ingresar el comentario" at bounding box center [431, 241] width 386 height 59
drag, startPoint x: 401, startPoint y: 211, endPoint x: 387, endPoint y: 220, distance: 16.8
click at [387, 220] on textarea "Se solicita correcciones de la documentaicón" at bounding box center [431, 241] width 386 height 59
type textarea "Se solicita correcciones de la documentación"
click at [387, 290] on input "Seleccionar Archivo" at bounding box center [407, 293] width 167 height 12
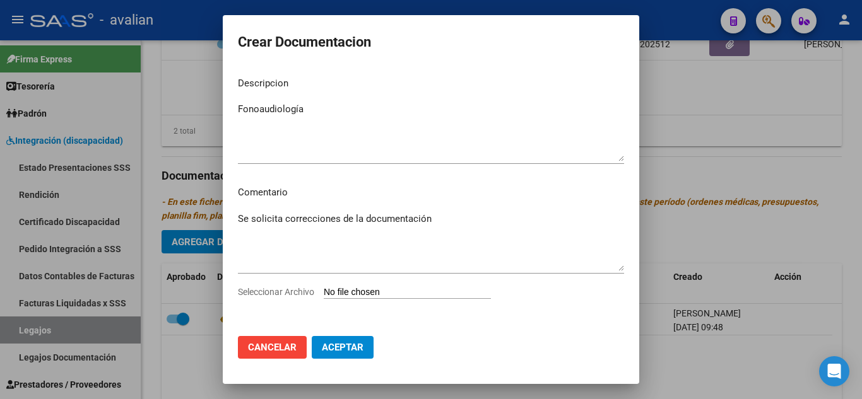
type input "C:\fakepath\pm.pdf"
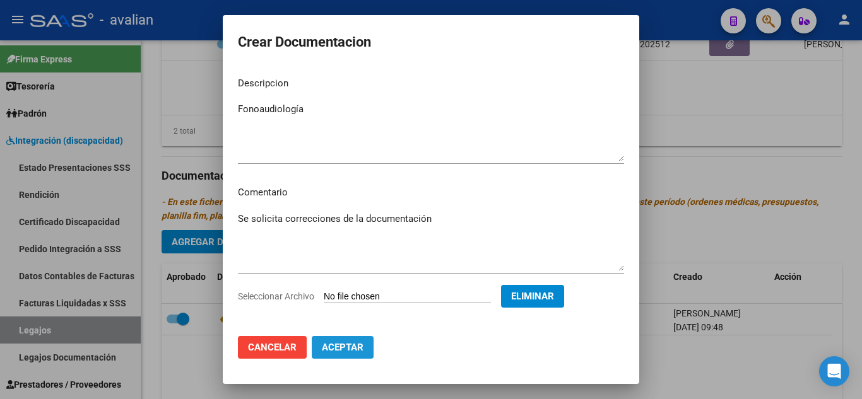
click at [360, 353] on button "Aceptar" at bounding box center [343, 347] width 62 height 23
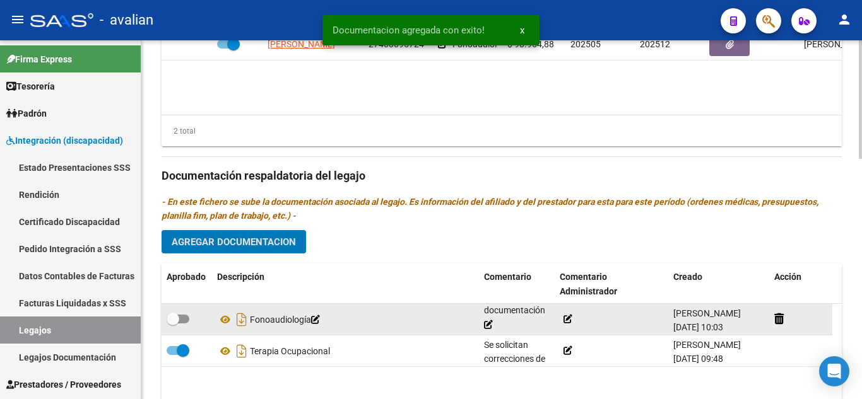
click at [185, 317] on span at bounding box center [178, 319] width 23 height 9
click at [173, 324] on input "checkbox" at bounding box center [172, 324] width 1 height 1
checkbox input "true"
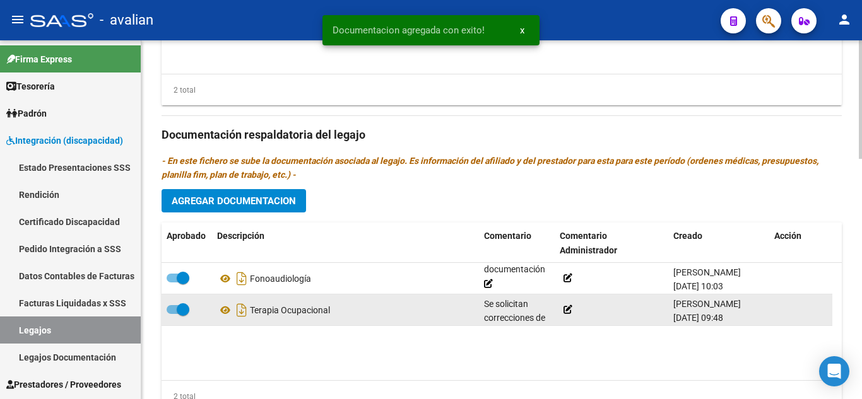
scroll to position [694, 0]
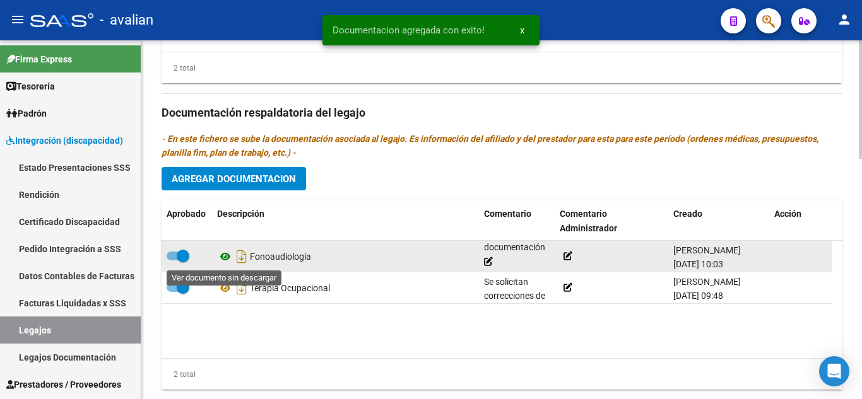
click at [224, 257] on icon at bounding box center [225, 256] width 16 height 15
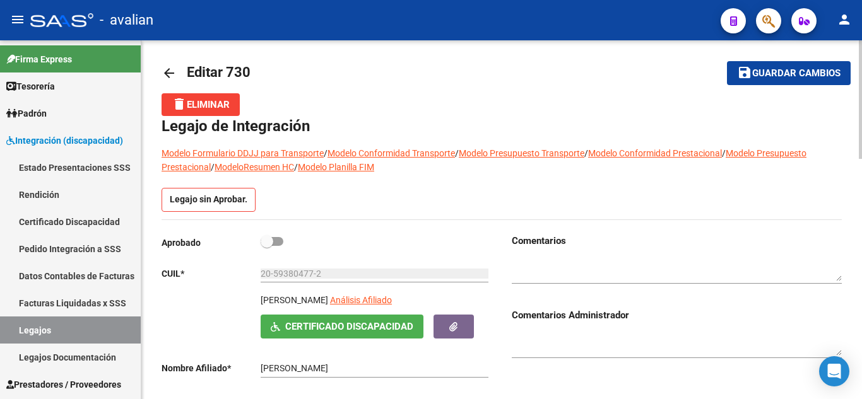
scroll to position [0, 0]
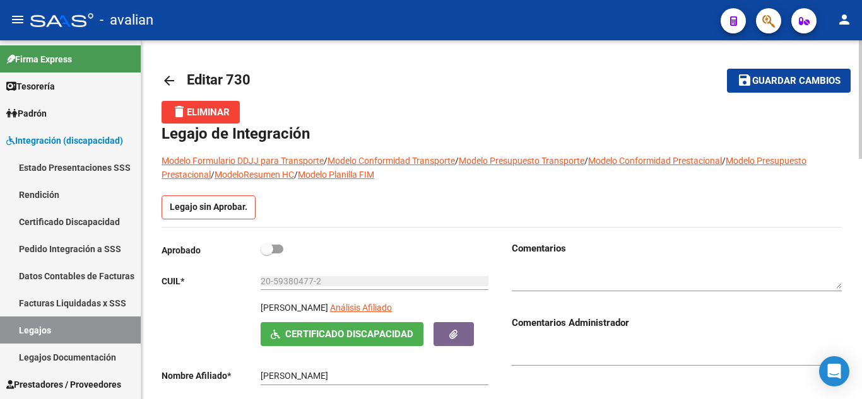
click at [760, 83] on span "Guardar cambios" at bounding box center [796, 81] width 88 height 11
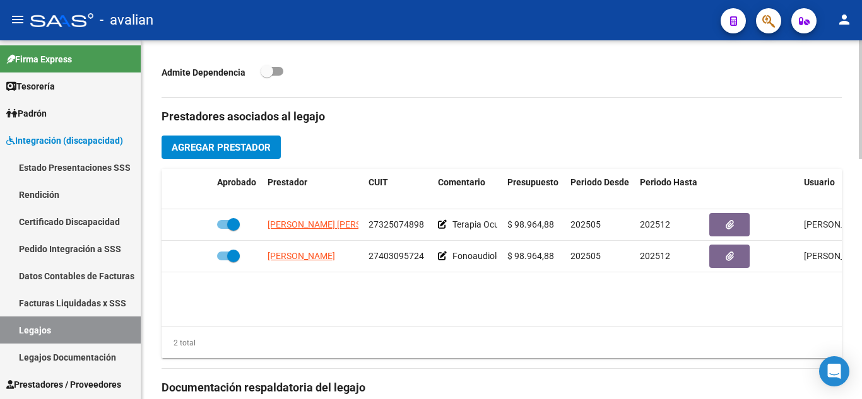
scroll to position [411, 0]
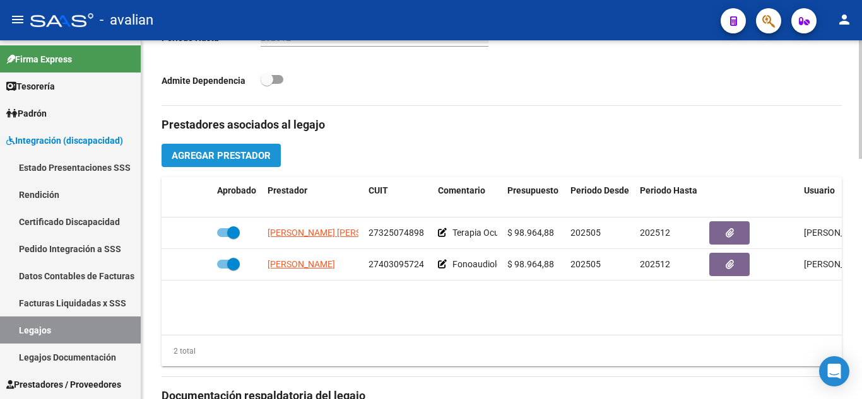
click at [223, 160] on span "Agregar Prestador" at bounding box center [221, 155] width 99 height 11
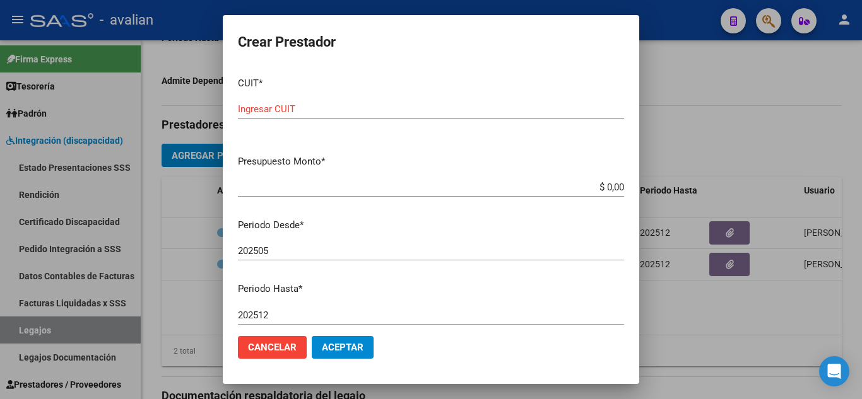
click at [722, 63] on div at bounding box center [431, 199] width 862 height 399
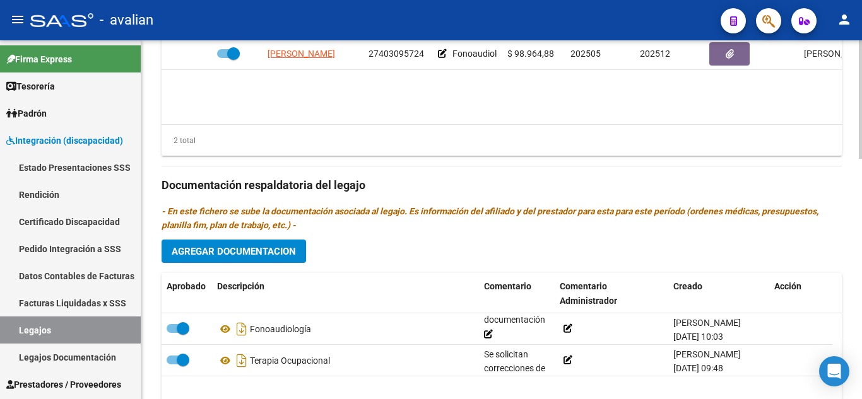
scroll to position [663, 0]
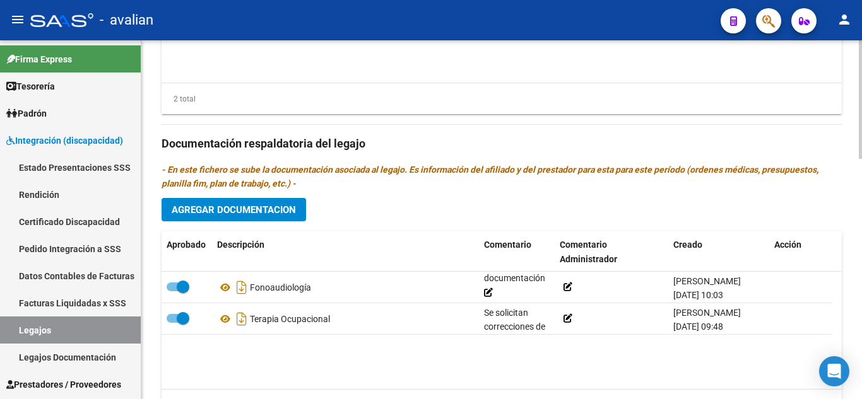
click at [260, 211] on span "Agregar Documentacion" at bounding box center [234, 209] width 124 height 11
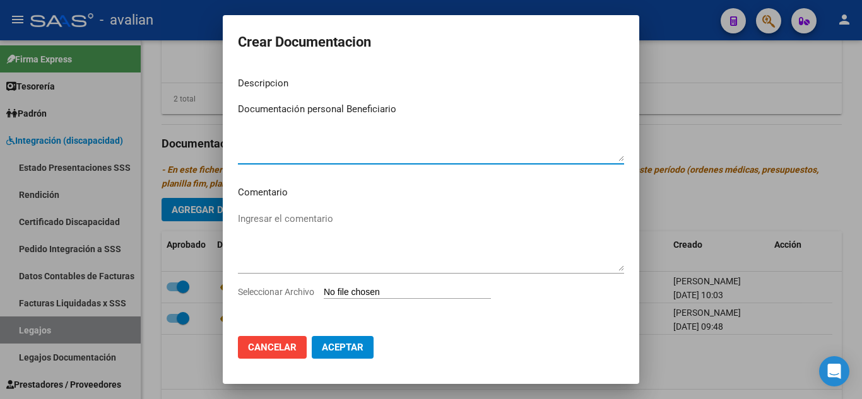
type textarea "Documentación personal Beneficiario"
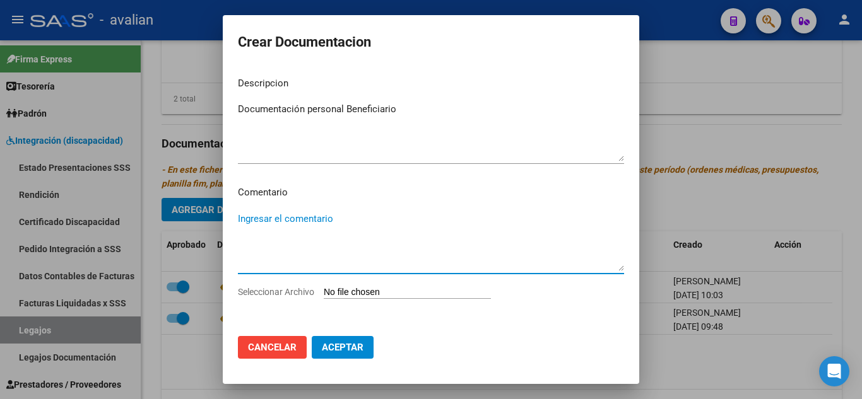
click at [338, 212] on textarea "Ingresar el comentario" at bounding box center [431, 241] width 386 height 59
paste textarea "Mayo a diciembre: (Se solicita alta de prestador) - TO: 2 ss semanales - [PERSO…"
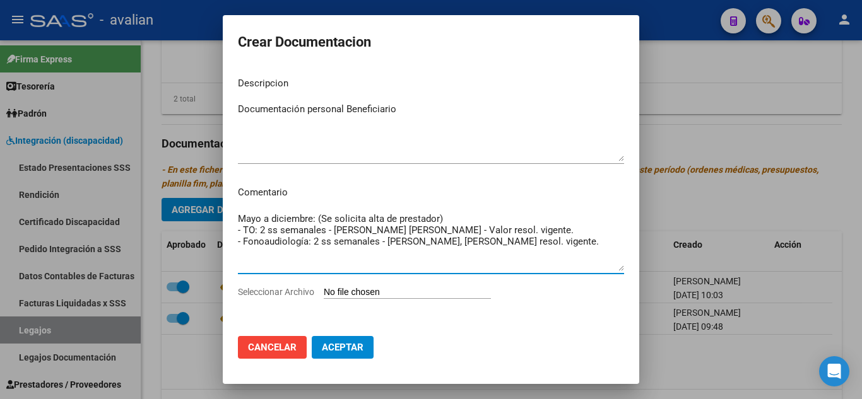
drag, startPoint x: 324, startPoint y: 215, endPoint x: 447, endPoint y: 220, distance: 122.5
click at [447, 220] on textarea "Mayo a diciembre: (Se solicita alta de prestador) - TO: 2 ss semanales - [PERSO…" at bounding box center [431, 241] width 386 height 59
click at [250, 226] on textarea "Mayo a diciembre: - TO: 2 ss semanales - [PERSON_NAME] [PERSON_NAME] - Valor re…" at bounding box center [431, 241] width 386 height 59
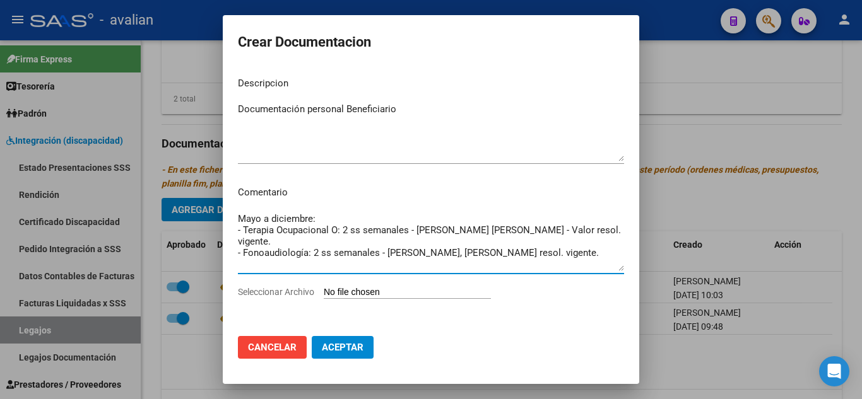
click at [338, 229] on textarea "Mayo a diciembre: - Terapia Ocupacional O: 2 ss semanales - [PERSON_NAME] [PERS…" at bounding box center [431, 241] width 386 height 59
click at [578, 242] on textarea "Mayo a diciembre: - Terapia Ocupacional : 2 ss semanales - [PERSON_NAME] [PERSO…" at bounding box center [431, 241] width 386 height 59
paste textarea "- Kinesiología 2 ssemanales [PERSON_NAME]"
type textarea "Mayo a diciembre: - Terapia Ocupacional : 2 ss semanales - [PERSON_NAME] [PERSO…"
click at [409, 289] on input "Seleccionar Archivo" at bounding box center [407, 293] width 167 height 12
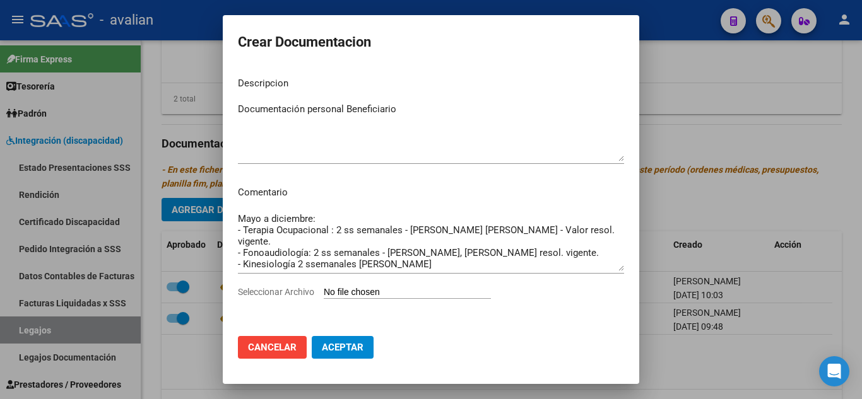
type input "C:\fakepath\DOC PERSONAL.pdf"
click at [339, 360] on mat-dialog-actions "Cancelar Aceptar" at bounding box center [431, 347] width 386 height 43
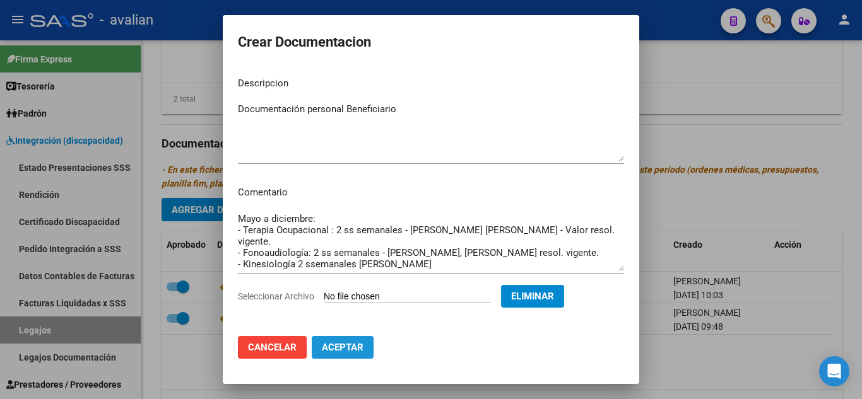
click at [341, 353] on span "Aceptar" at bounding box center [343, 347] width 42 height 11
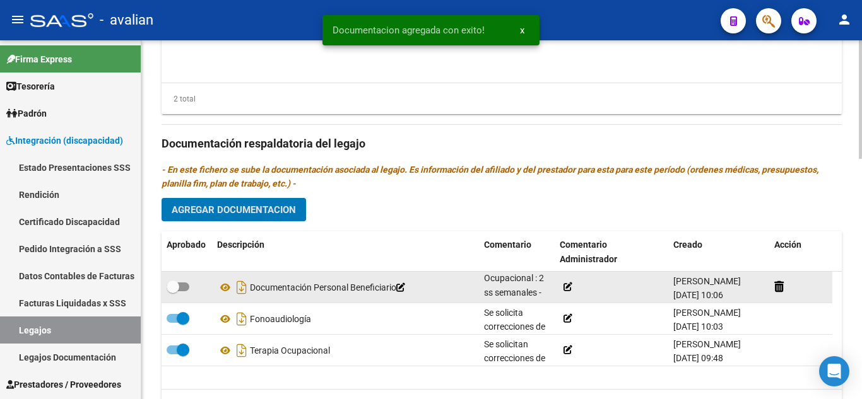
click at [183, 290] on span at bounding box center [178, 287] width 23 height 9
click at [173, 291] on input "checkbox" at bounding box center [172, 291] width 1 height 1
checkbox input "true"
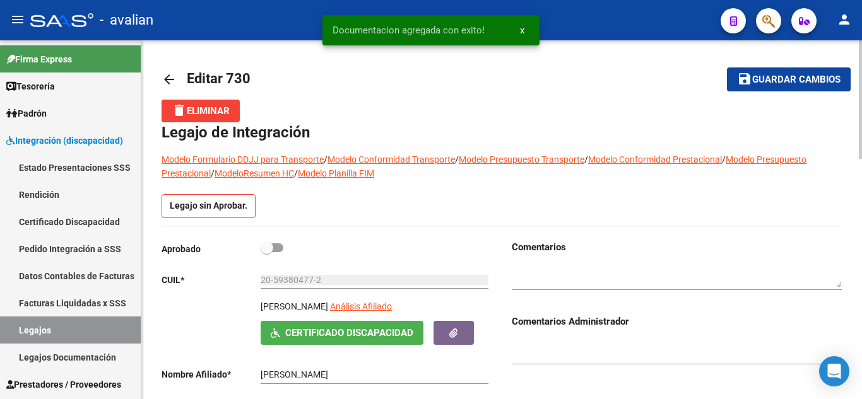
scroll to position [0, 0]
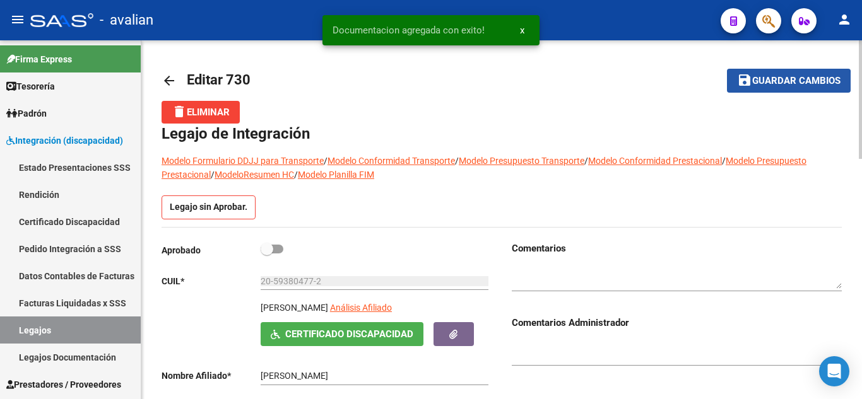
click at [766, 83] on span "Guardar cambios" at bounding box center [796, 81] width 88 height 11
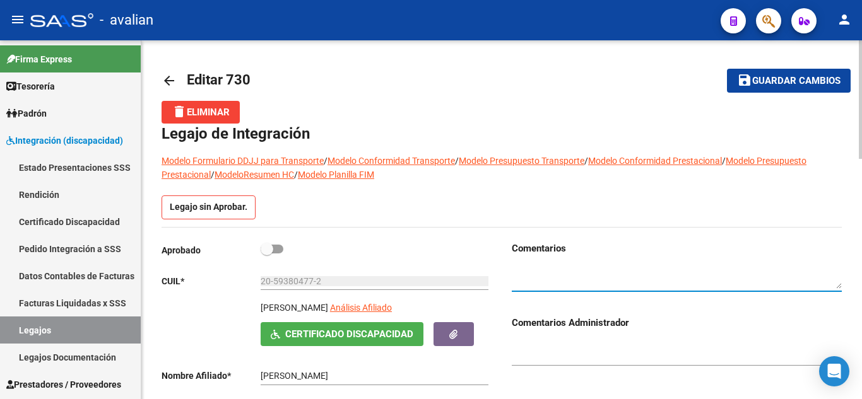
click at [575, 273] on textarea at bounding box center [677, 278] width 330 height 24
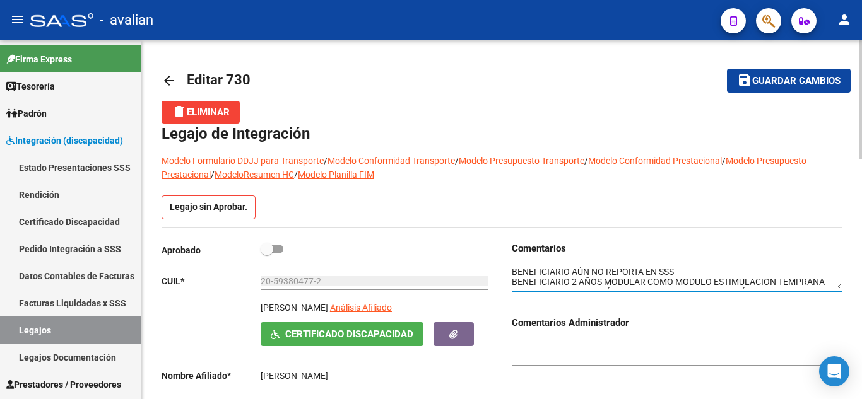
drag, startPoint x: 565, startPoint y: 274, endPoint x: 592, endPoint y: 273, distance: 27.8
click at [592, 273] on textarea at bounding box center [677, 278] width 330 height 24
click at [593, 273] on textarea at bounding box center [677, 278] width 330 height 24
click at [765, 279] on textarea at bounding box center [677, 278] width 330 height 24
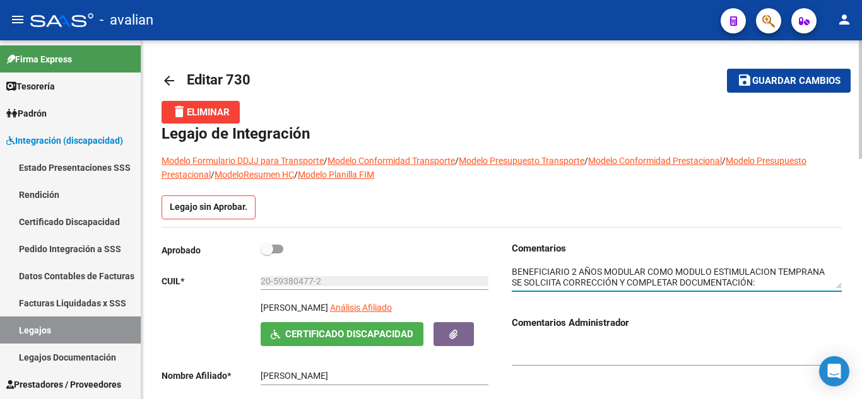
paste textarea "Historia clinica [PERSON_NAME] fechada [DATE] Anexo de conformidad fechado [DAT…"
paste textarea "TERAPIA OCUPACIONAL: pedido médico [PERSON_NAME]: - estimulación temprana en te…"
paste textarea "FONOAUDIOLOGÍA - Pedido médico [PERSON_NAME]: - Estimulación temprana en Fonoau…"
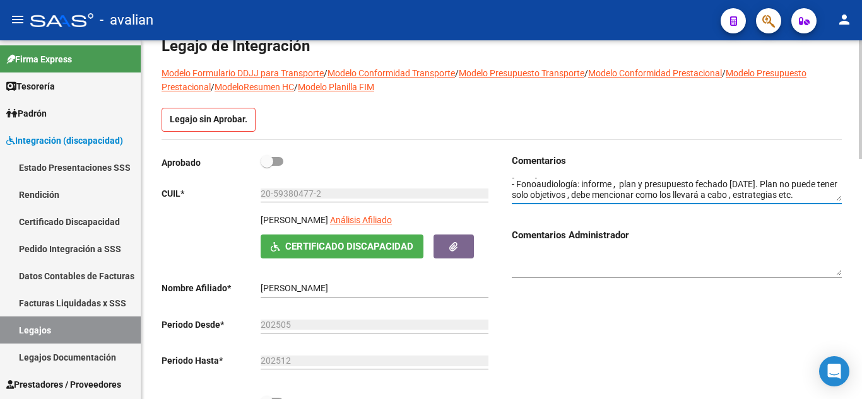
scroll to position [0, 0]
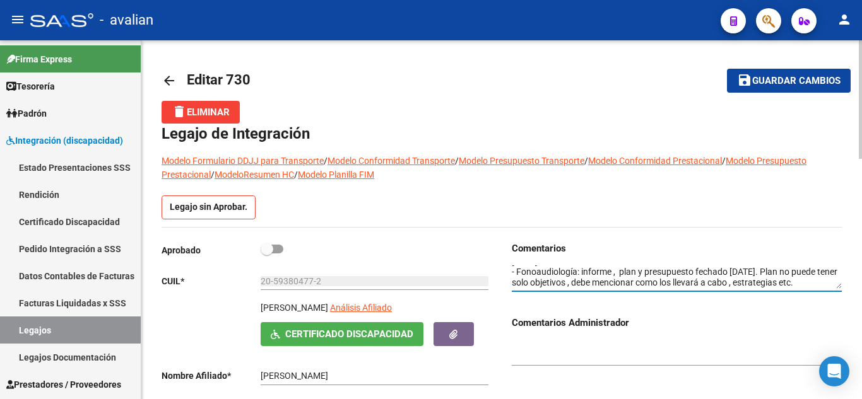
click at [778, 79] on span "Guardar cambios" at bounding box center [796, 81] width 88 height 11
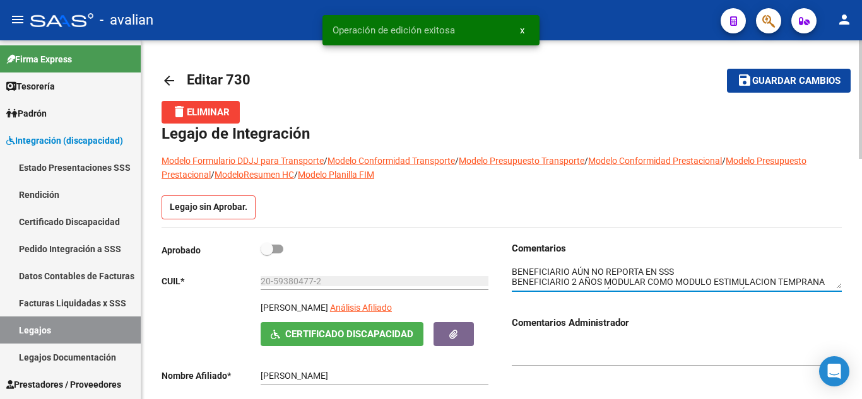
click at [640, 277] on textarea at bounding box center [677, 278] width 330 height 24
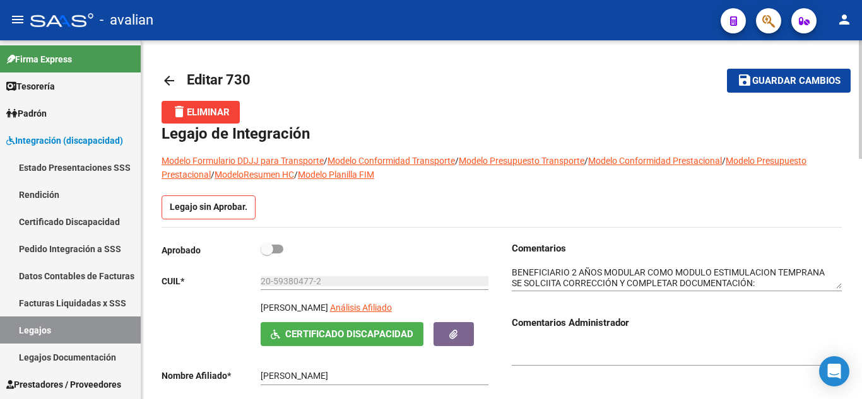
click at [510, 284] on div "Comentarios Comentarios Administrador" at bounding box center [672, 379] width 340 height 274
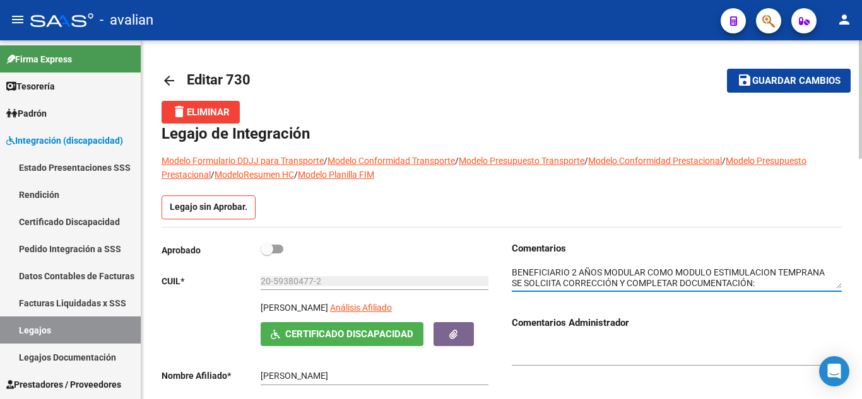
click at [512, 284] on textarea at bounding box center [677, 278] width 330 height 24
type textarea "BENEFICIARIO AÚN NO REPORTA EN SSS BENEFICIARIO 2 AÑOS MODULAR COMO MODULO ESTI…"
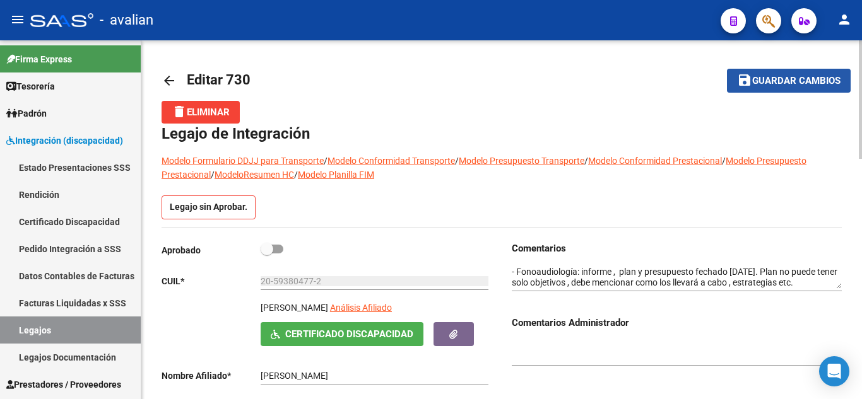
drag, startPoint x: 753, startPoint y: 83, endPoint x: 744, endPoint y: 86, distance: 9.4
click at [753, 82] on span "Guardar cambios" at bounding box center [796, 81] width 88 height 11
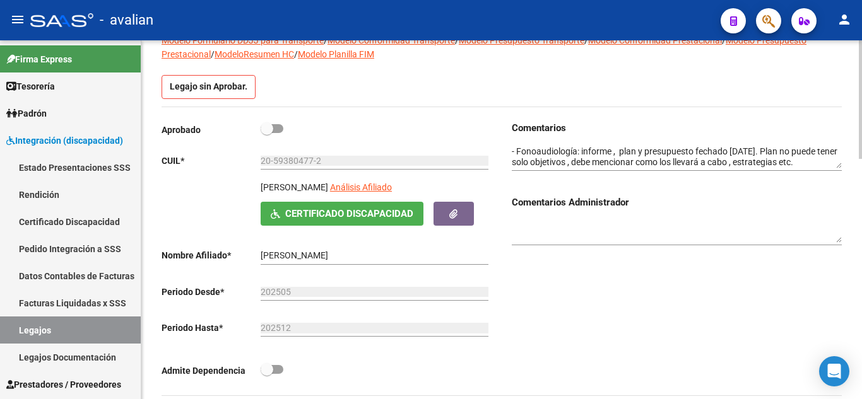
scroll to position [95, 0]
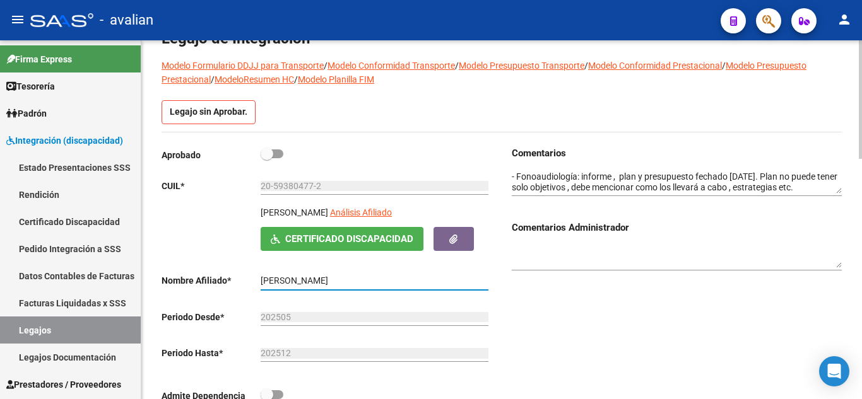
drag, startPoint x: 262, startPoint y: 283, endPoint x: 346, endPoint y: 279, distance: 83.4
click at [346, 279] on input "[PERSON_NAME]" at bounding box center [375, 281] width 228 height 11
click at [612, 304] on div "Comentarios Comentarios Administrador" at bounding box center [672, 283] width 340 height 274
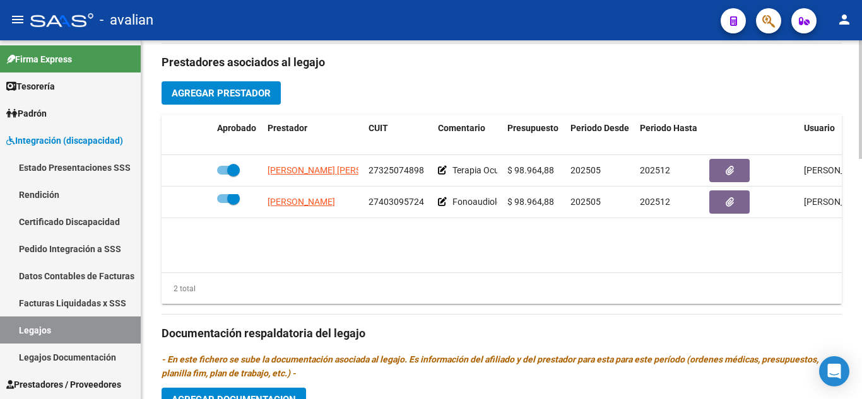
scroll to position [474, 0]
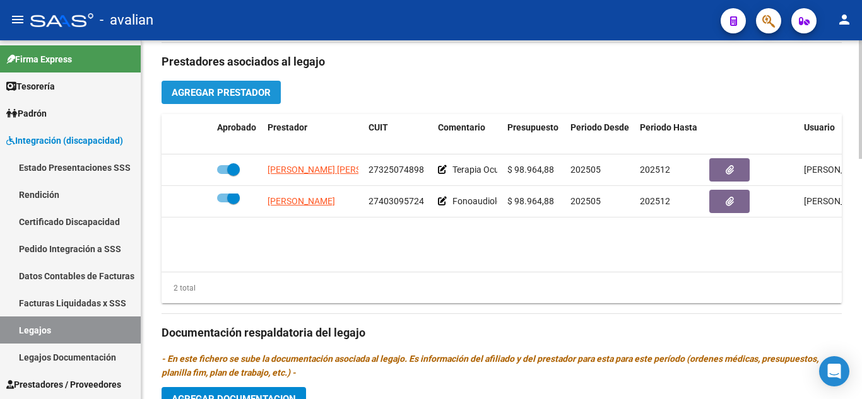
click at [232, 89] on span "Agregar Prestador" at bounding box center [221, 92] width 99 height 11
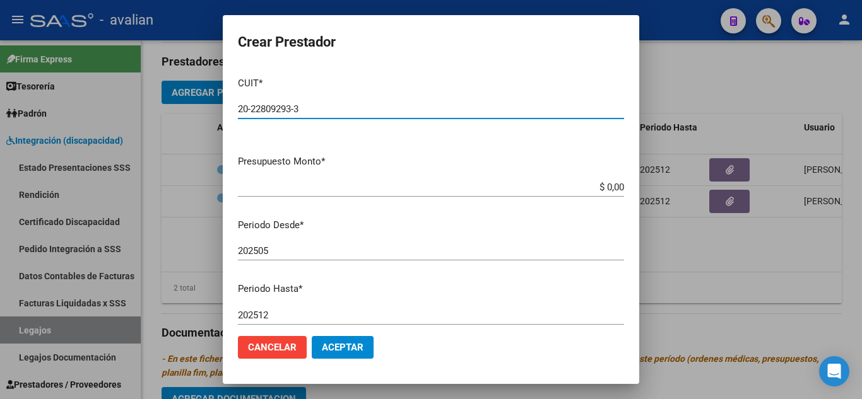
type input "20-22809293-3"
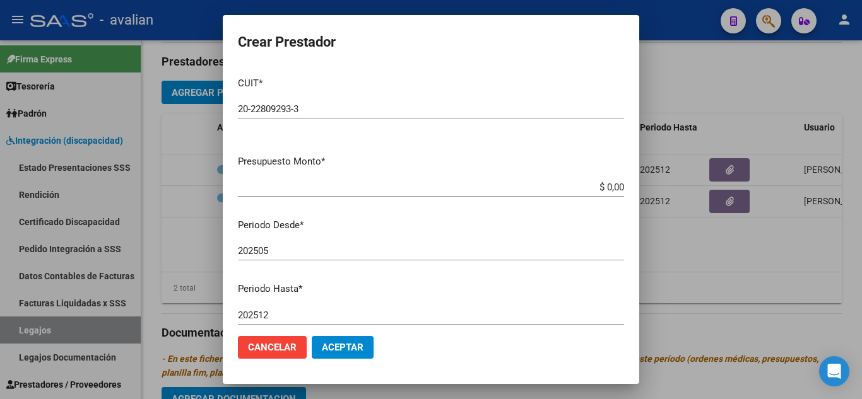
click at [516, 118] on div "20-22809293-3 Ingresar CUIT" at bounding box center [431, 109] width 386 height 19
drag, startPoint x: 596, startPoint y: 188, endPoint x: 639, endPoint y: 192, distance: 43.1
click at [639, 192] on div "Crear Prestador CUIT * 20-22809293-3 Ingresar CUIT ARCA Padrón Presupuesto Mont…" at bounding box center [431, 199] width 862 height 399
paste input "98.964,88"
type input "$ 98.964,88"
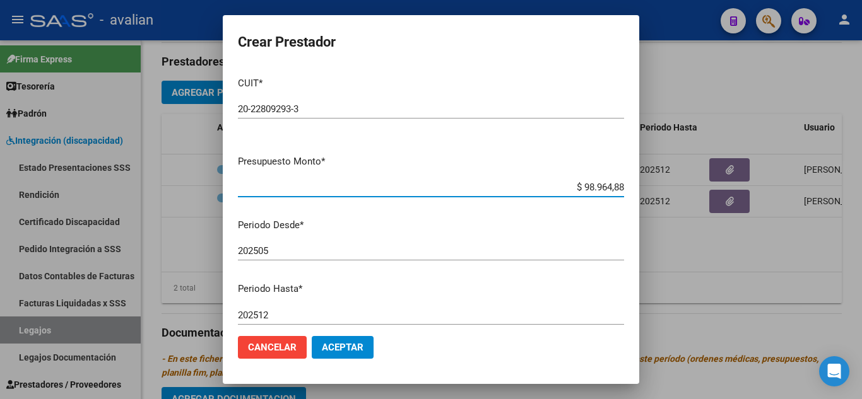
click at [510, 244] on div "202505 Ingresar el periodo" at bounding box center [431, 251] width 386 height 19
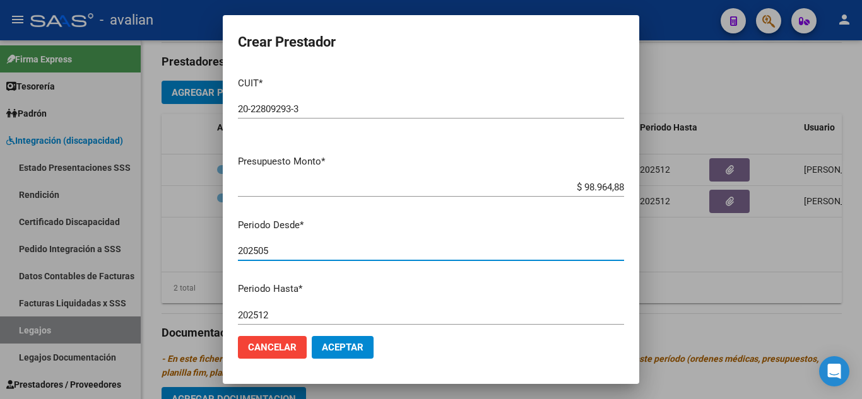
scroll to position [63, 0]
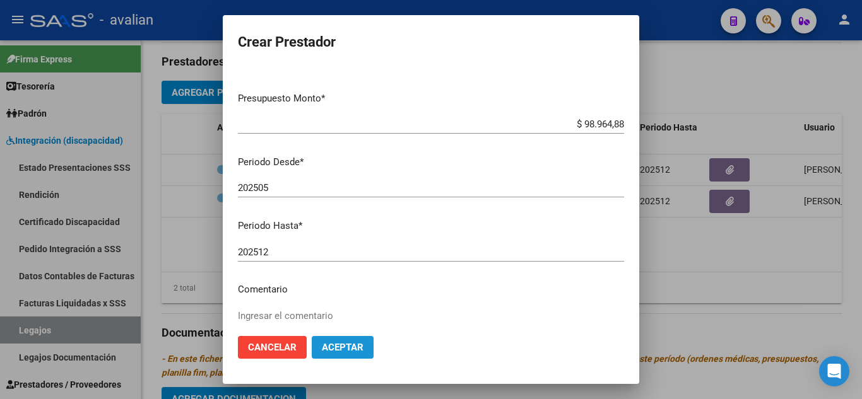
click at [346, 348] on span "Aceptar" at bounding box center [343, 347] width 42 height 11
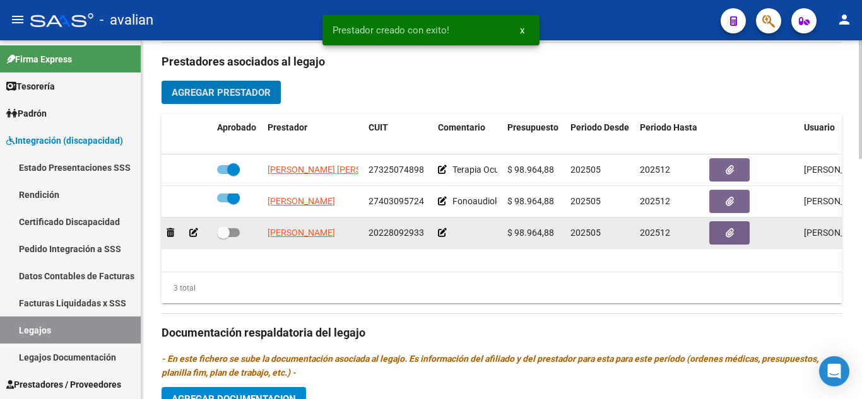
click at [441, 234] on icon at bounding box center [442, 232] width 9 height 9
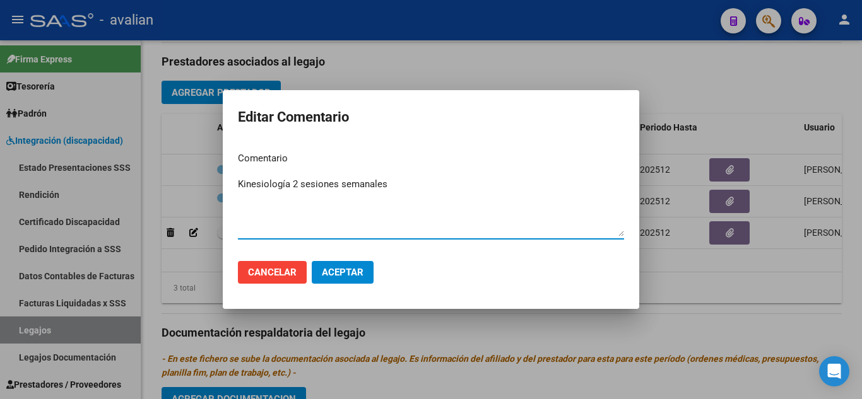
type textarea "Kinesiología 2 sesiones semanales"
click at [362, 274] on span "Aceptar" at bounding box center [343, 272] width 42 height 11
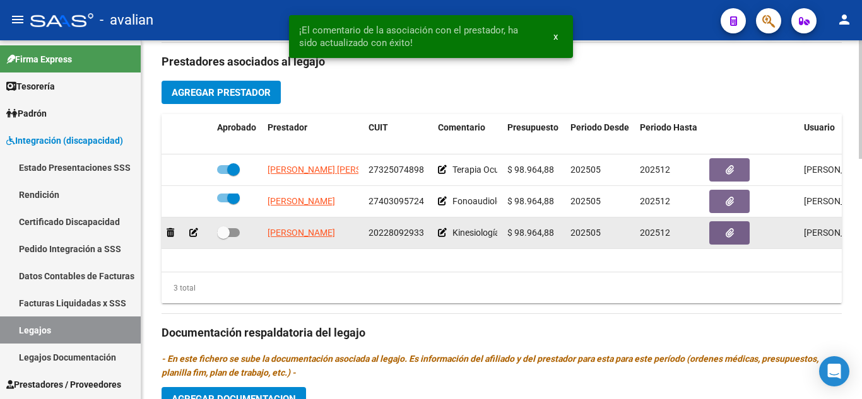
click at [233, 237] on span at bounding box center [228, 232] width 23 height 9
click at [223, 237] on input "checkbox" at bounding box center [223, 237] width 1 height 1
checkbox input "true"
click at [727, 237] on icon "button" at bounding box center [730, 232] width 8 height 9
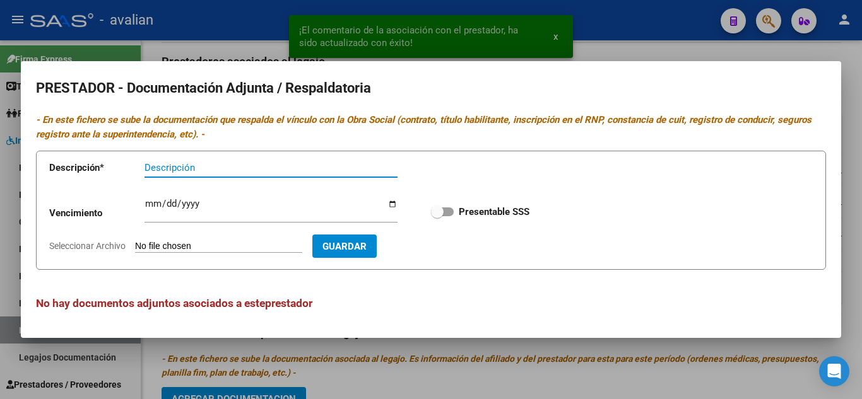
click at [445, 210] on span at bounding box center [442, 212] width 23 height 9
click at [437, 216] on input "Presentable SSS" at bounding box center [437, 216] width 1 height 1
checkbox input "true"
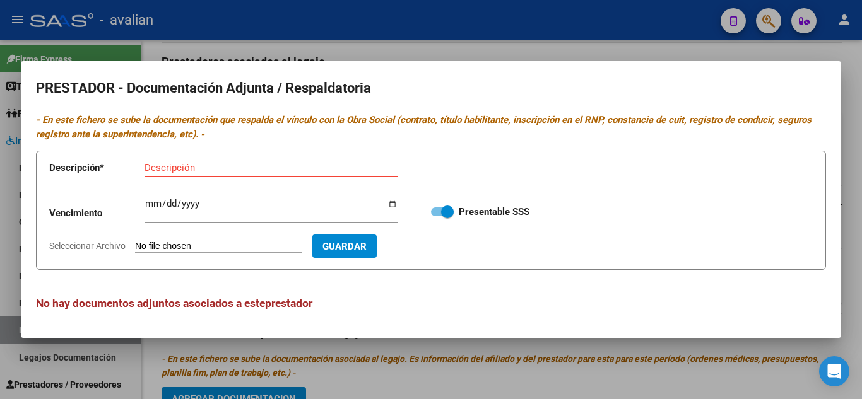
click at [240, 162] on div "Descripción" at bounding box center [270, 167] width 253 height 19
type input "CBU"
click at [223, 249] on input "Seleccionar Archivo" at bounding box center [218, 247] width 167 height 12
type input "C:\fakepath\CBU.jpg"
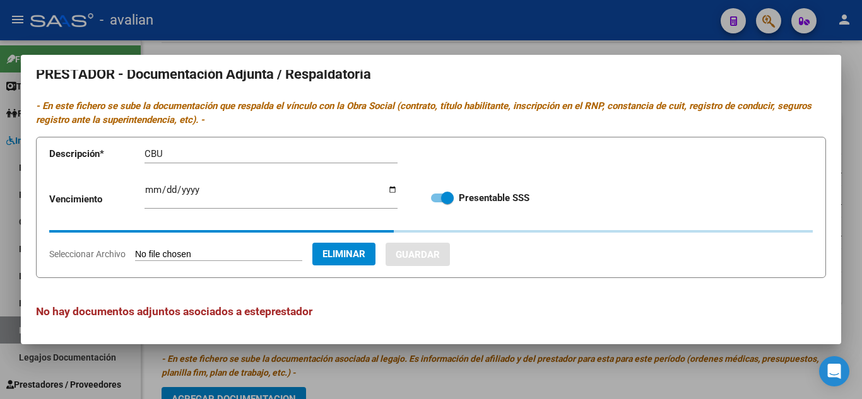
scroll to position [0, 0]
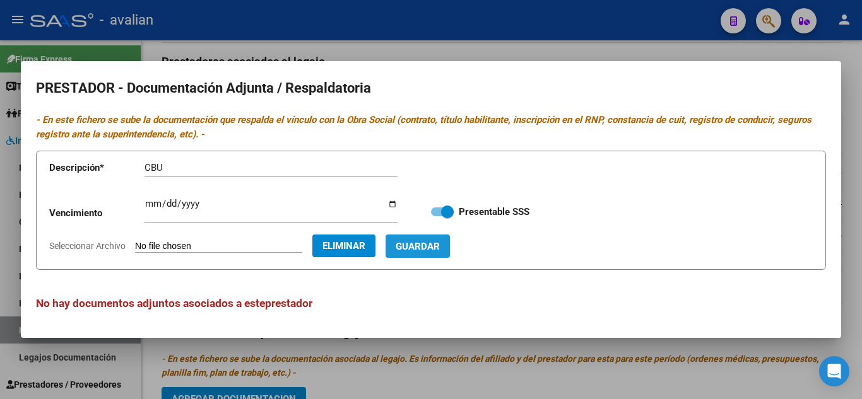
click at [440, 249] on span "Guardar" at bounding box center [418, 246] width 44 height 11
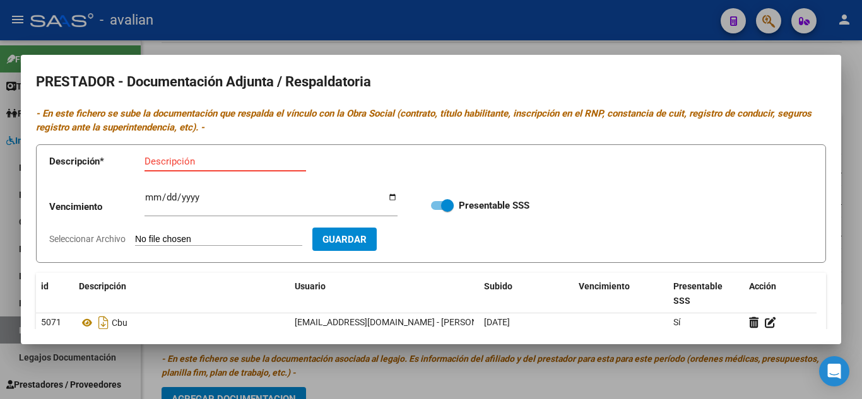
click at [242, 159] on input "Descripción" at bounding box center [225, 161] width 162 height 11
type input "RNP"
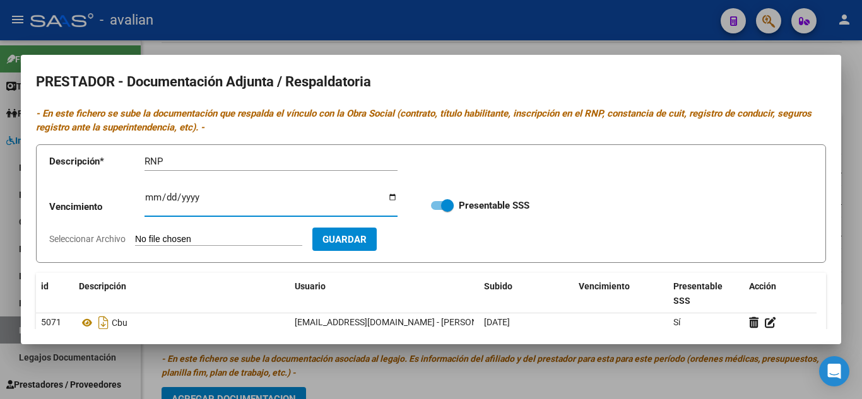
click at [150, 204] on input "Ingresar vencimiento" at bounding box center [270, 202] width 253 height 20
type input "[DATE]"
click at [197, 239] on input "Seleccionar Archivo" at bounding box center [218, 240] width 167 height 12
type input "C:\fakepath\RNP.jpg"
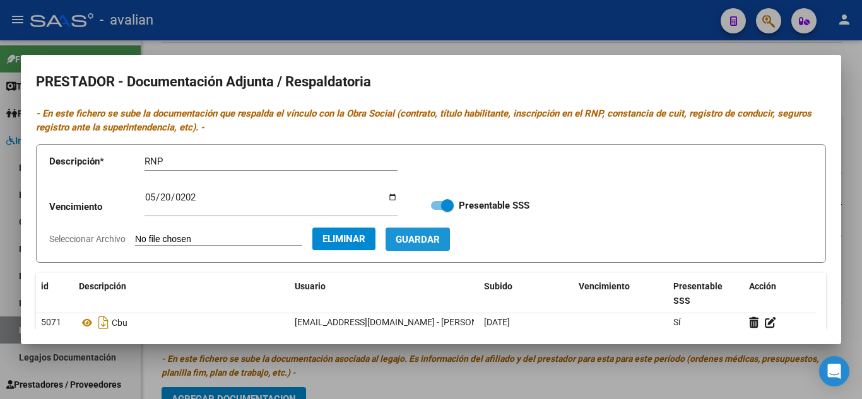
click at [440, 243] on span "Guardar" at bounding box center [418, 239] width 44 height 11
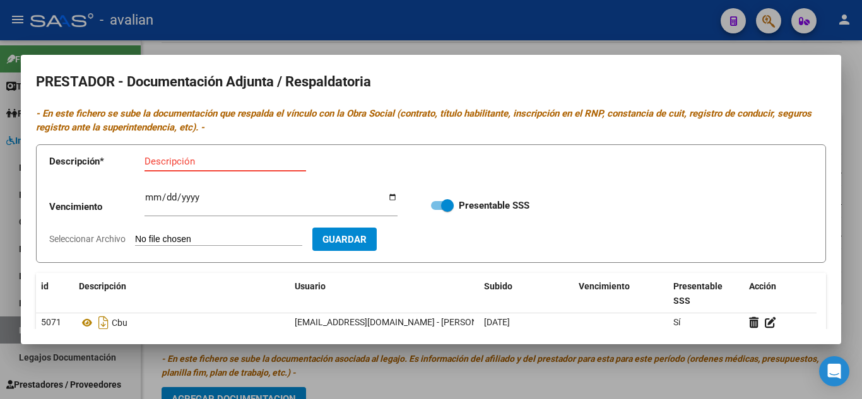
click at [213, 160] on input "Descripción" at bounding box center [225, 161] width 162 height 11
type input "TITULO FRENTE"
click at [225, 234] on input "Seleccionar Archivo" at bounding box center [218, 240] width 167 height 12
type input "C:\fakepath\T1.jpg"
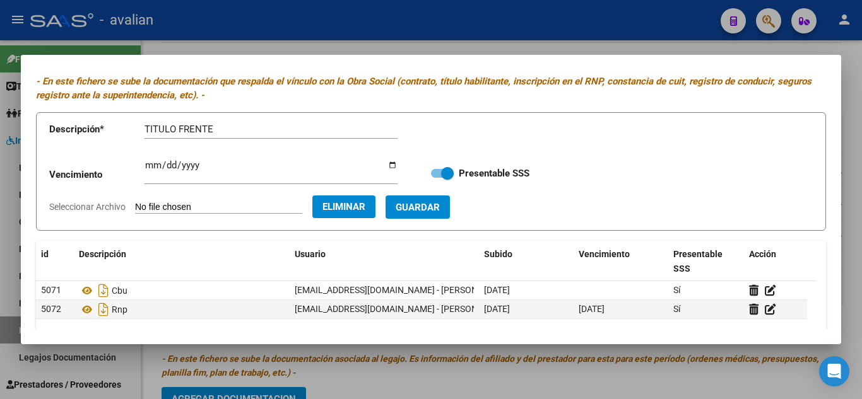
scroll to position [63, 0]
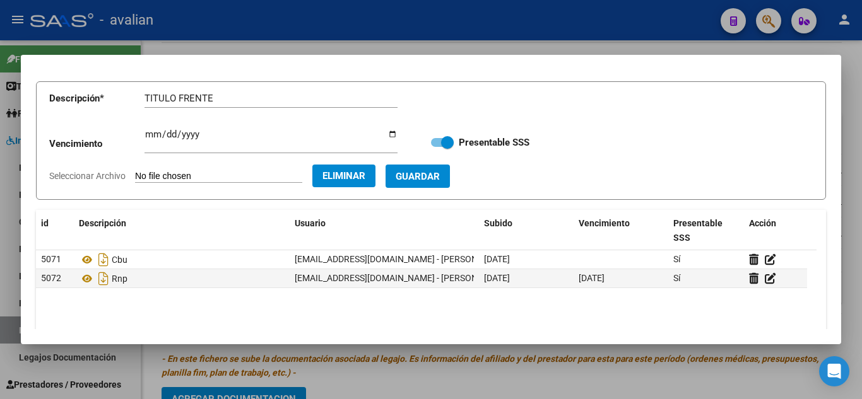
click at [450, 172] on button "Guardar" at bounding box center [417, 176] width 64 height 23
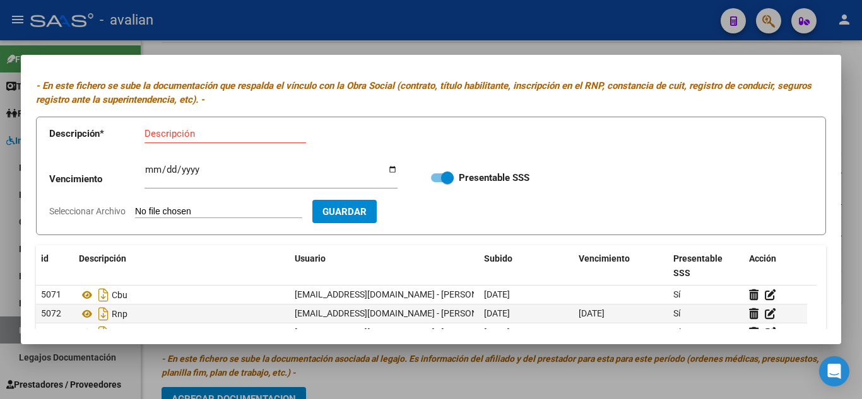
scroll to position [0, 0]
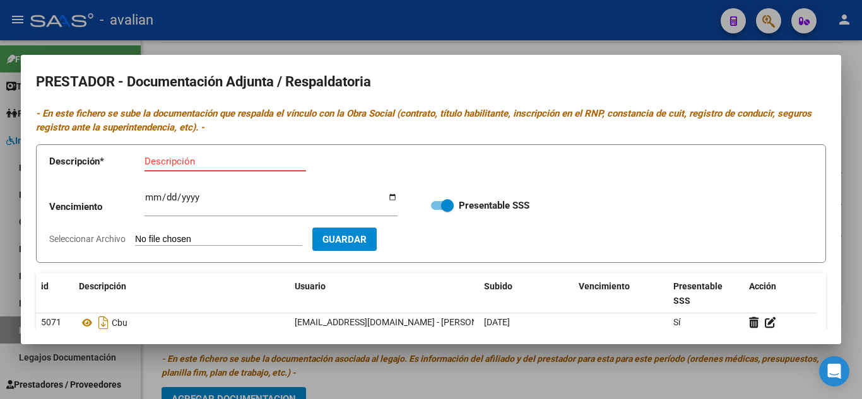
click at [186, 158] on input "Descripción" at bounding box center [225, 161] width 162 height 11
type input "TITULO DORSO"
click at [197, 238] on input "Seleccionar Archivo" at bounding box center [218, 240] width 167 height 12
type input "C:\fakepath\T2.jpg"
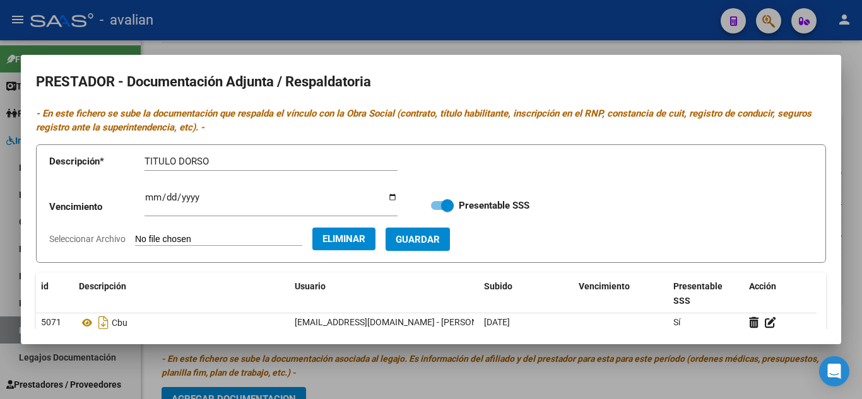
click at [440, 234] on span "Guardar" at bounding box center [418, 239] width 44 height 11
click at [185, 167] on div "Descripción" at bounding box center [225, 161] width 162 height 19
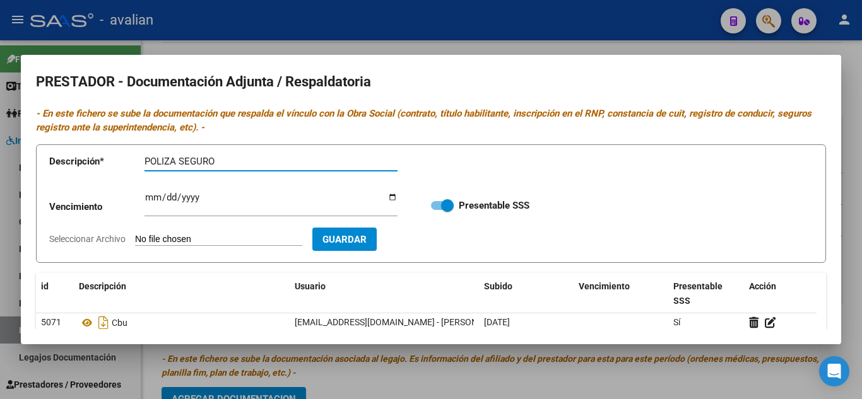
type input "POLIZA SEGURO"
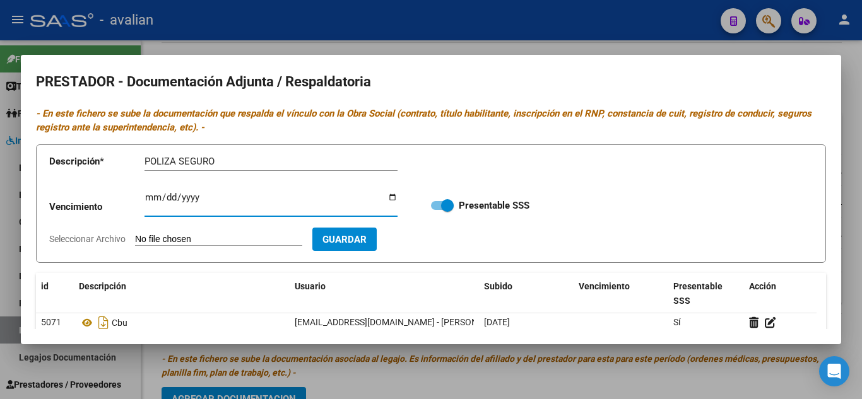
click at [148, 192] on input "Ingresar vencimiento" at bounding box center [270, 202] width 253 height 20
type input "[DATE]"
click at [187, 238] on input "Seleccionar Archivo" at bounding box center [218, 240] width 167 height 12
type input "C:\fakepath\SEGURO.jpg"
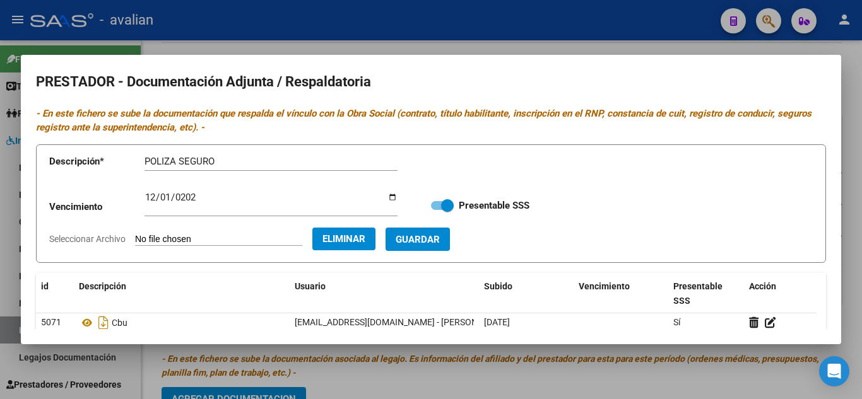
click at [450, 242] on button "Guardar" at bounding box center [417, 239] width 64 height 23
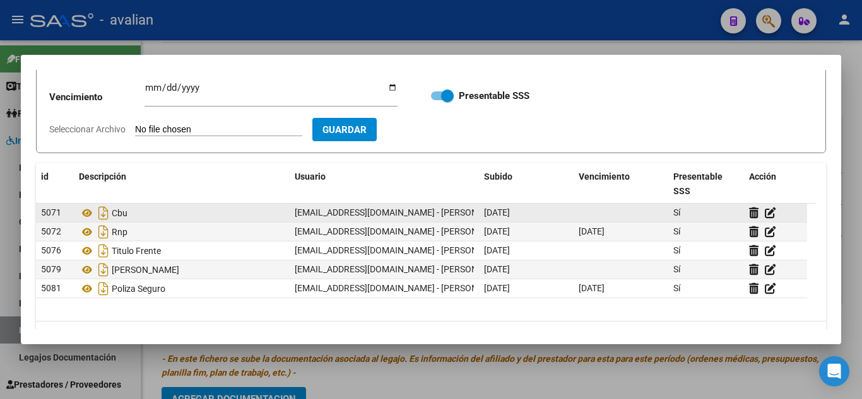
scroll to position [63, 0]
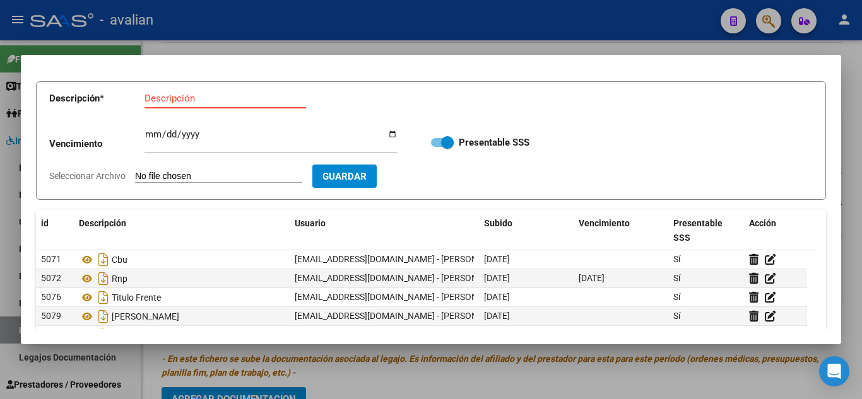
click at [191, 100] on input "Descripción" at bounding box center [225, 98] width 162 height 11
type input "ARCA"
click at [197, 173] on input "Seleccionar Archivo" at bounding box center [218, 177] width 167 height 12
type input "C:\fakepath\ARCA.jpg"
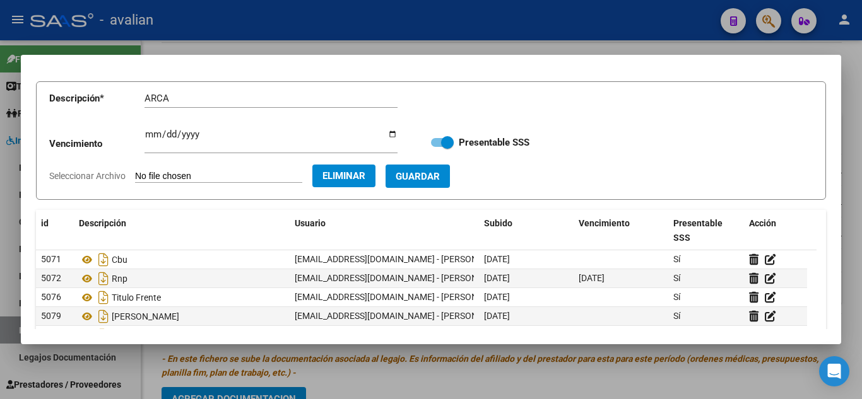
click at [450, 172] on button "Guardar" at bounding box center [417, 176] width 64 height 23
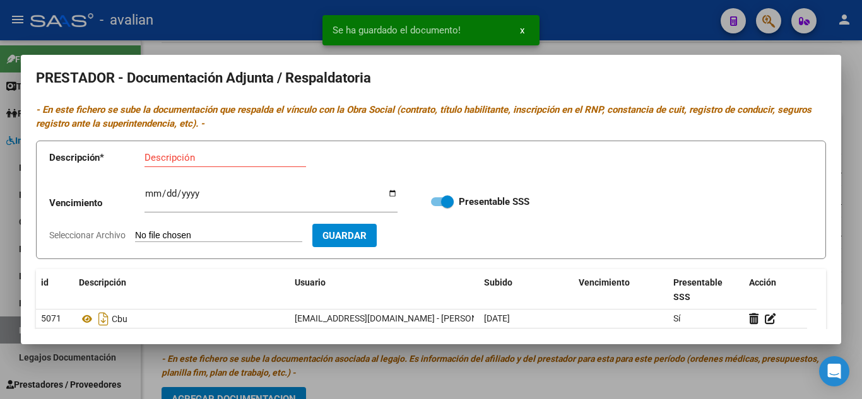
scroll to position [0, 0]
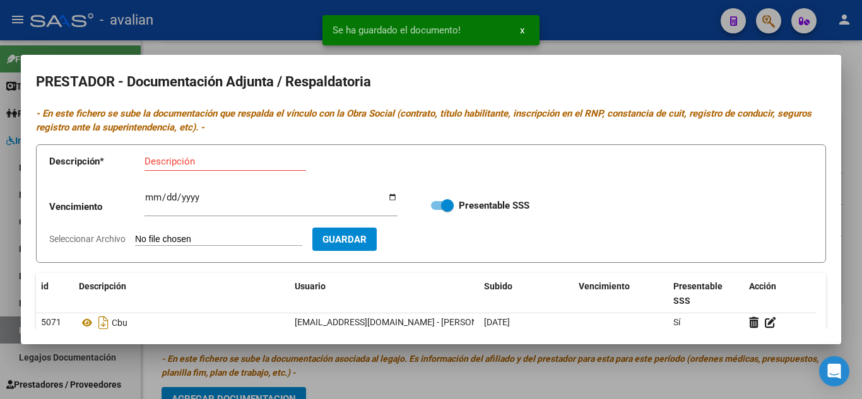
click at [575, 47] on div at bounding box center [431, 199] width 862 height 399
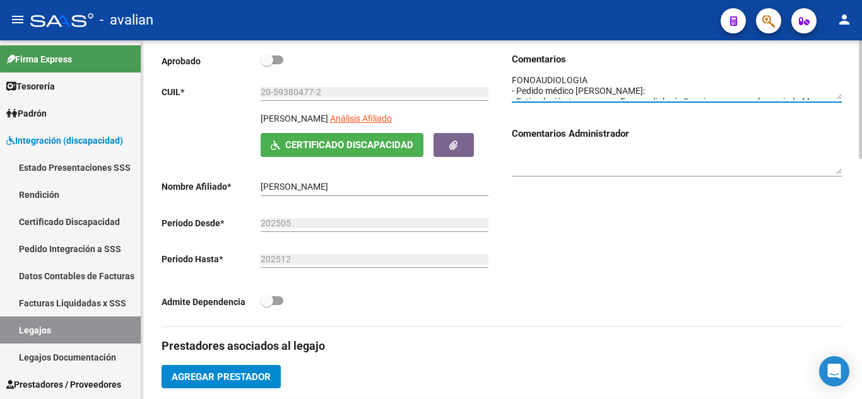
scroll to position [191, 0]
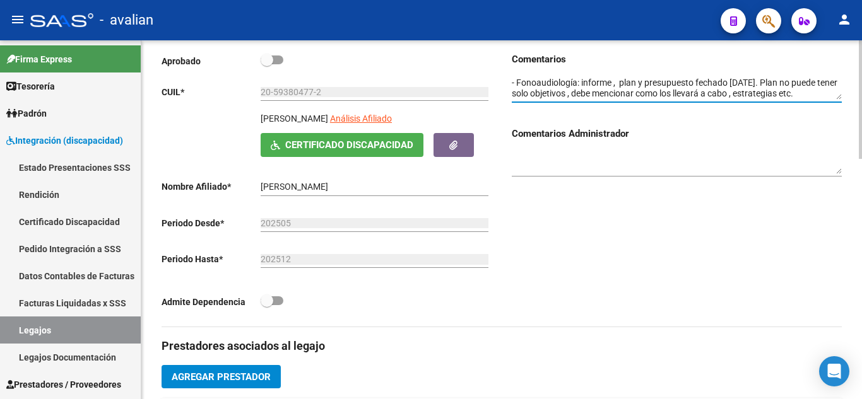
drag, startPoint x: 567, startPoint y: 80, endPoint x: 626, endPoint y: 97, distance: 61.7
click at [626, 97] on textarea at bounding box center [677, 88] width 330 height 24
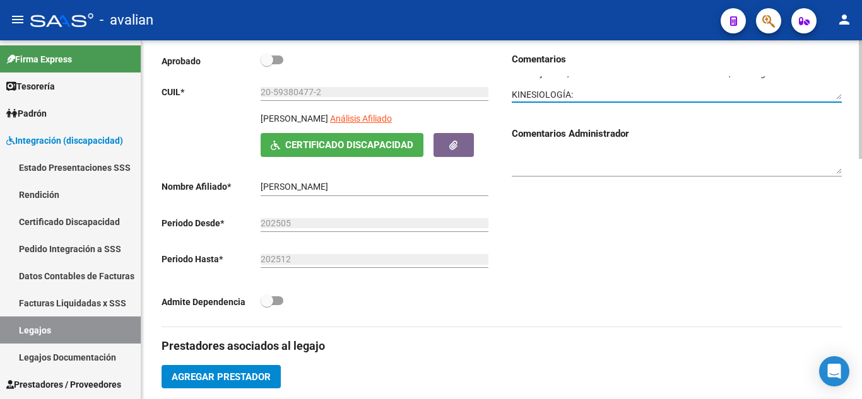
scroll to position [211, 0]
paste textarea "- Pedido médico [PERSON_NAME] debe decir:Solicito estimulación temprana en Kine…"
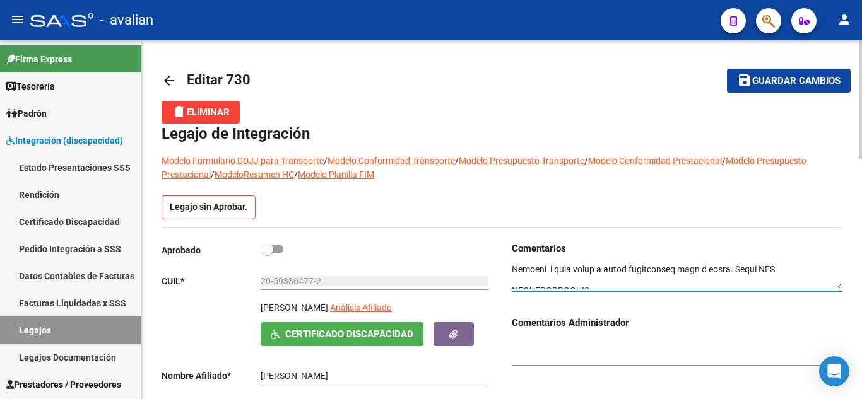
scroll to position [74, 0]
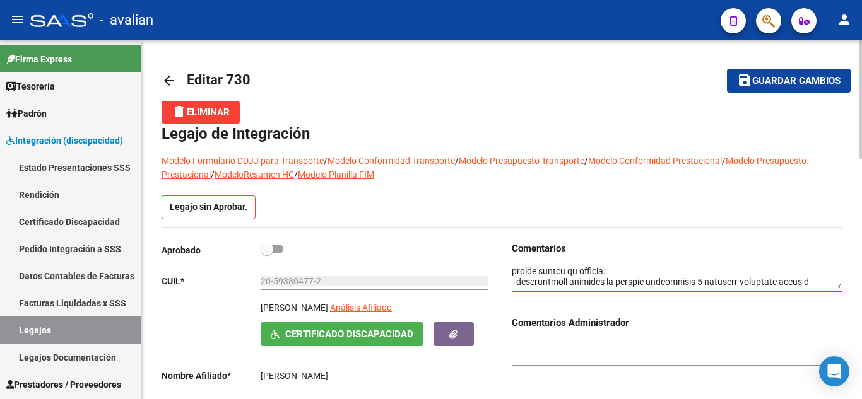
type textarea "LOREMIPSUMDO SIT AM CONSECT AD ELI SEDDOEIUSMOD 5 TEMP INCIDID UTLA ETDOLO MAGN…"
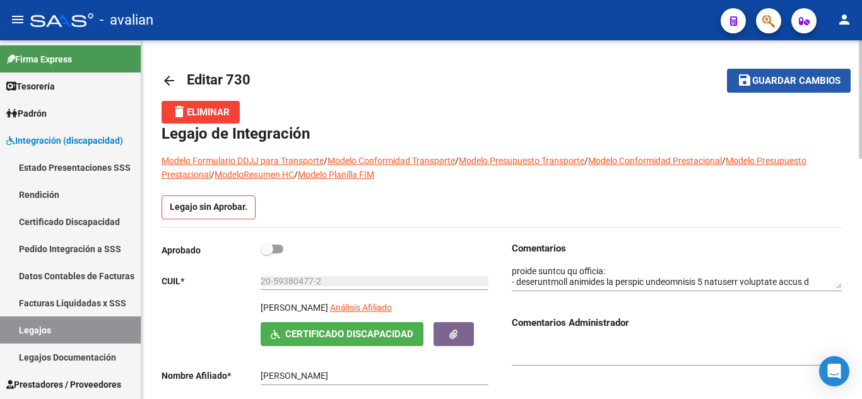
click at [767, 83] on span "Guardar cambios" at bounding box center [796, 81] width 88 height 11
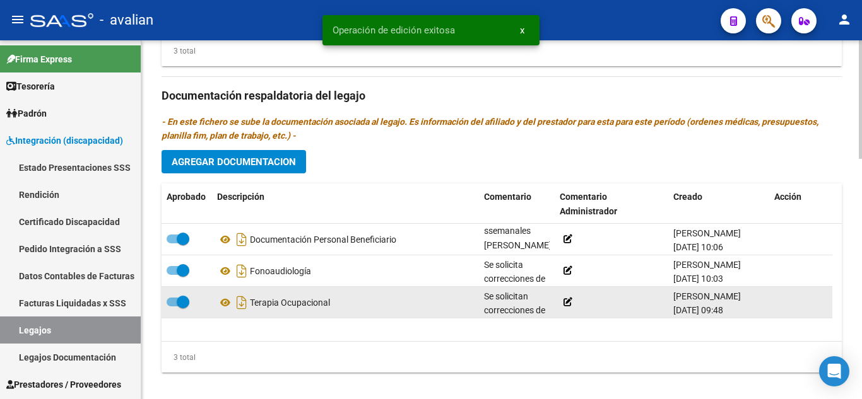
scroll to position [726, 0]
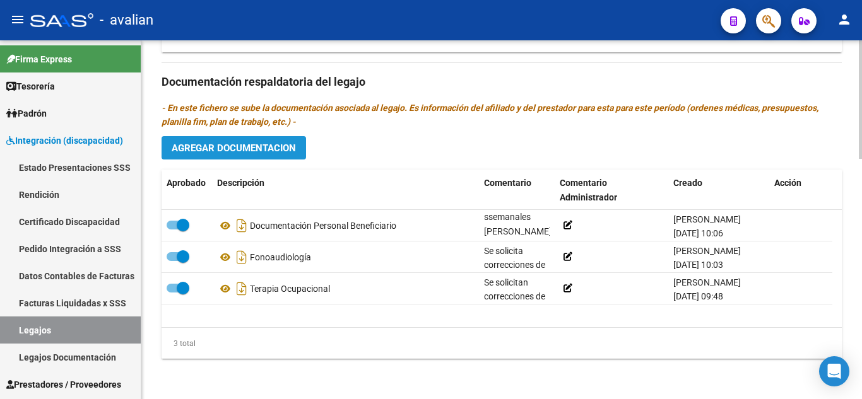
click at [249, 140] on button "Agregar Documentacion" at bounding box center [234, 147] width 144 height 23
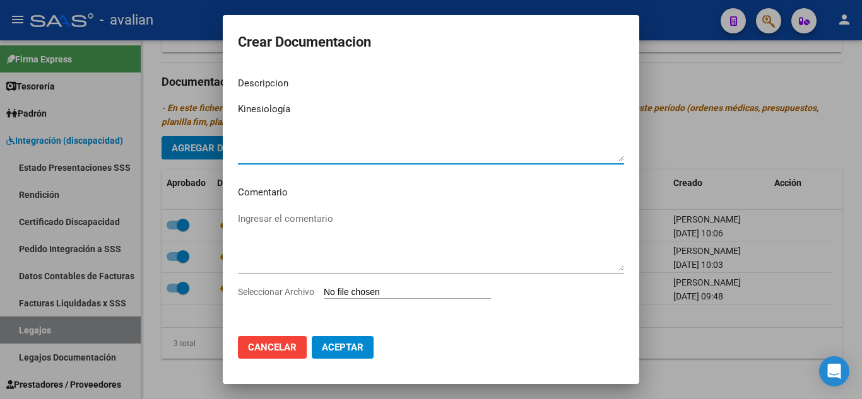
type textarea "Kinesiología"
click at [351, 225] on textarea "Ingresar el comentario" at bounding box center [431, 241] width 386 height 59
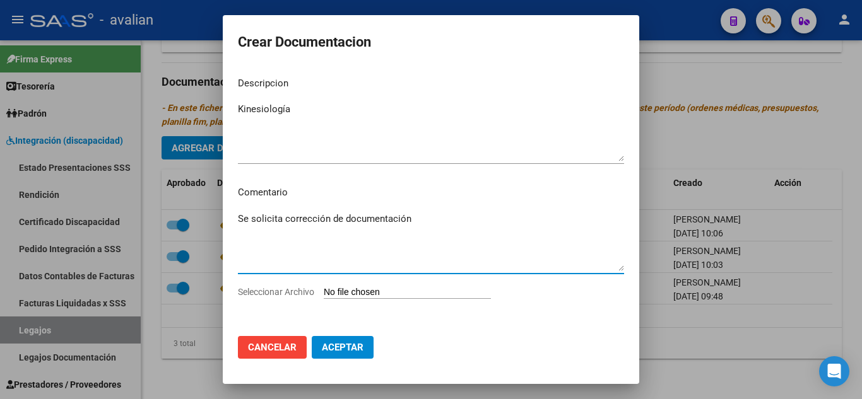
type textarea "Se solicita corrección de documentación"
click at [383, 289] on input "Seleccionar Archivo" at bounding box center [407, 293] width 167 height 12
type input "C:\fakepath\Orden Medica.pdf"
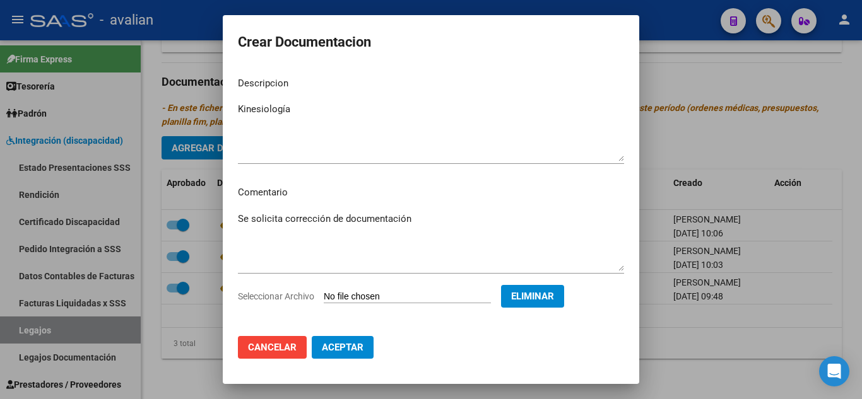
click at [359, 351] on span "Aceptar" at bounding box center [343, 347] width 42 height 11
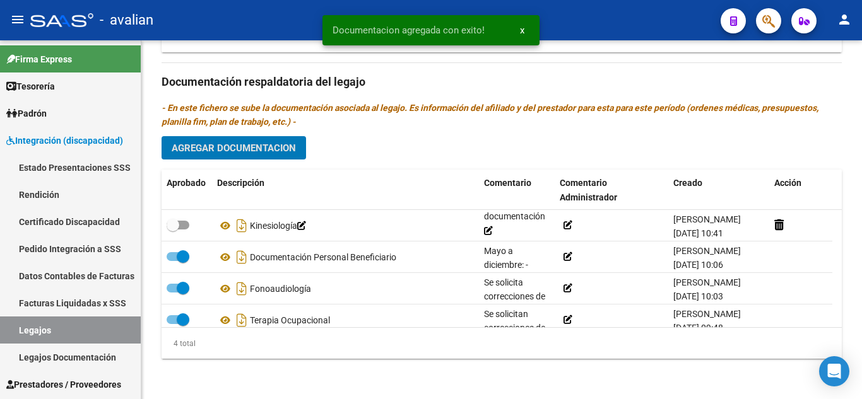
scroll to position [31, 0]
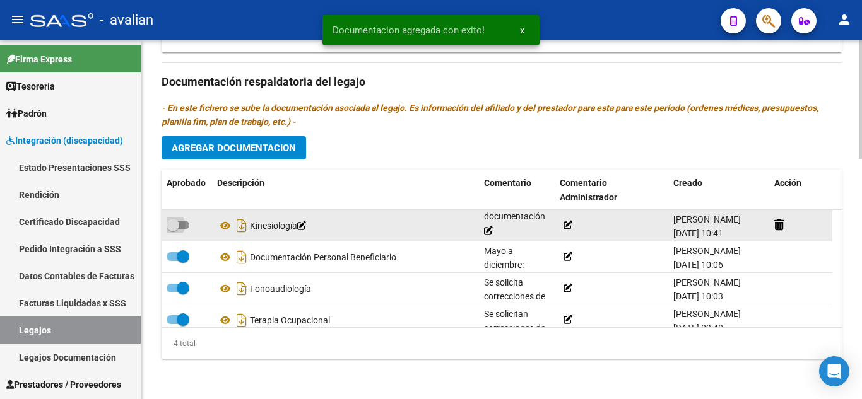
click at [180, 226] on span at bounding box center [178, 225] width 23 height 9
click at [173, 230] on input "checkbox" at bounding box center [172, 230] width 1 height 1
checkbox input "true"
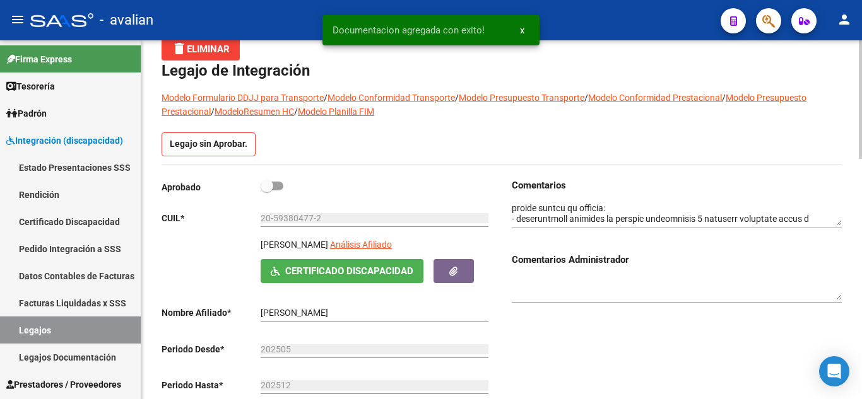
scroll to position [0, 0]
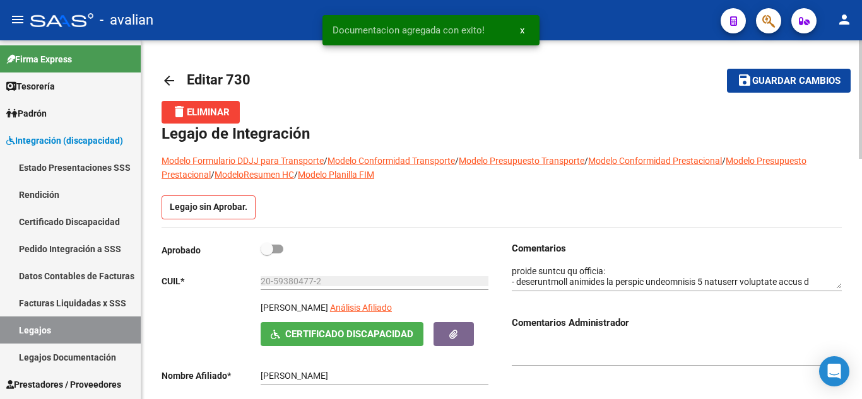
click at [756, 78] on span "Guardar cambios" at bounding box center [796, 81] width 88 height 11
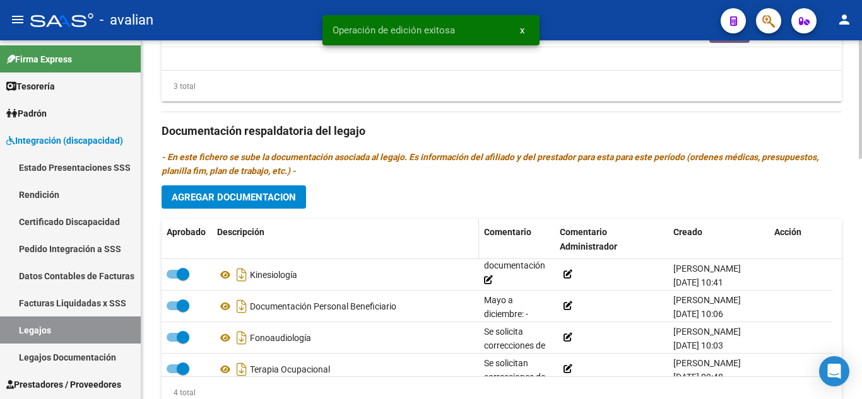
scroll to position [694, 0]
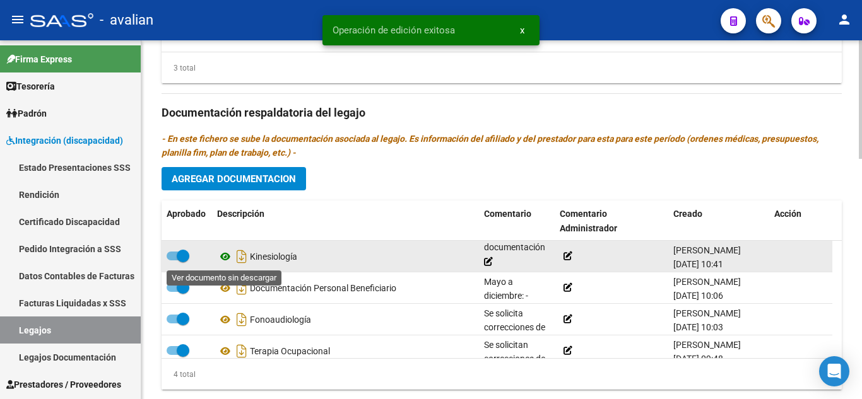
click at [225, 257] on icon at bounding box center [225, 256] width 16 height 15
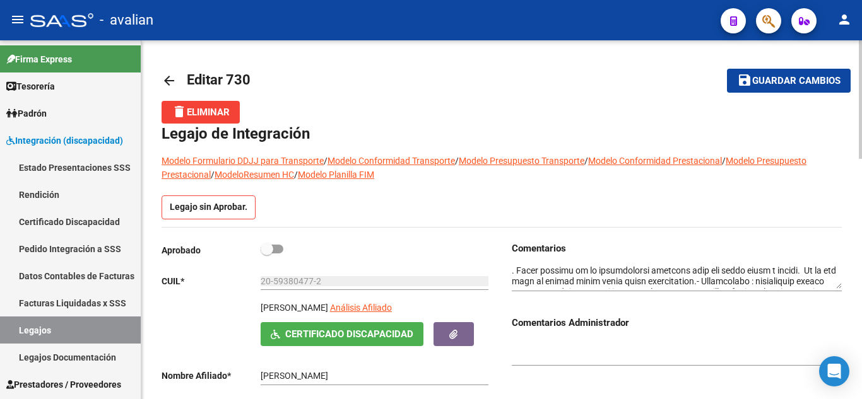
scroll to position [264, 0]
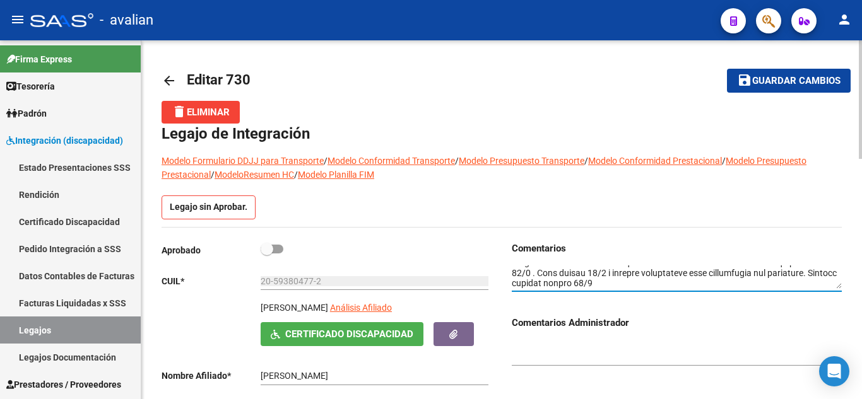
click at [645, 274] on textarea at bounding box center [677, 278] width 330 height 24
click at [744, 288] on textarea at bounding box center [677, 278] width 330 height 24
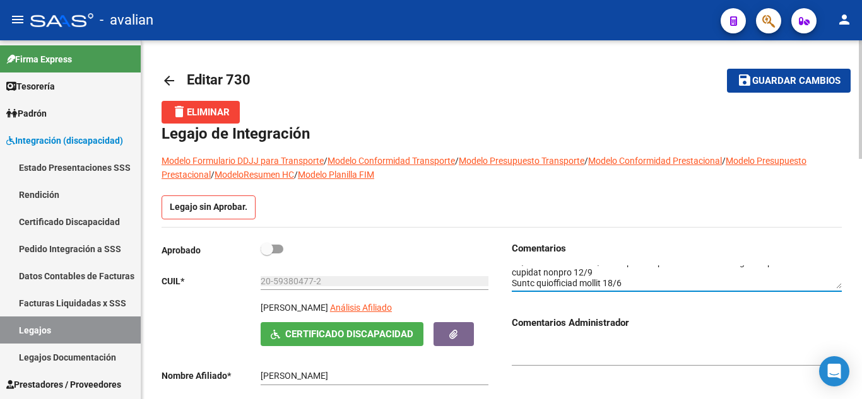
type textarea "LOREMIPSUMDO SIT AM CONSECT AD ELI SEDDOEIUSMOD 5 TEMP INCIDID UTLA ETDOLO MAGN…"
click at [766, 76] on span "Guardar cambios" at bounding box center [796, 81] width 88 height 11
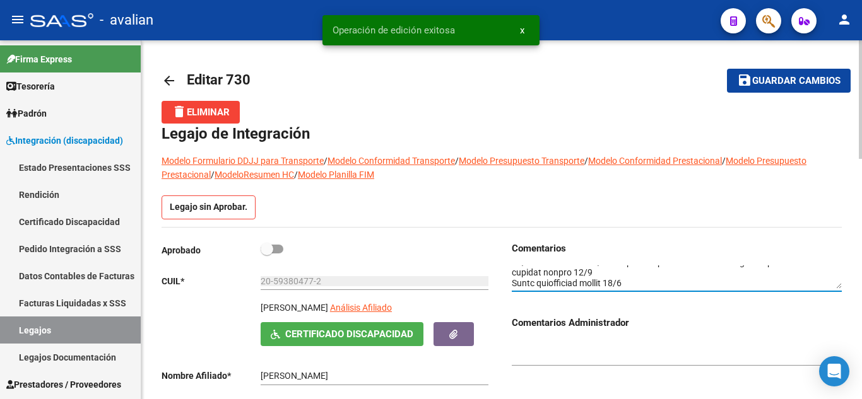
scroll to position [275, 0]
drag, startPoint x: 642, startPoint y: 287, endPoint x: 507, endPoint y: 295, distance: 134.6
click at [507, 295] on div "Comentarios Comentarios Administrador" at bounding box center [672, 379] width 340 height 274
